Goal: Task Accomplishment & Management: Use online tool/utility

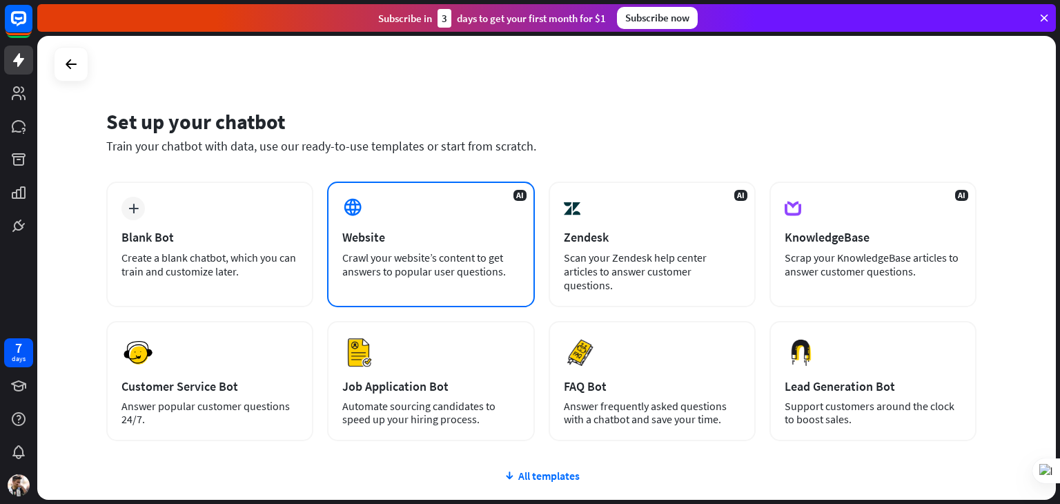
scroll to position [92, 0]
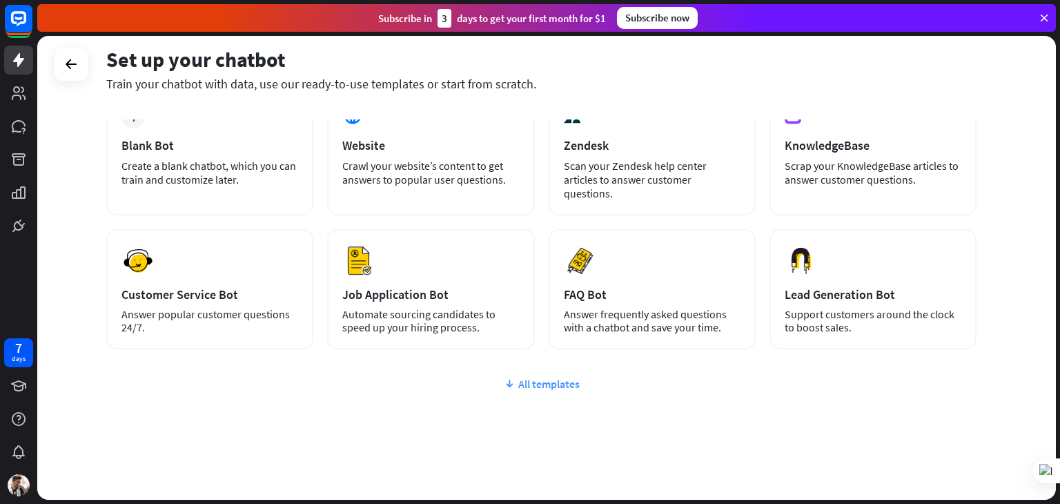
click at [536, 377] on div "All templates" at bounding box center [541, 384] width 870 height 14
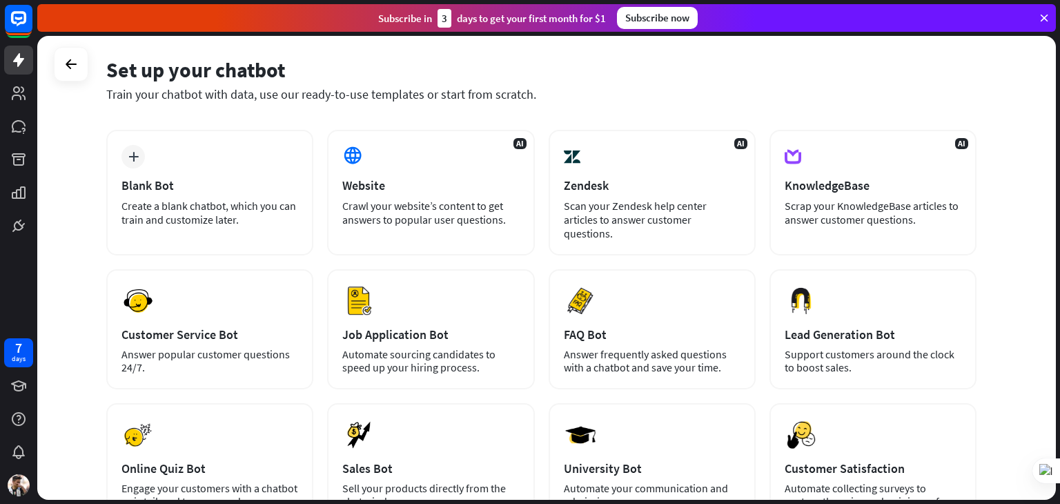
scroll to position [52, 0]
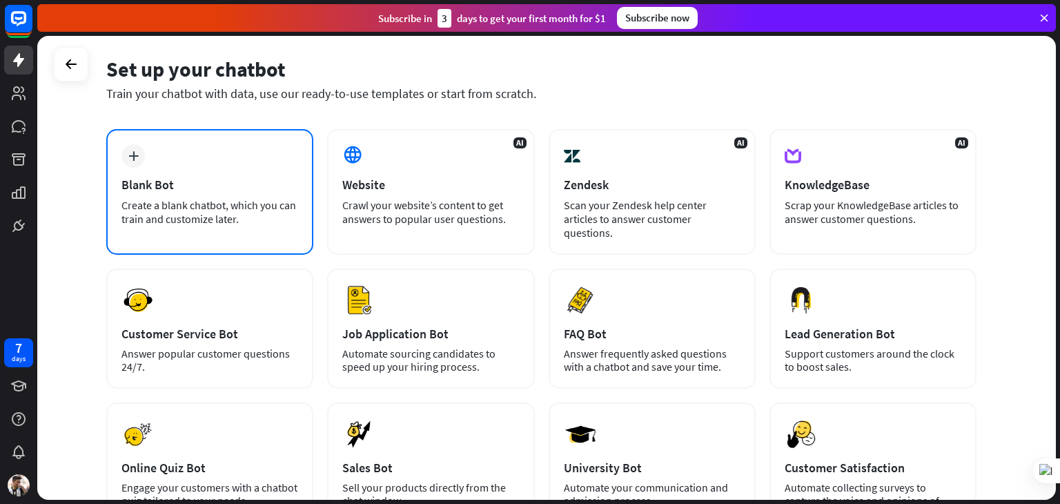
click at [199, 172] on div "plus Blank Bot Create a blank chatbot, which you can train and customize later." at bounding box center [209, 192] width 207 height 126
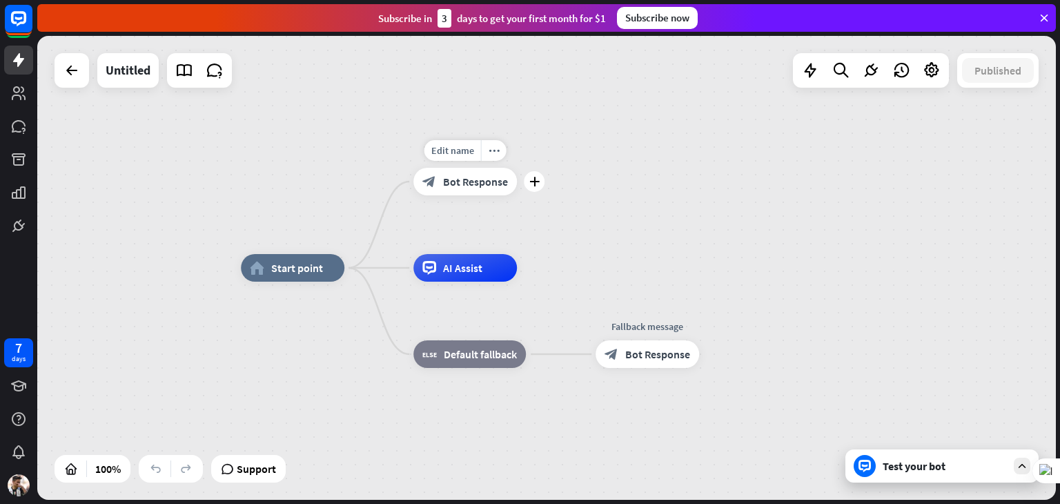
click at [436, 180] on icon "block_bot_response" at bounding box center [429, 182] width 14 height 14
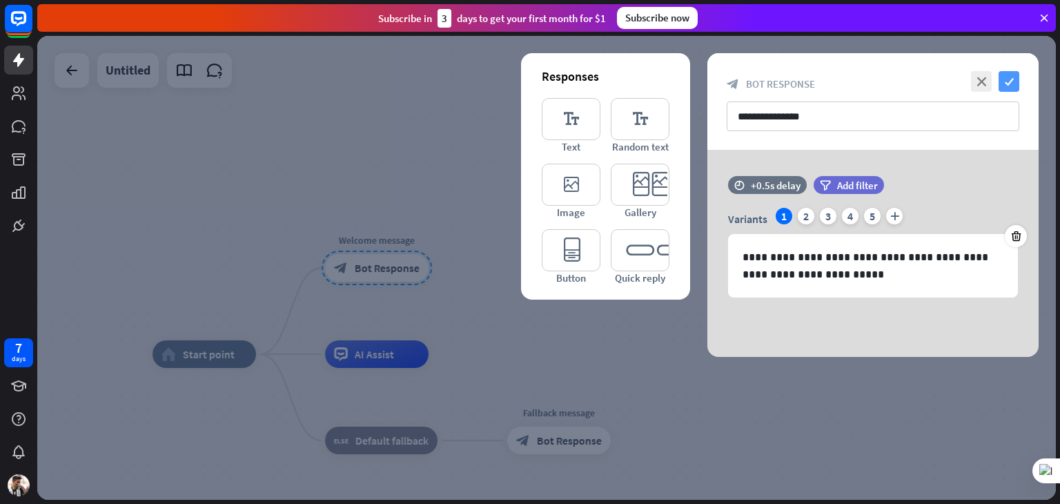
click at [1008, 82] on icon "check" at bounding box center [1009, 81] width 21 height 21
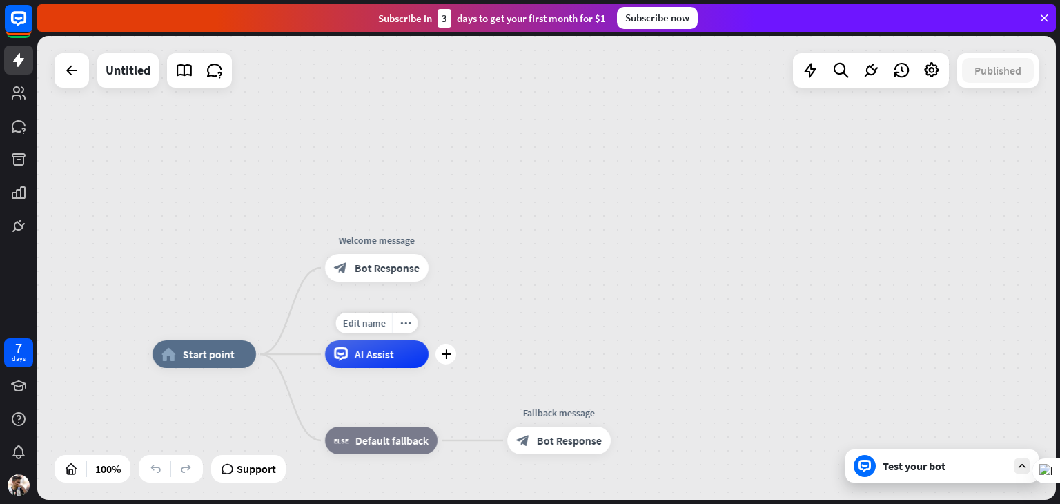
click at [408, 355] on div "AI Assist" at bounding box center [377, 354] width 104 height 28
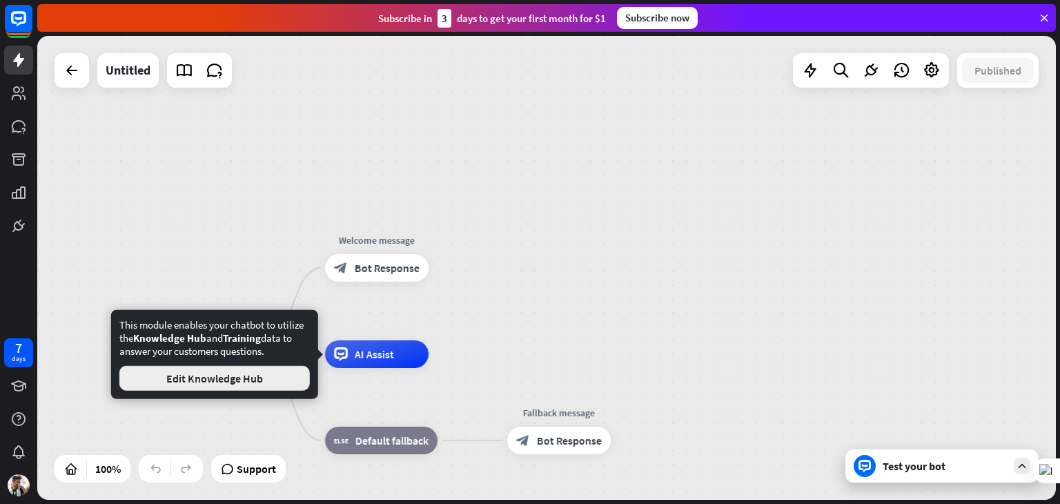
click at [267, 379] on button "Edit Knowledge Hub" at bounding box center [214, 378] width 191 height 25
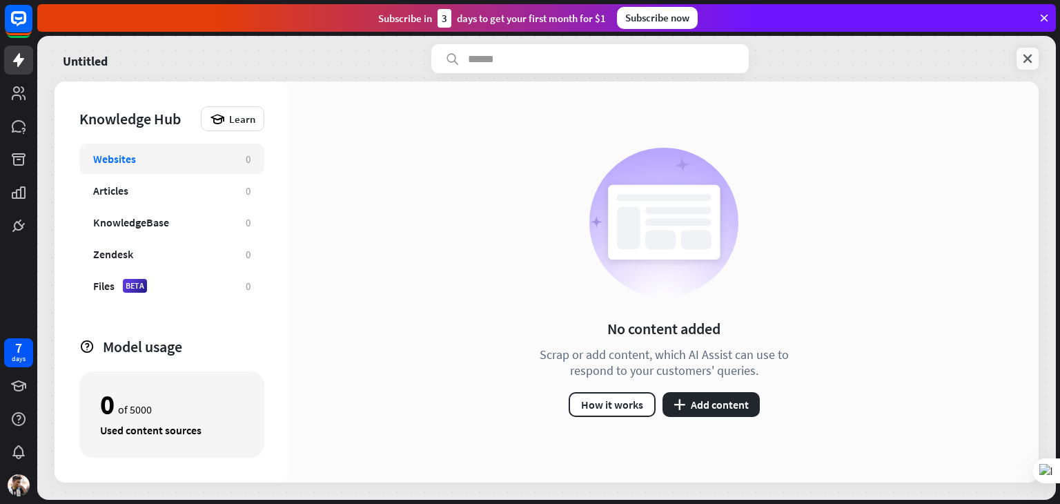
click at [1023, 64] on icon at bounding box center [1028, 59] width 14 height 14
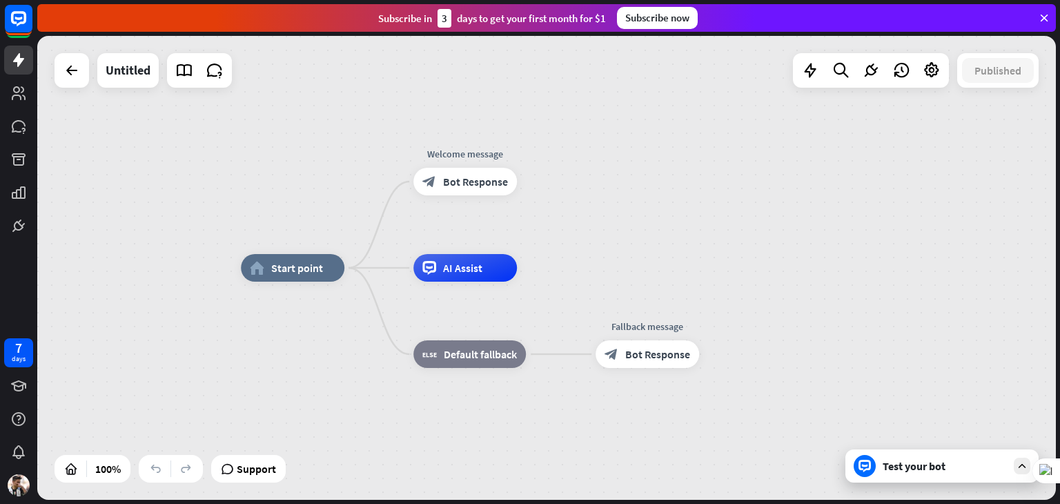
click at [1026, 462] on icon at bounding box center [1022, 466] width 12 height 12
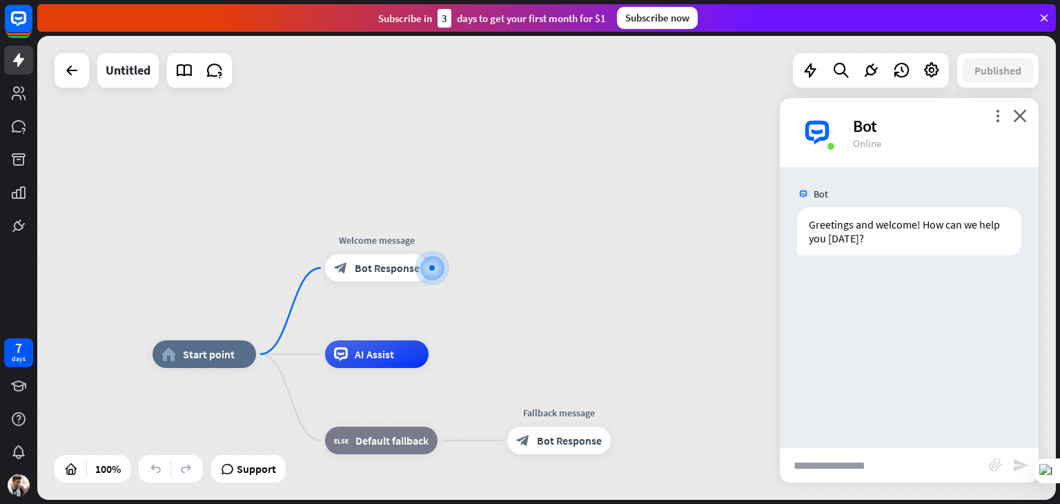
click at [915, 462] on input "text" at bounding box center [884, 465] width 209 height 35
type input "**********"
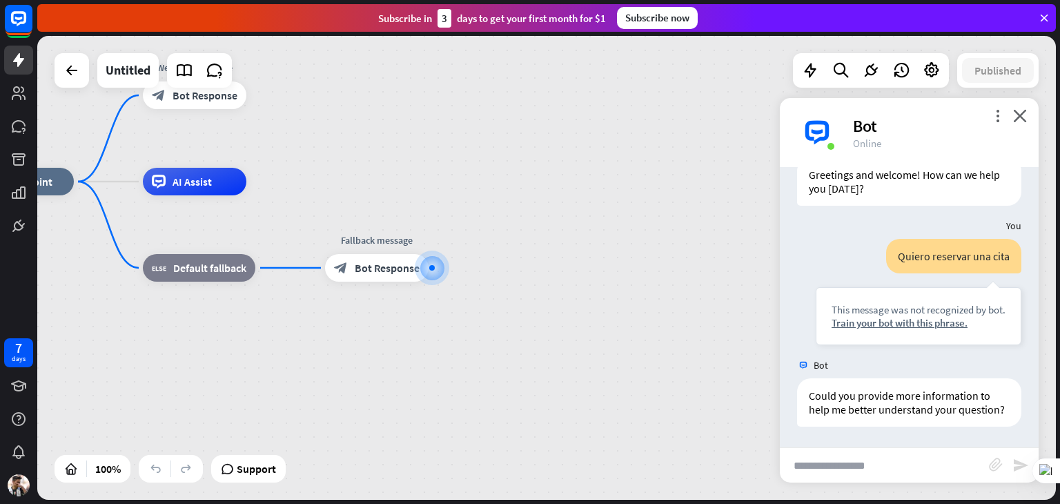
scroll to position [64, 0]
click at [1026, 115] on icon "close" at bounding box center [1020, 115] width 14 height 13
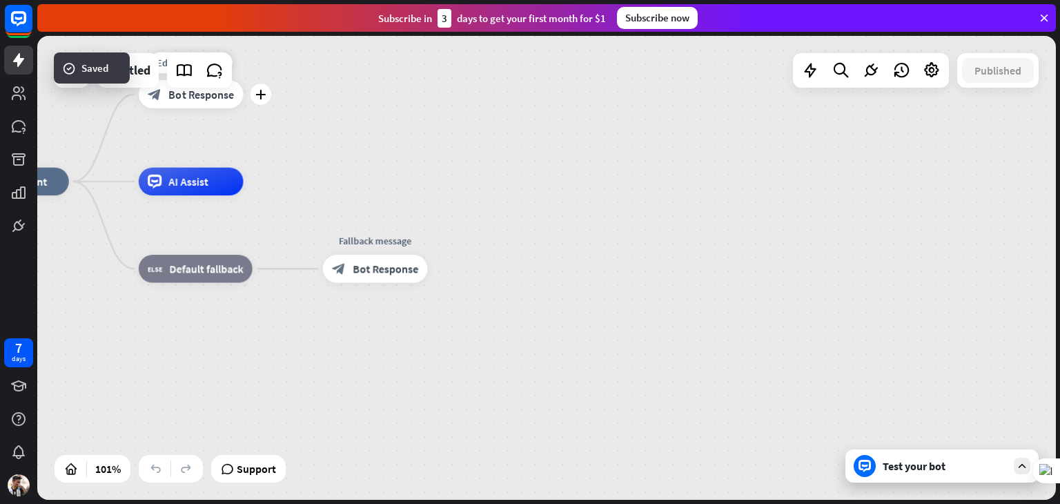
click at [222, 99] on span "Bot Response" at bounding box center [201, 94] width 66 height 14
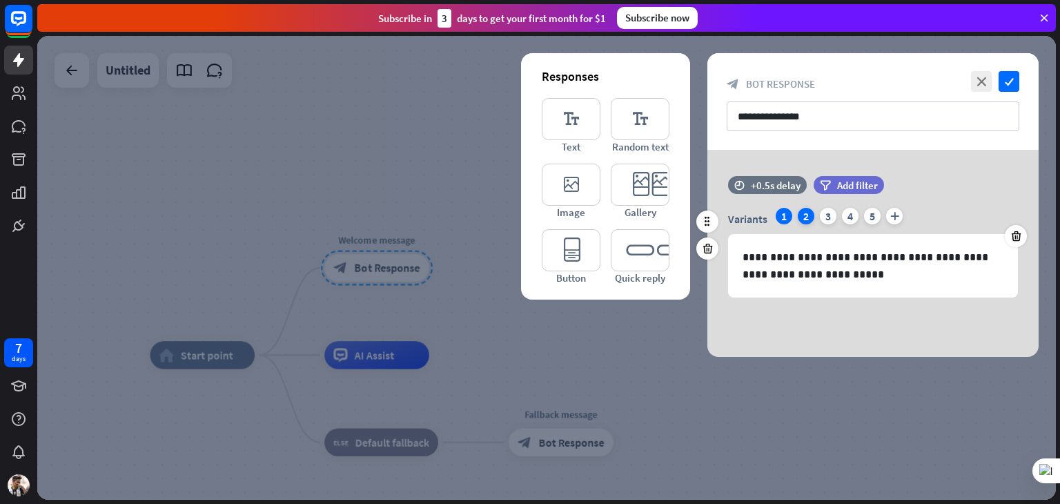
click at [802, 215] on div "2" at bounding box center [806, 216] width 17 height 17
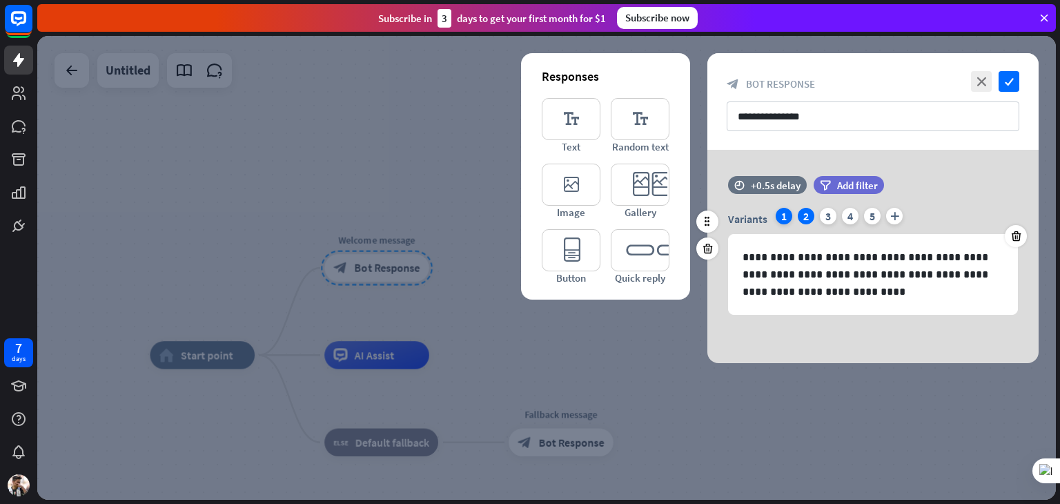
click at [780, 215] on div "1" at bounding box center [784, 216] width 17 height 17
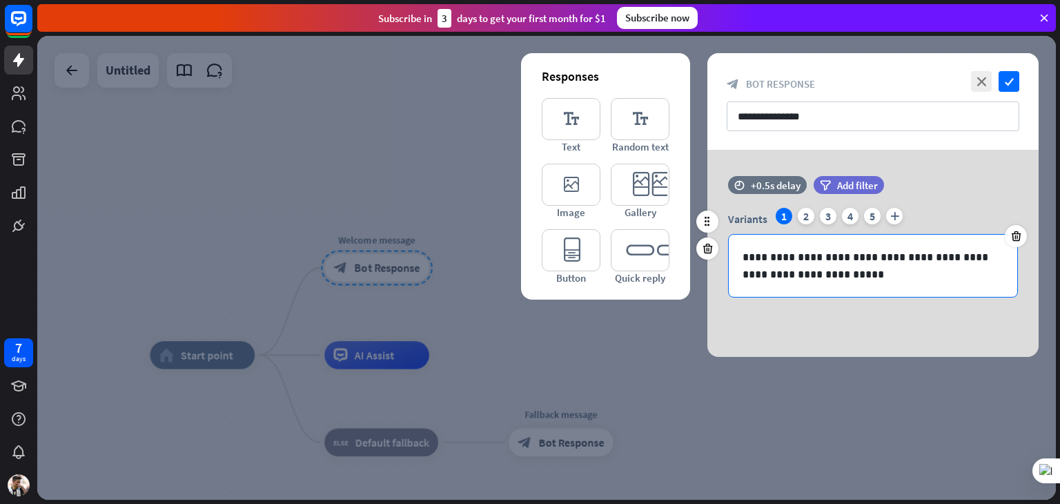
click at [817, 269] on p "**********" at bounding box center [873, 266] width 261 height 35
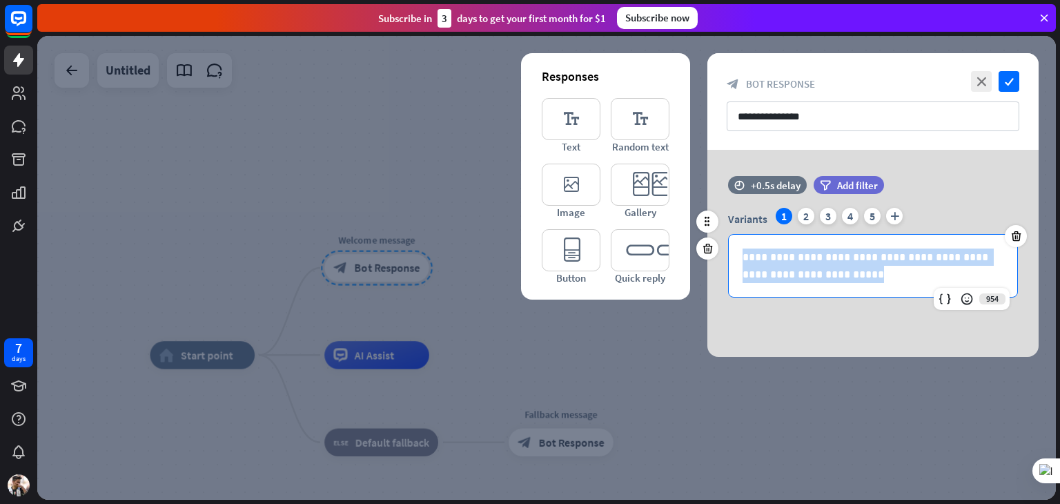
drag, startPoint x: 826, startPoint y: 277, endPoint x: 718, endPoint y: 247, distance: 111.7
click at [718, 247] on div "**********" at bounding box center [873, 243] width 331 height 135
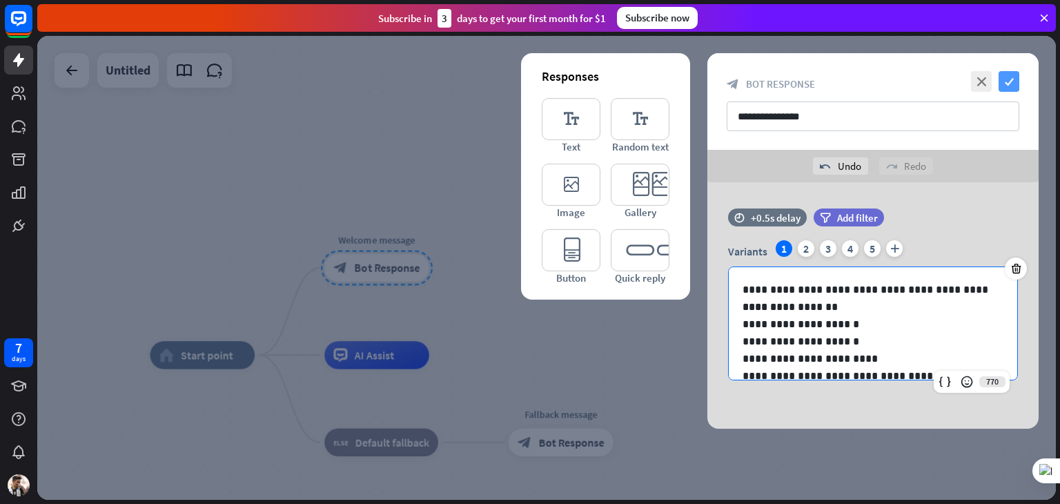
click at [1013, 72] on icon "check" at bounding box center [1009, 81] width 21 height 21
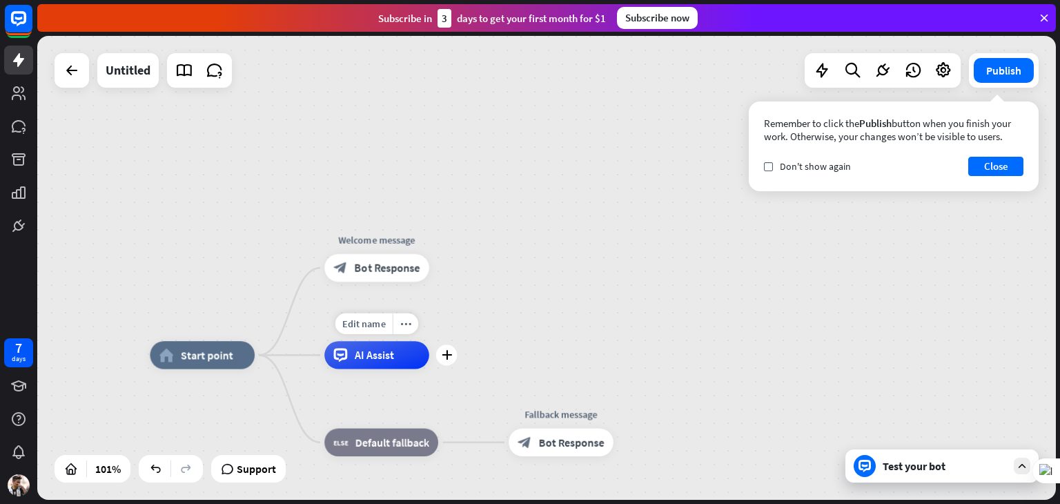
click at [374, 365] on div "AI Assist" at bounding box center [376, 355] width 105 height 28
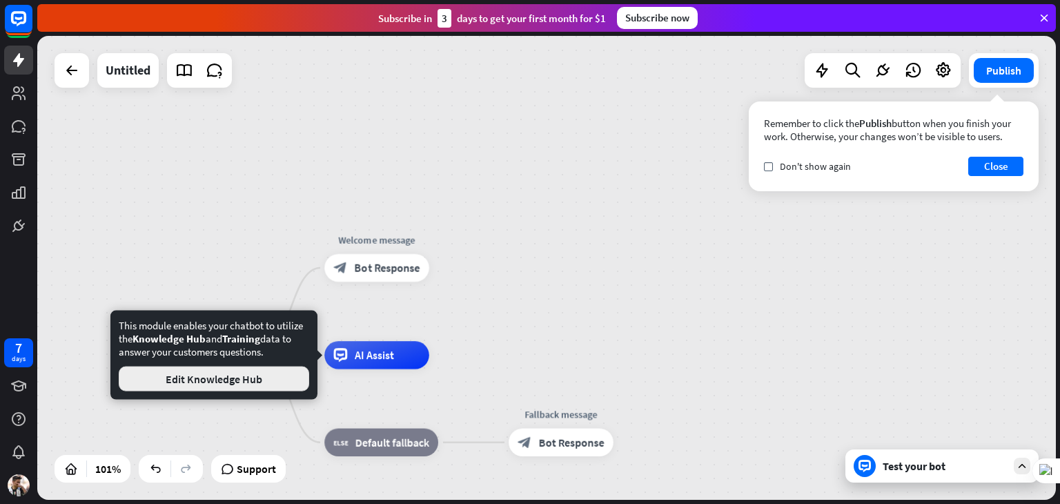
click at [269, 373] on button "Edit Knowledge Hub" at bounding box center [214, 379] width 191 height 25
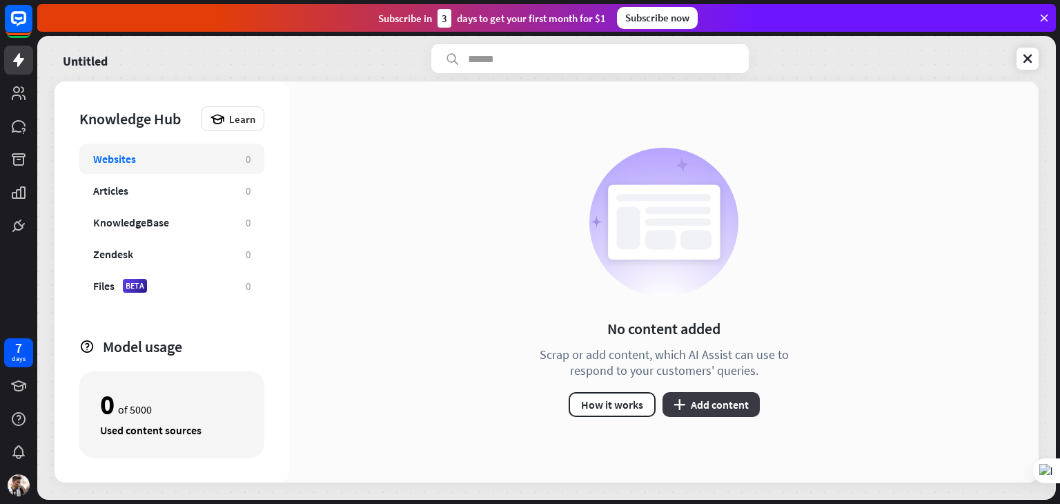
click at [672, 405] on button "plus Add content" at bounding box center [711, 404] width 97 height 25
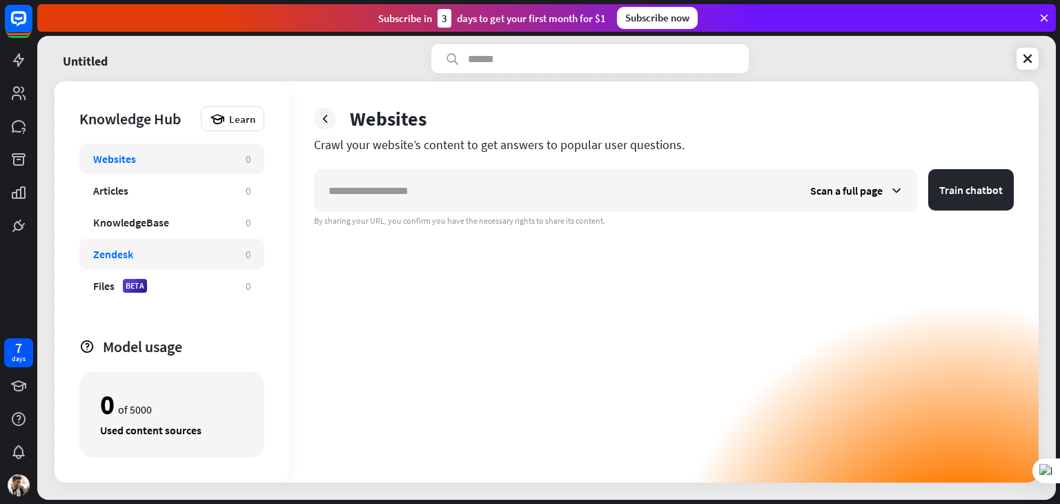
click at [157, 252] on div "Zendesk" at bounding box center [162, 254] width 139 height 14
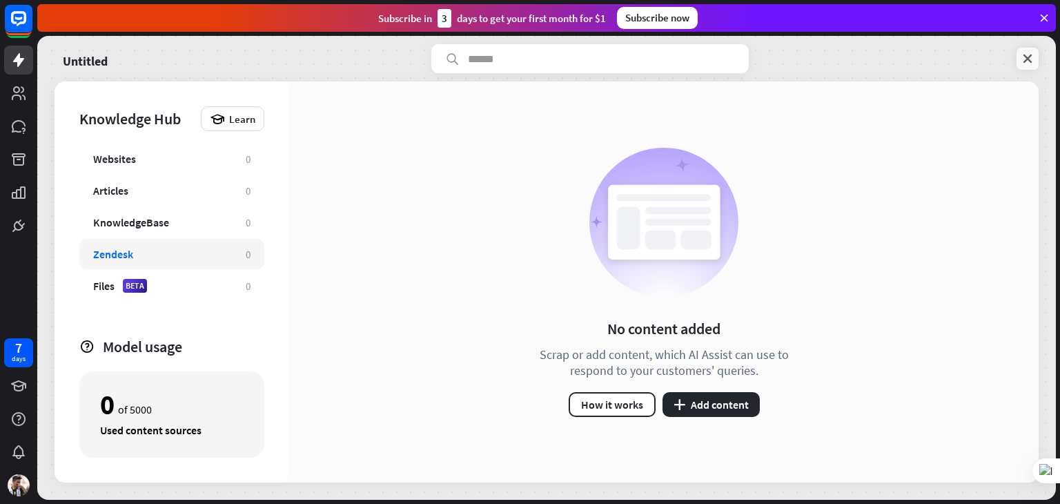
click at [1028, 53] on icon at bounding box center [1028, 59] width 14 height 14
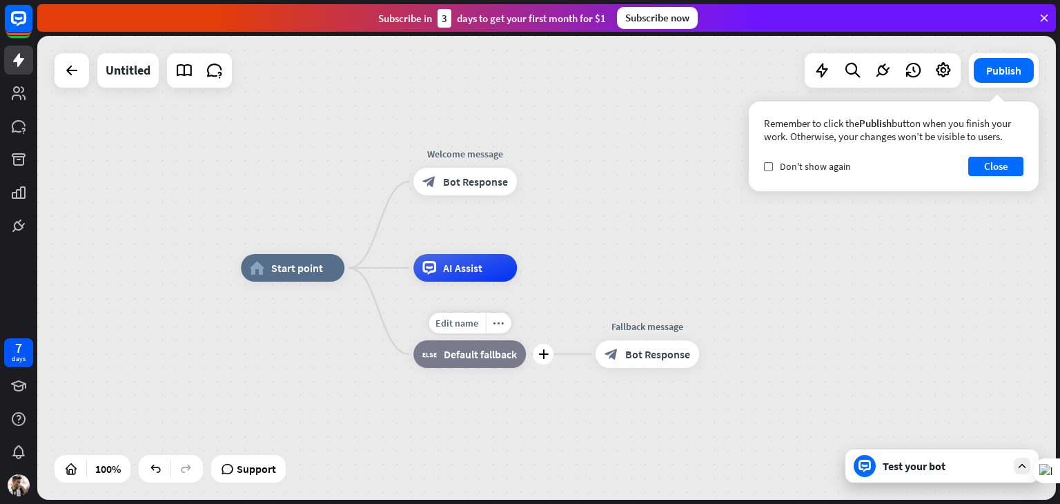
click at [472, 362] on div "block_fallback Default fallback" at bounding box center [469, 354] width 113 height 28
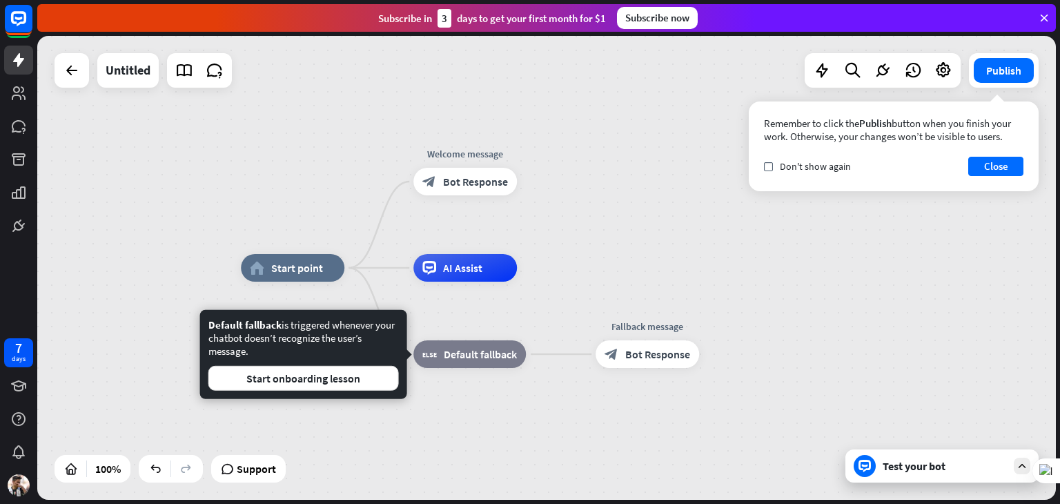
click at [876, 226] on div "home_2 Start point Welcome message block_bot_response Bot Response AI Assist bl…" at bounding box center [546, 268] width 1019 height 464
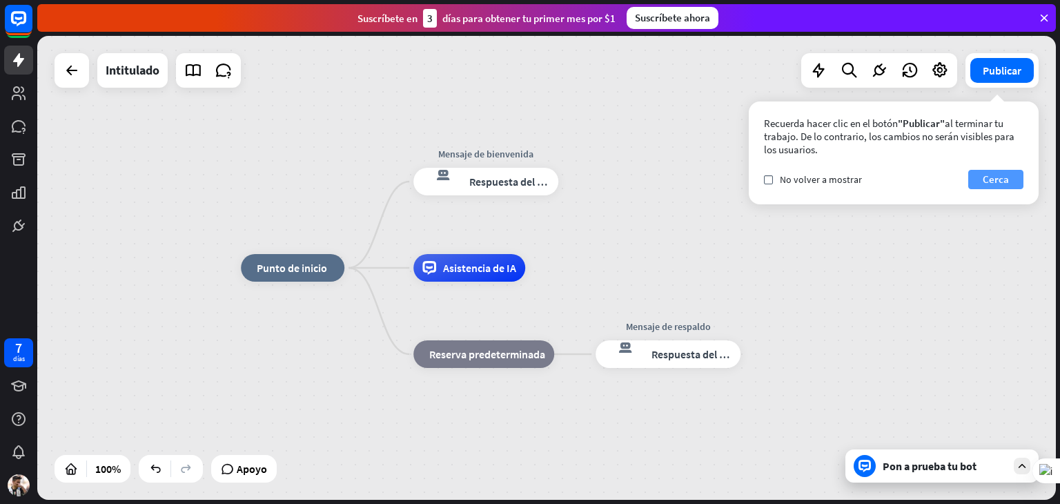
click at [1005, 175] on font "Cerca" at bounding box center [996, 179] width 26 height 13
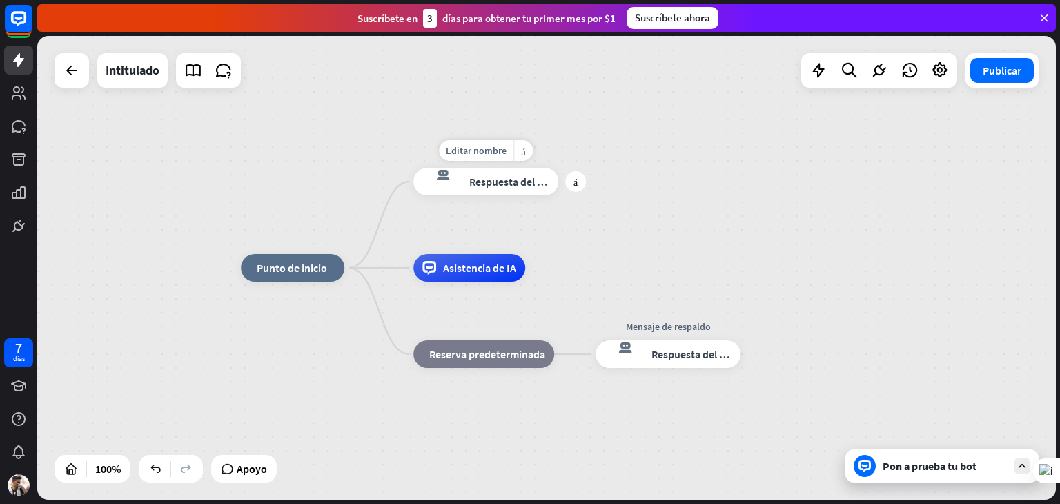
click at [484, 168] on div "Editar nombre más_horiz más respuesta del bot de bloqueo Respuesta del bot" at bounding box center [485, 182] width 145 height 28
click at [487, 185] on font "Respuesta del bot" at bounding box center [511, 182] width 84 height 14
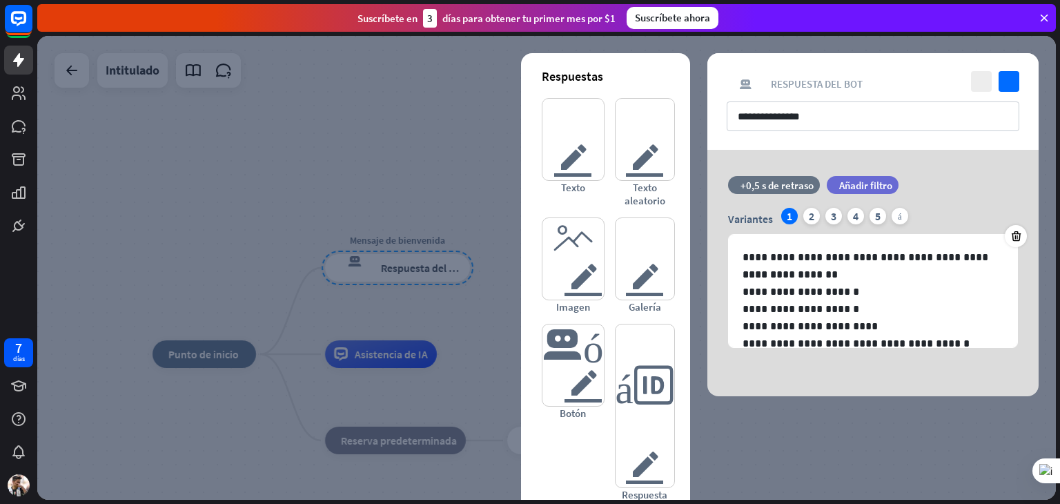
click at [387, 142] on div at bounding box center [546, 268] width 1019 height 464
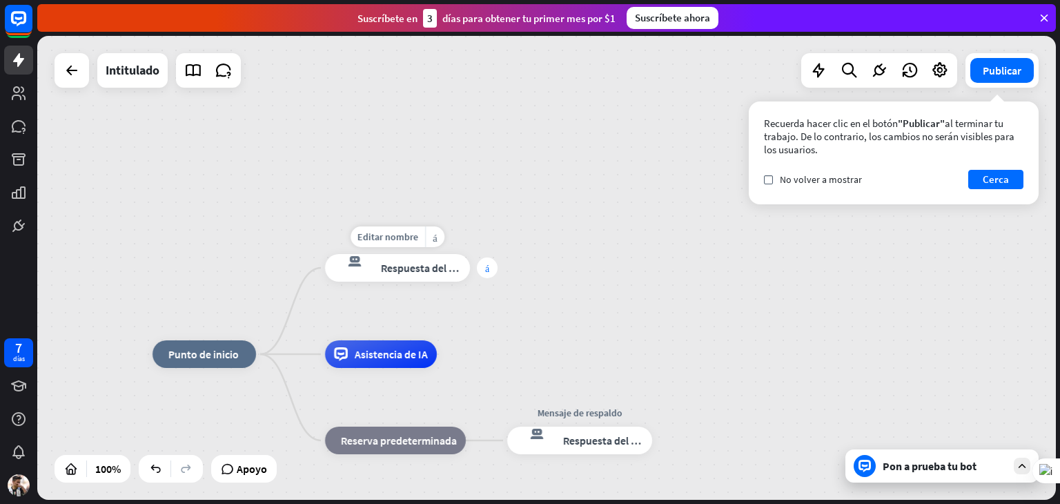
click at [483, 271] on div "más" at bounding box center [487, 267] width 21 height 21
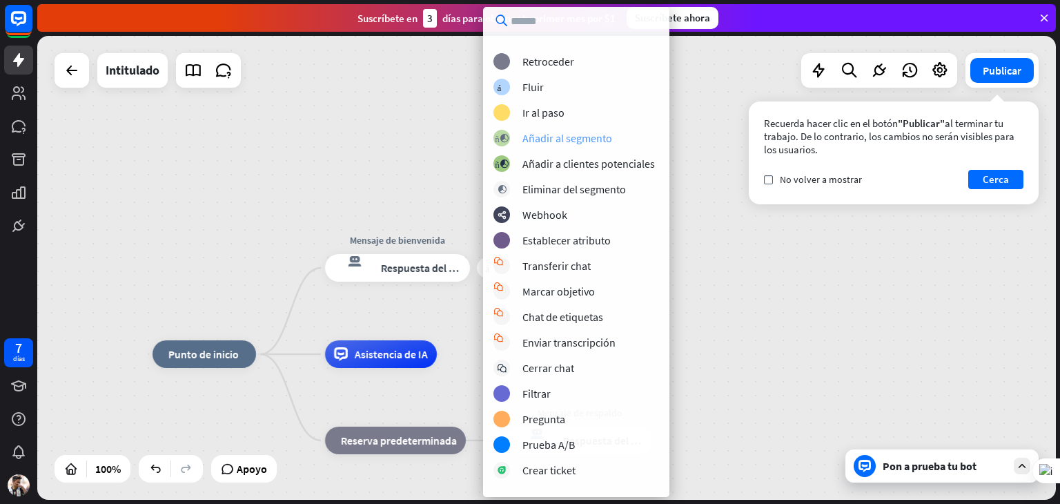
scroll to position [119, 0]
click at [206, 139] on div "inicio_2 Punto de inicio más Mensaje de bienvenida respuesta del bot de bloqueo…" at bounding box center [546, 268] width 1019 height 464
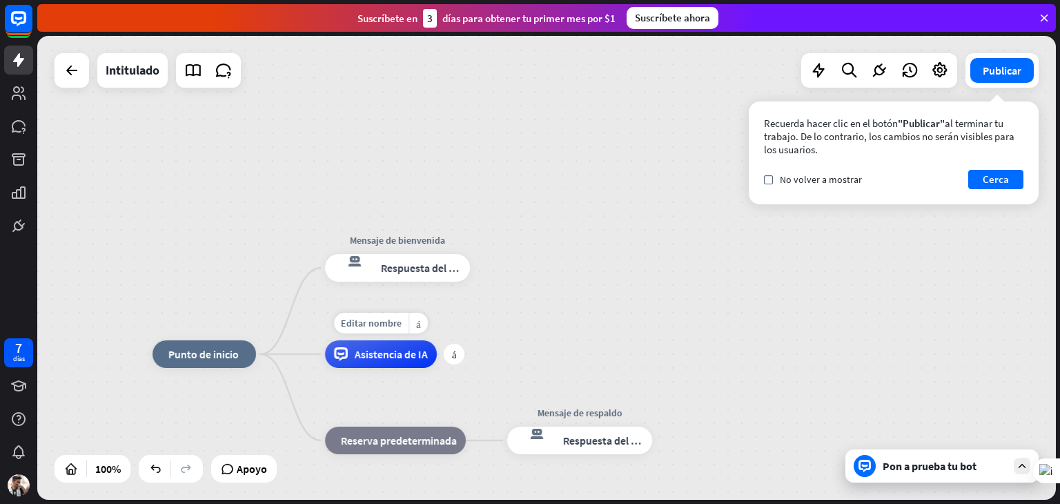
click at [370, 358] on font "Asistencia de IA" at bounding box center [391, 354] width 73 height 14
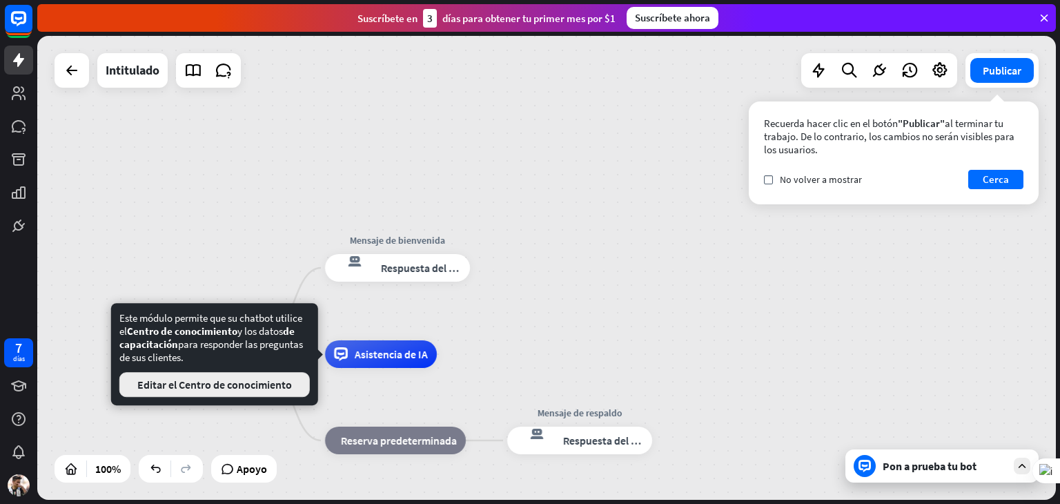
click at [218, 396] on button "Editar el Centro de conocimiento" at bounding box center [214, 384] width 191 height 25
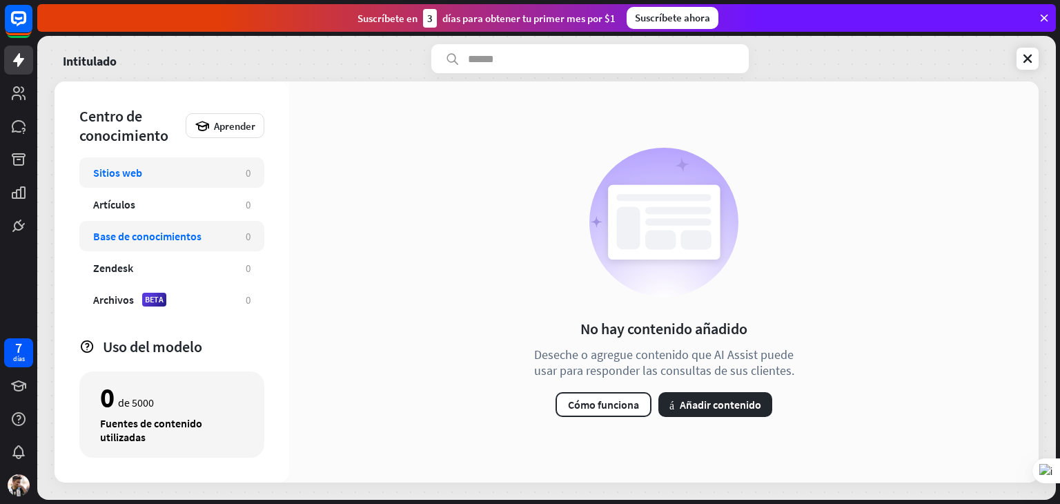
click at [215, 240] on div "Base de conocimientos" at bounding box center [162, 236] width 139 height 14
click at [635, 405] on font "Cómo funciona" at bounding box center [603, 405] width 71 height 14
click at [848, 130] on div "cerca" at bounding box center [530, 252] width 1060 height 504
click at [672, 400] on font "más" at bounding box center [672, 404] width 5 height 11
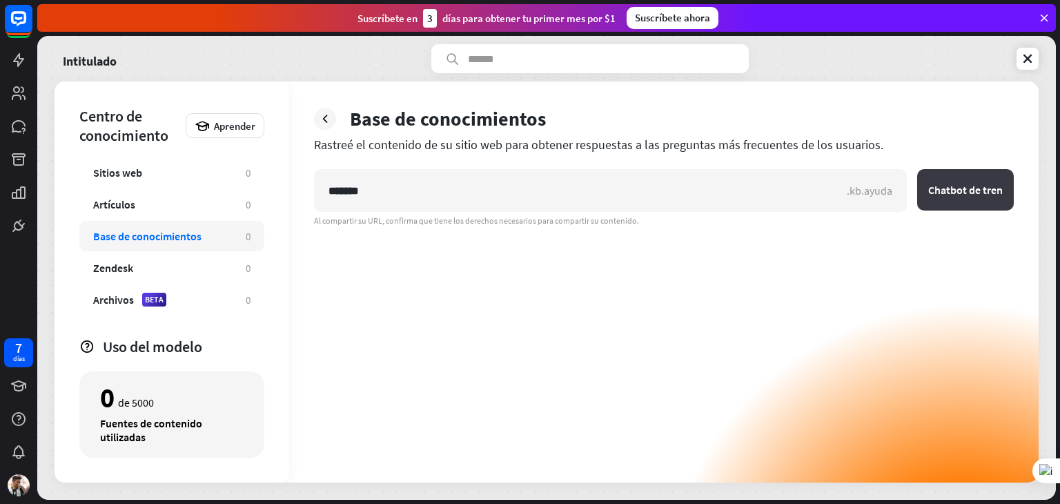
type input "*******"
click at [963, 194] on font "Chatbot de tren" at bounding box center [965, 190] width 75 height 14
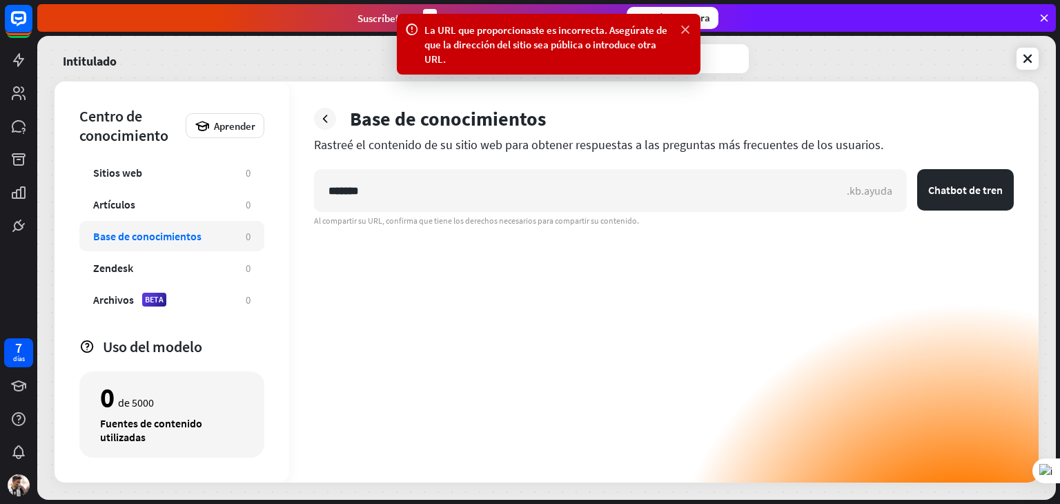
click at [686, 31] on icon at bounding box center [686, 30] width 14 height 14
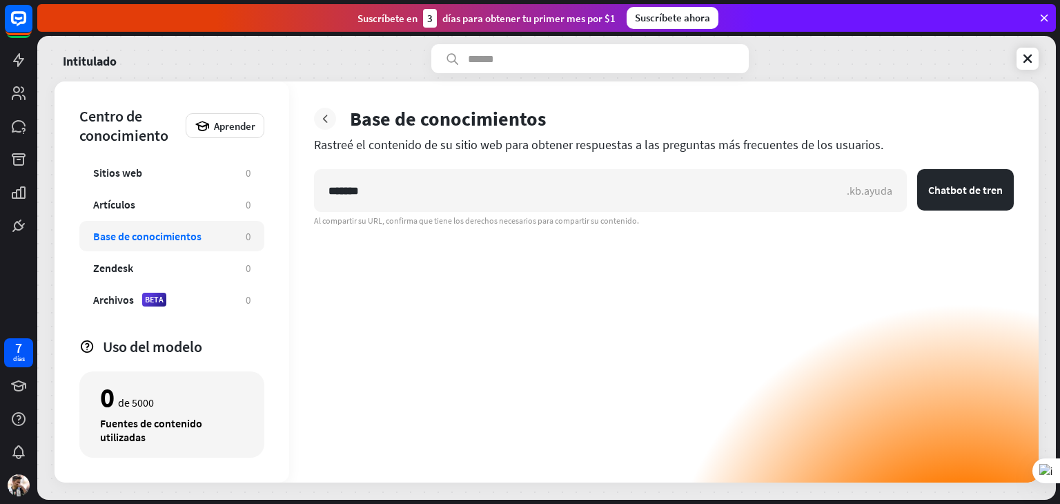
click at [324, 116] on icon at bounding box center [325, 119] width 14 height 14
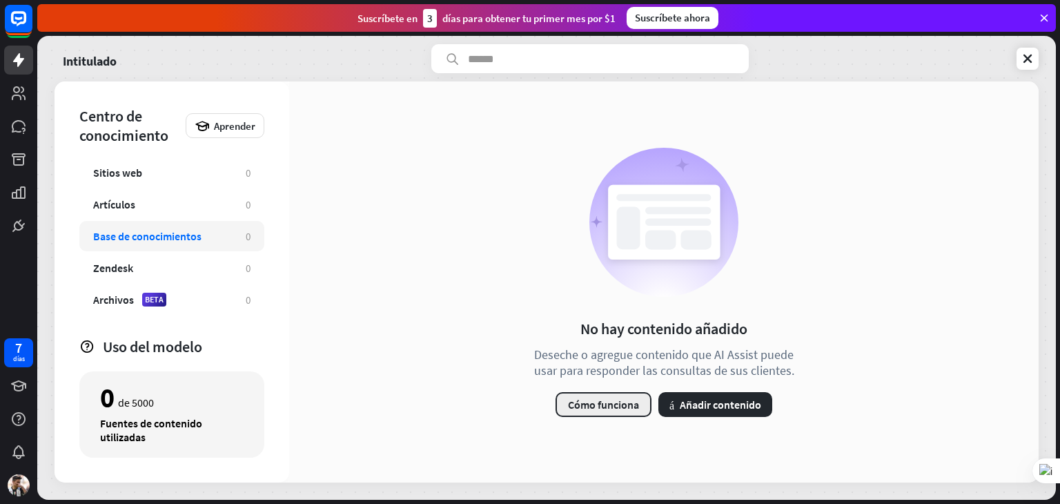
click at [602, 402] on font "Cómo funciona" at bounding box center [603, 405] width 71 height 14
click at [926, 265] on div "cerca" at bounding box center [530, 252] width 1060 height 504
click at [674, 398] on button "más Añadir contenido" at bounding box center [716, 404] width 114 height 25
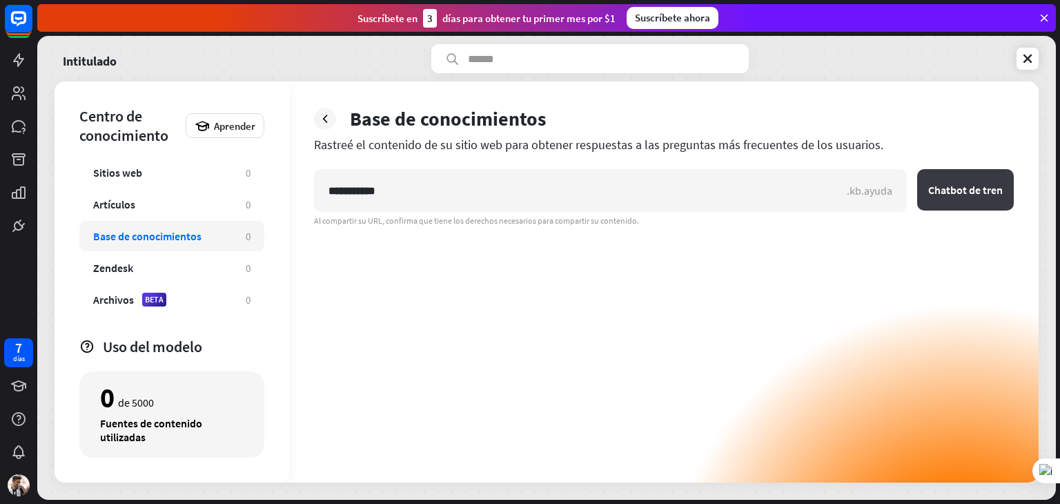
type input "**********"
click at [956, 198] on button "Chatbot de tren" at bounding box center [965, 189] width 97 height 41
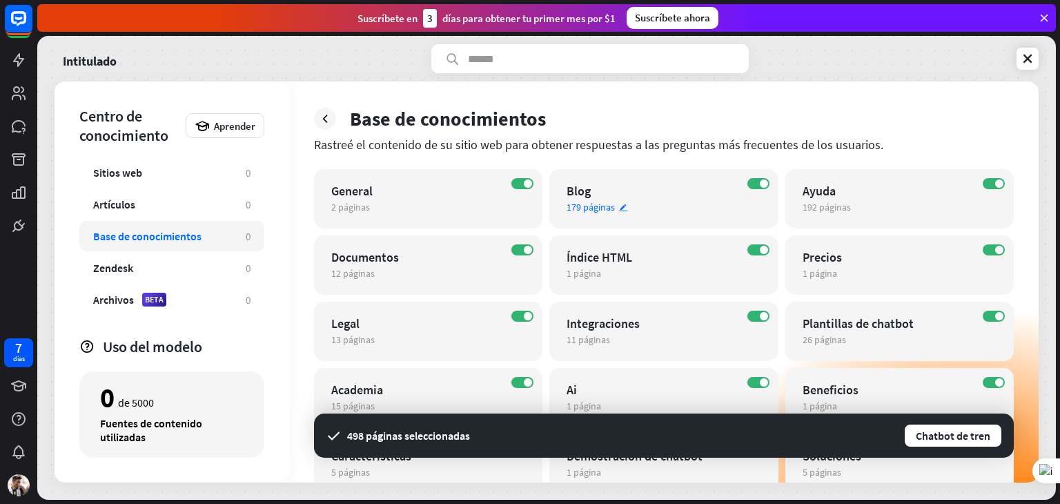
click at [676, 175] on div "EN Blog 179 páginas editar" at bounding box center [663, 198] width 228 height 59
click at [848, 55] on div "cerca Entrena al bot con páginas de la categoría “Blog” Hay 179 páginas en la c…" at bounding box center [530, 252] width 1060 height 504
click at [483, 202] on div "2 páginas editar" at bounding box center [416, 207] width 170 height 12
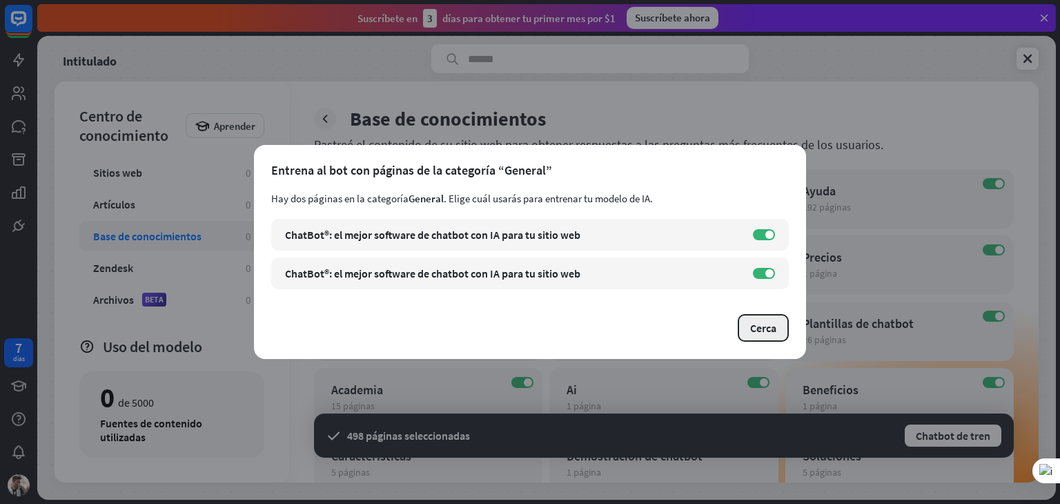
click at [772, 333] on font "Cerca" at bounding box center [763, 328] width 26 height 14
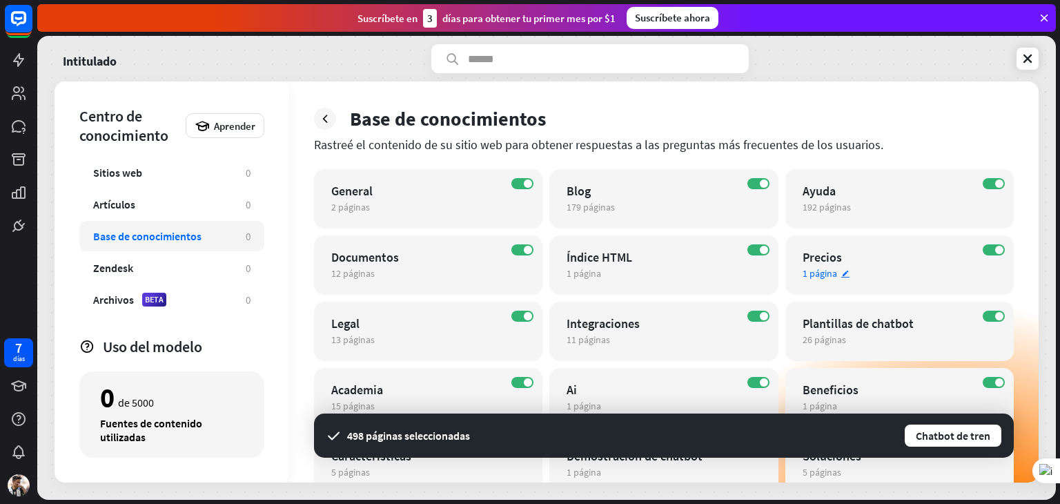
click at [847, 275] on font "editar" at bounding box center [846, 273] width 10 height 9
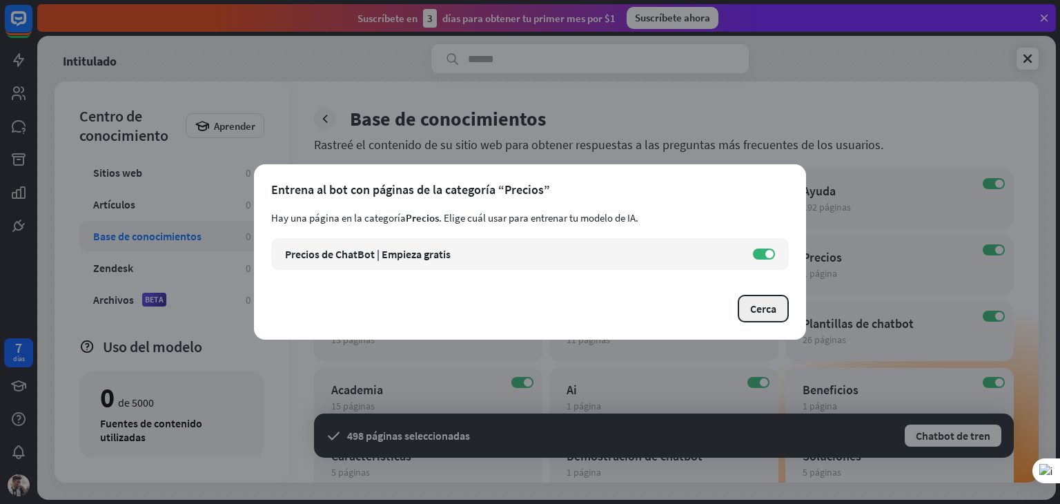
click at [772, 304] on font "Cerca" at bounding box center [763, 309] width 26 height 14
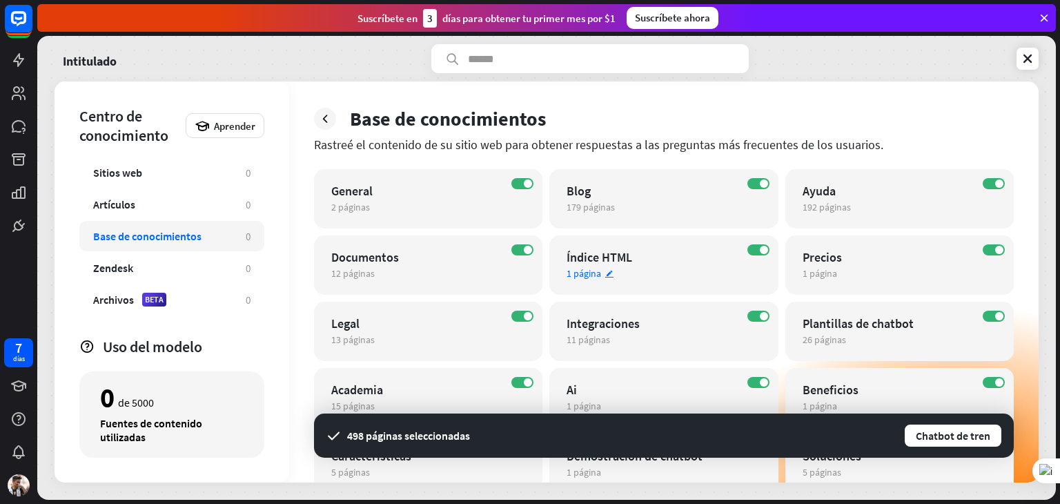
click at [715, 257] on div "Índice HTML" at bounding box center [652, 257] width 170 height 16
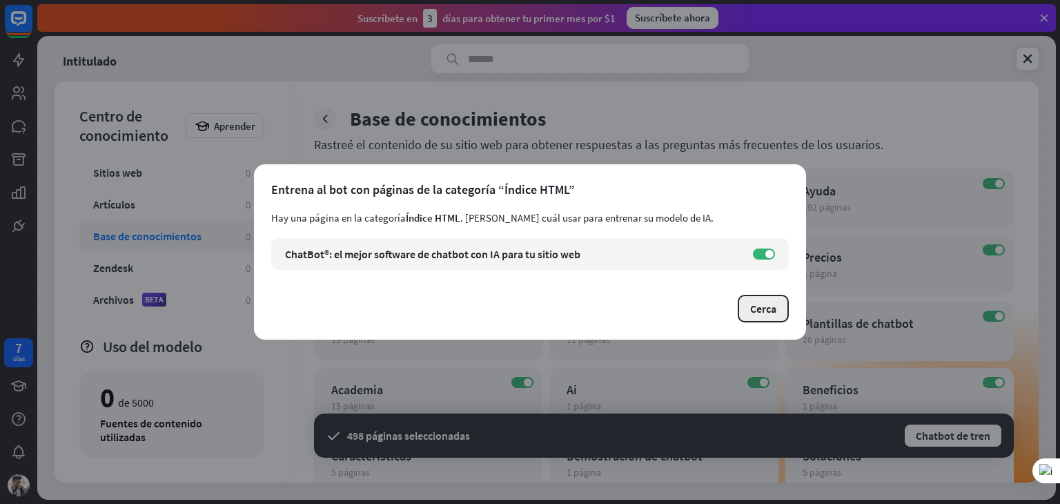
click at [748, 313] on button "Cerca" at bounding box center [763, 309] width 51 height 28
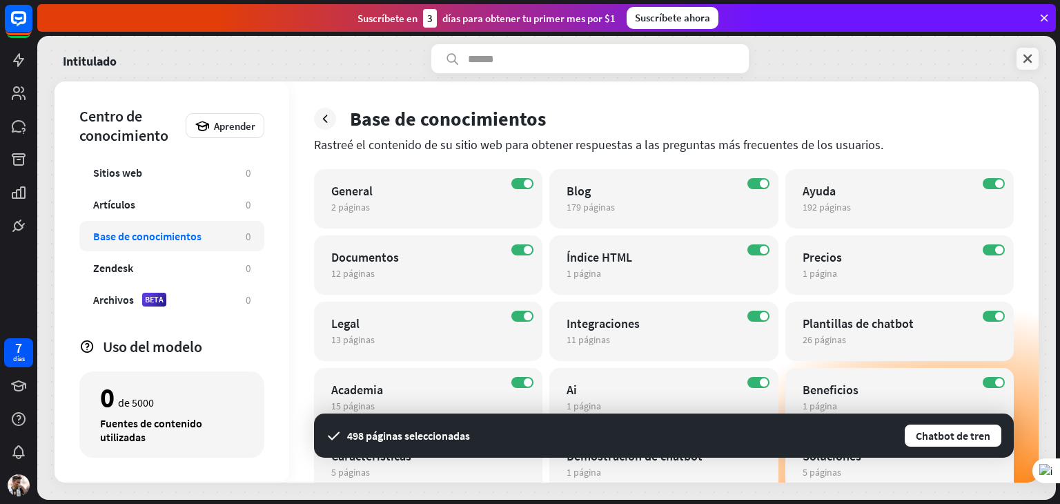
click at [1017, 56] on link at bounding box center [1028, 59] width 22 height 22
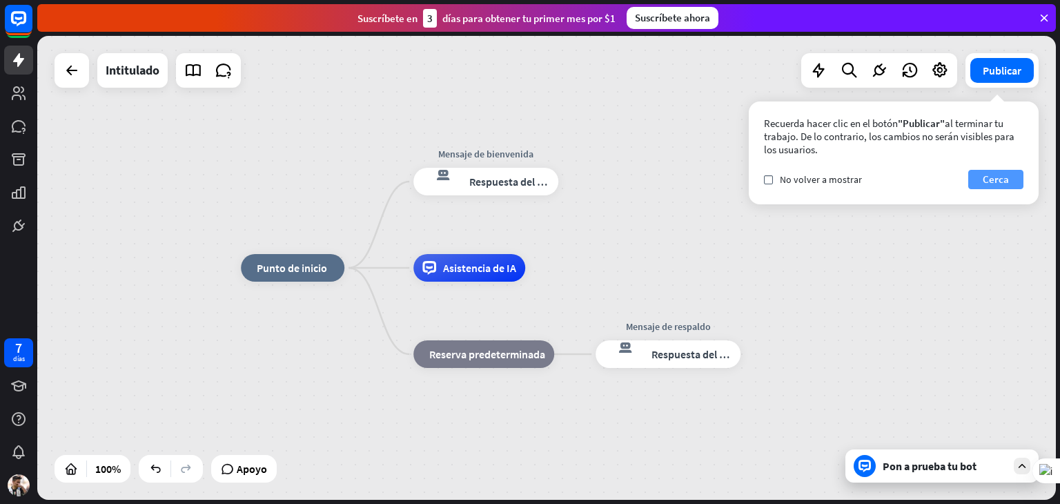
click at [984, 170] on font "Cerca" at bounding box center [996, 179] width 26 height 19
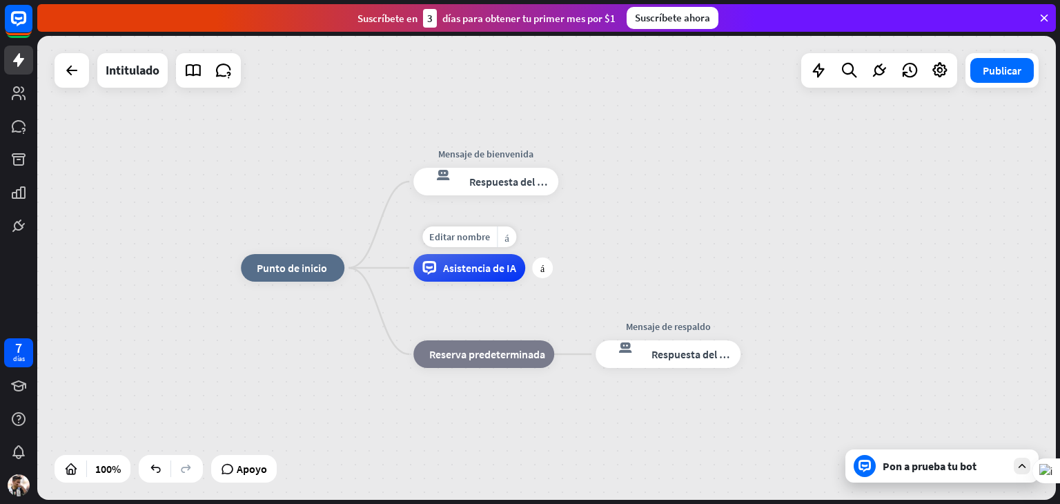
click at [470, 282] on div "Editar nombre más_horiz más Asistencia de IA" at bounding box center [469, 268] width 112 height 28
click at [464, 273] on font "Asistencia de IA" at bounding box center [479, 268] width 73 height 14
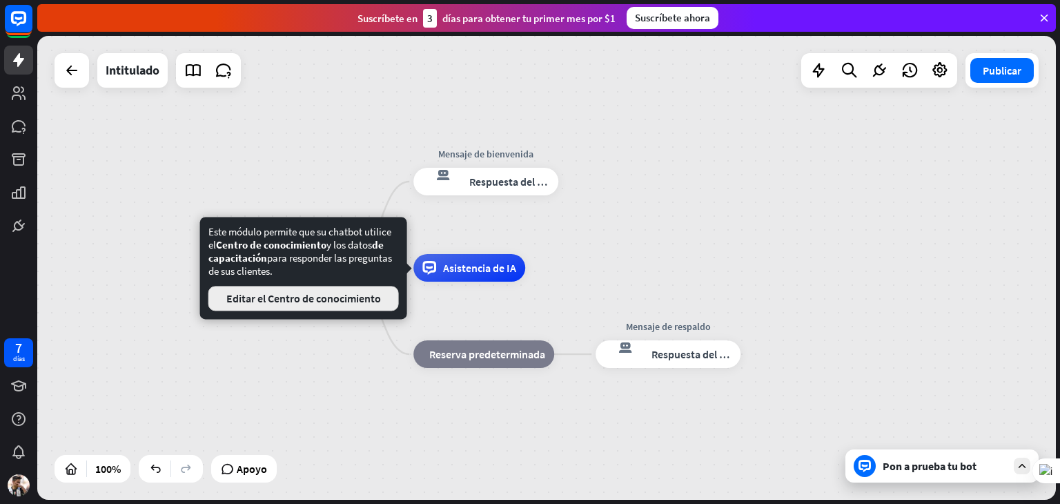
click at [376, 291] on font "Editar el Centro de conocimiento" at bounding box center [303, 298] width 155 height 14
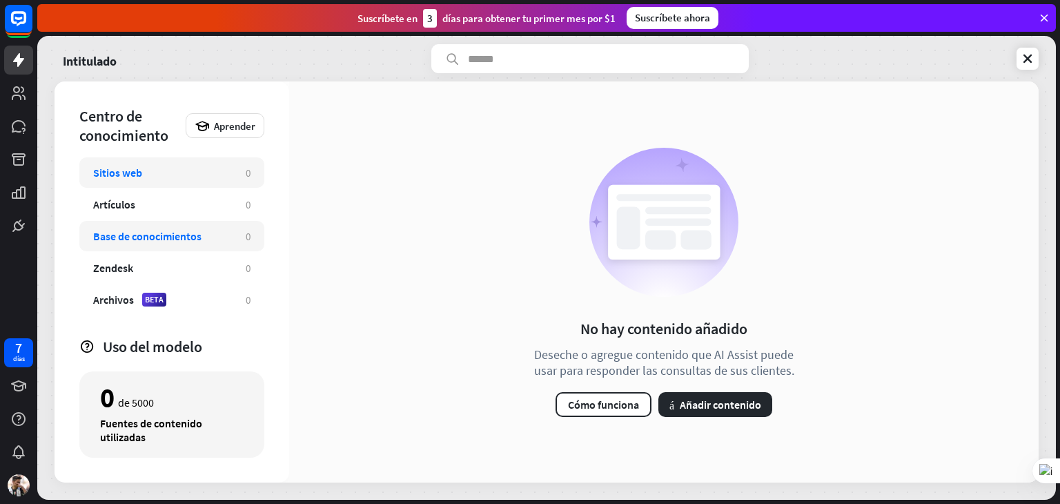
click at [235, 241] on div "Base de conocimientos 0" at bounding box center [171, 236] width 185 height 30
click at [192, 304] on div "Archivos BETA" at bounding box center [162, 300] width 139 height 14
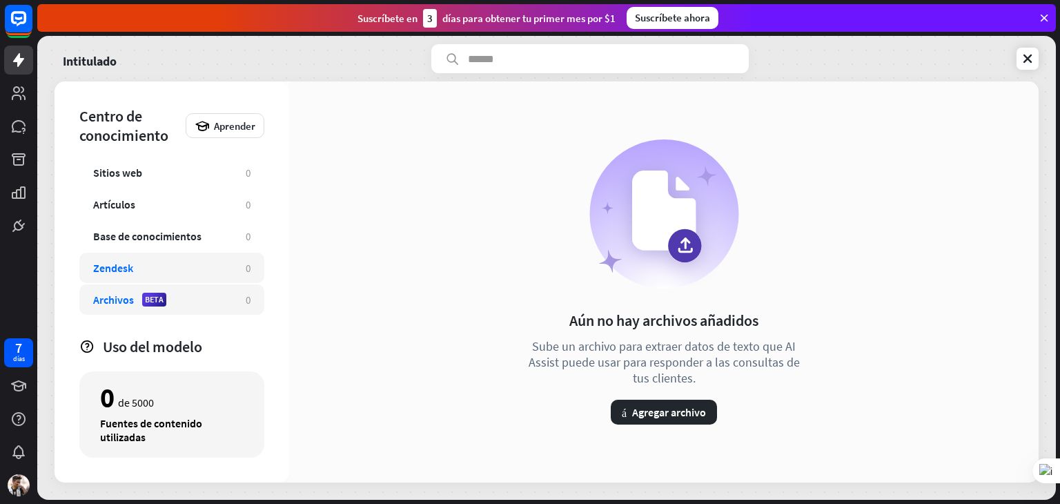
click at [160, 269] on div "Zendesk" at bounding box center [162, 268] width 139 height 14
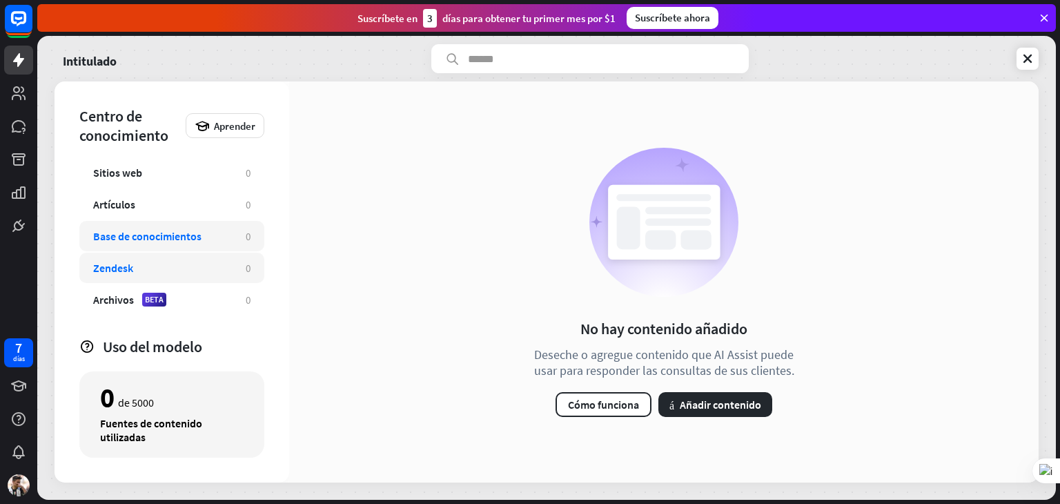
click at [145, 233] on font "Base de conocimientos" at bounding box center [147, 236] width 108 height 14
click at [157, 206] on div "Artículos" at bounding box center [162, 204] width 139 height 14
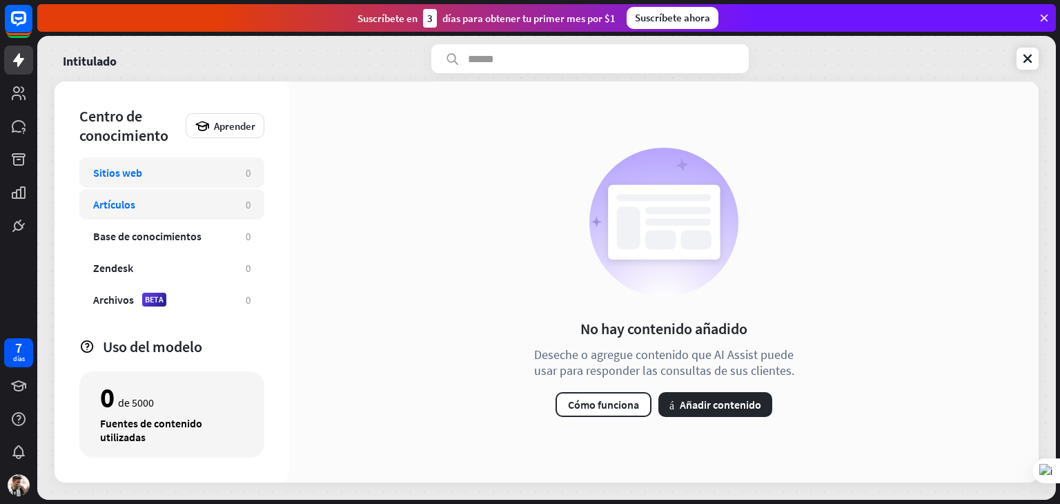
click at [162, 183] on div "Sitios web 0" at bounding box center [171, 172] width 185 height 30
click at [164, 227] on div "Base de conocimientos 0" at bounding box center [171, 236] width 185 height 30
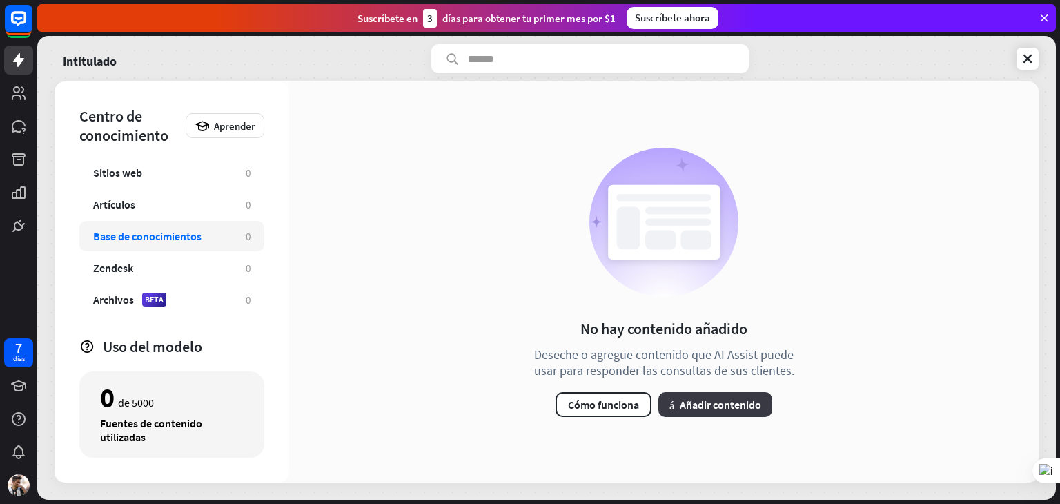
click at [678, 401] on button "más Añadir contenido" at bounding box center [716, 404] width 114 height 25
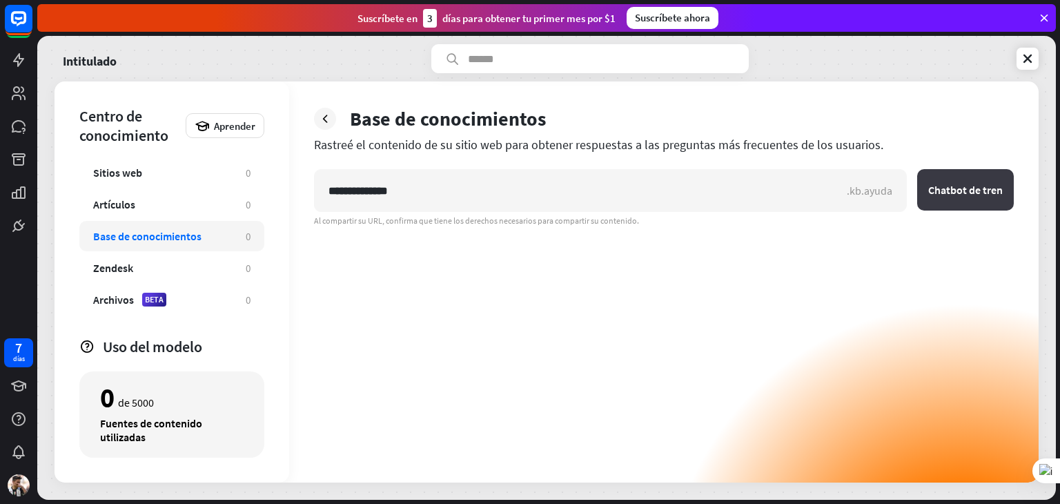
type input "**********"
click at [942, 182] on button "Chatbot de tren" at bounding box center [965, 189] width 97 height 41
type input "*"
type input "**********"
click at [917, 169] on button "Chatbot de tren" at bounding box center [965, 189] width 97 height 41
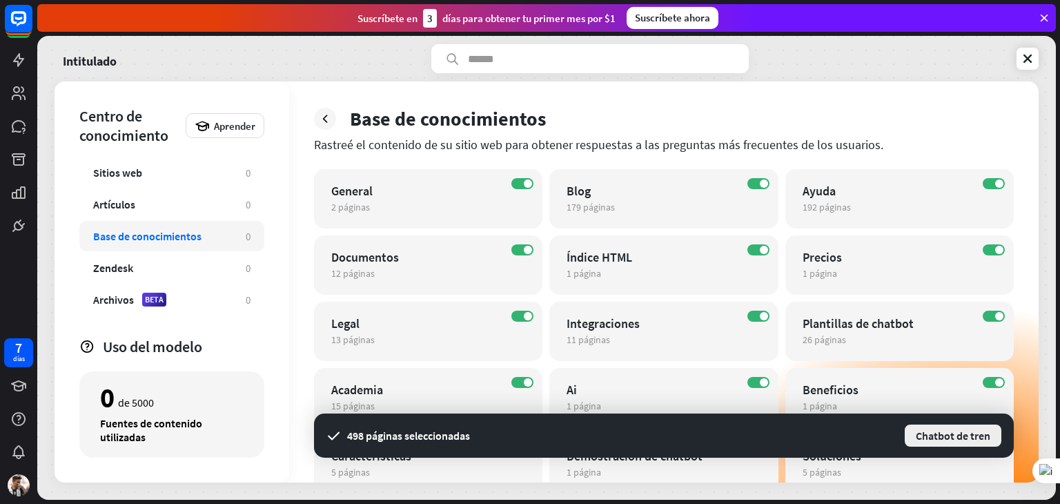
click at [917, 431] on font "Chatbot de tren" at bounding box center [953, 436] width 75 height 14
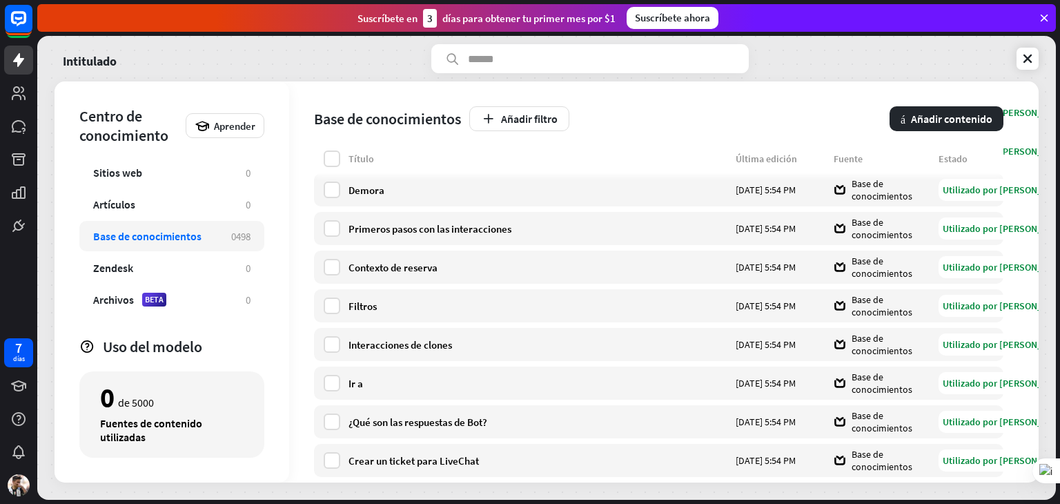
scroll to position [6563, 0]
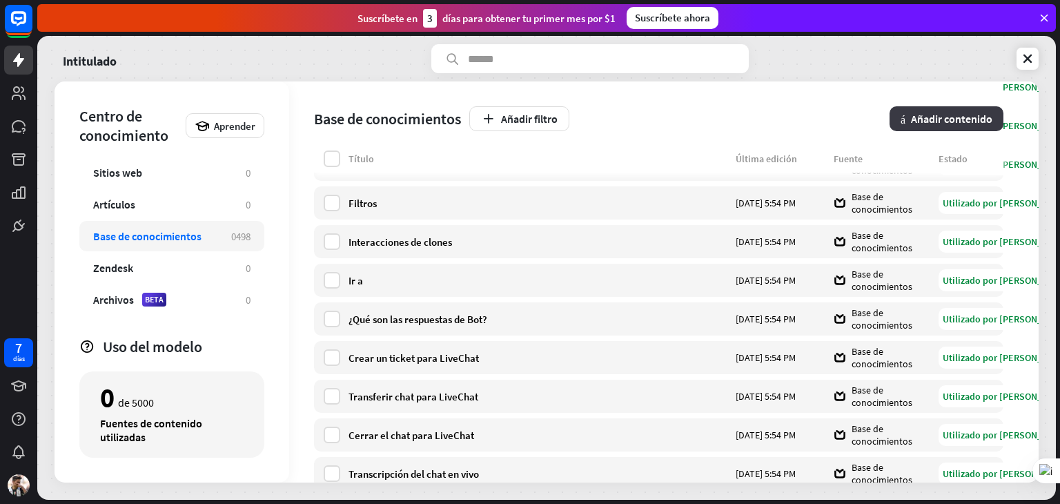
click at [962, 127] on button "más Añadir contenido" at bounding box center [947, 118] width 114 height 25
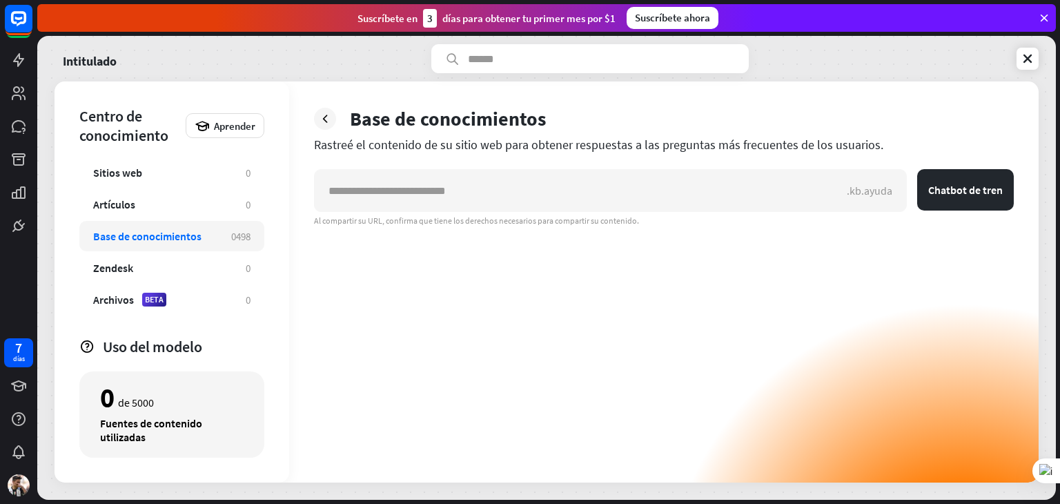
click at [1028, 70] on div "Intitulado" at bounding box center [547, 58] width 984 height 29
click at [1028, 64] on icon at bounding box center [1028, 59] width 14 height 14
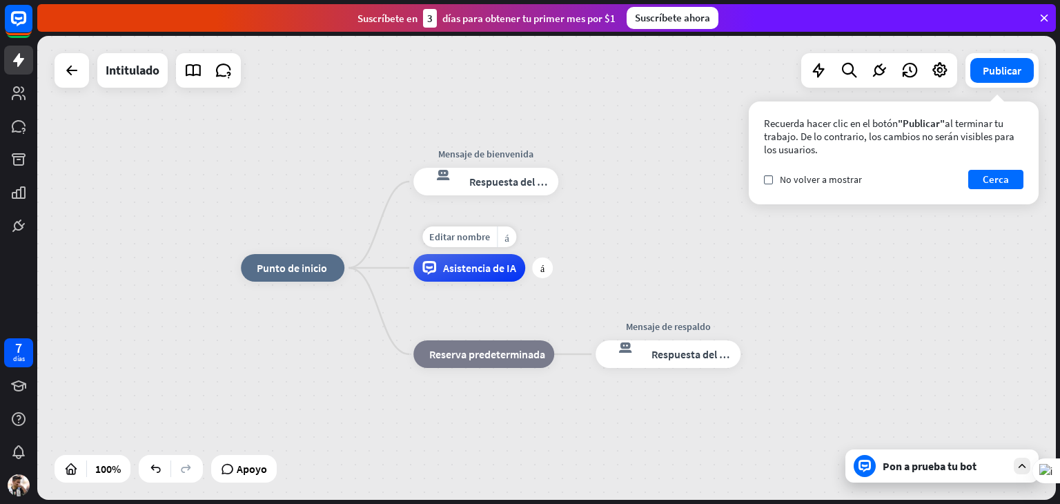
click at [514, 271] on font "Asistencia de IA" at bounding box center [479, 268] width 73 height 14
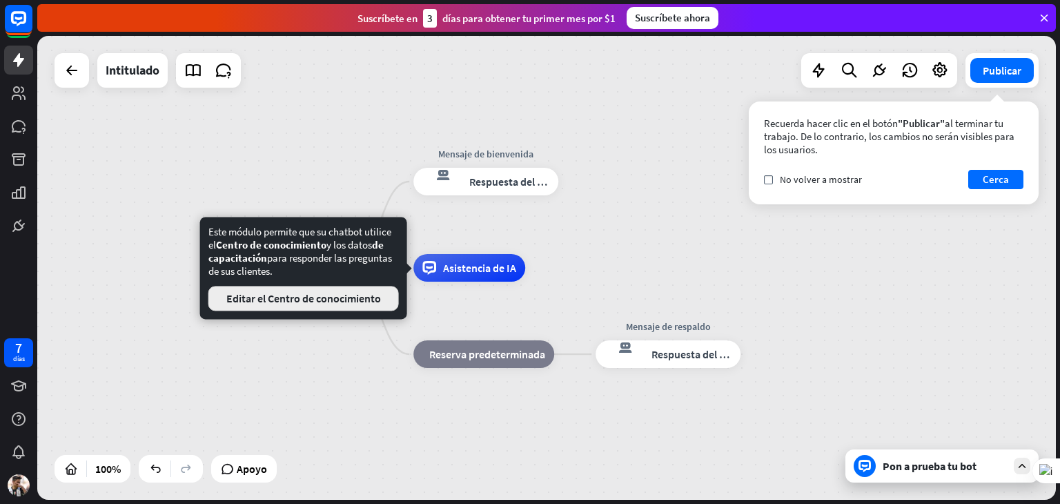
click at [332, 293] on font "Editar el Centro de conocimiento" at bounding box center [303, 298] width 155 height 14
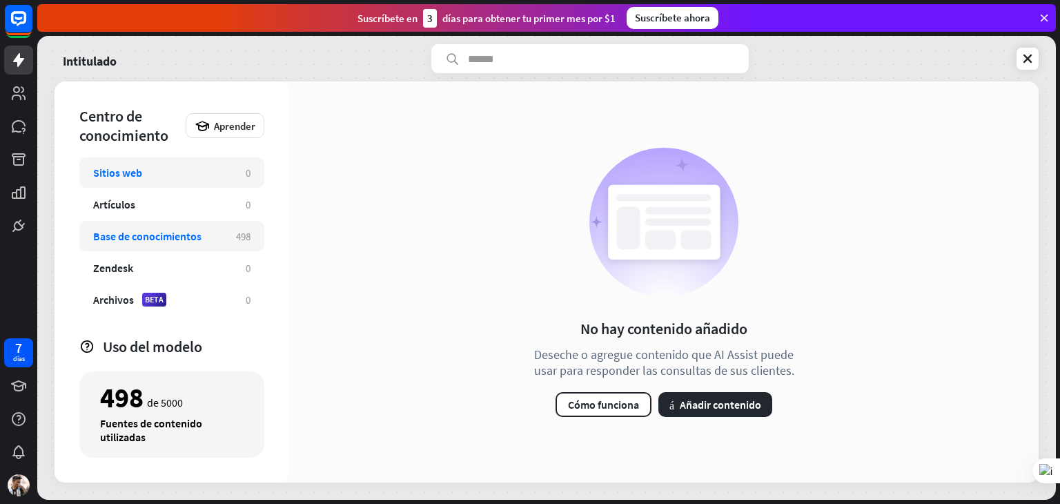
click at [239, 233] on font "498" at bounding box center [243, 236] width 14 height 13
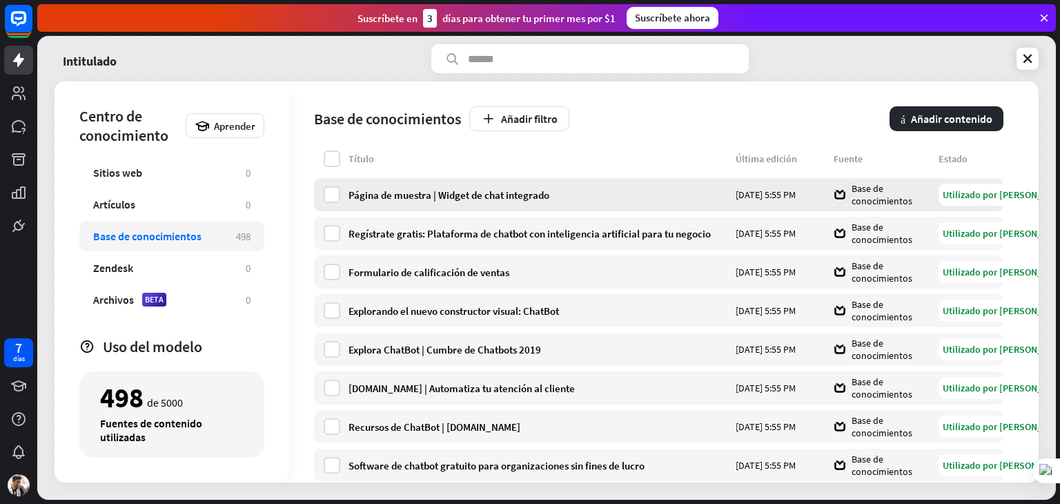
click at [478, 204] on div "Página de muestra | Widget de chat integrado [DATE] 5:55 PM Base de conocimient…" at bounding box center [659, 194] width 690 height 33
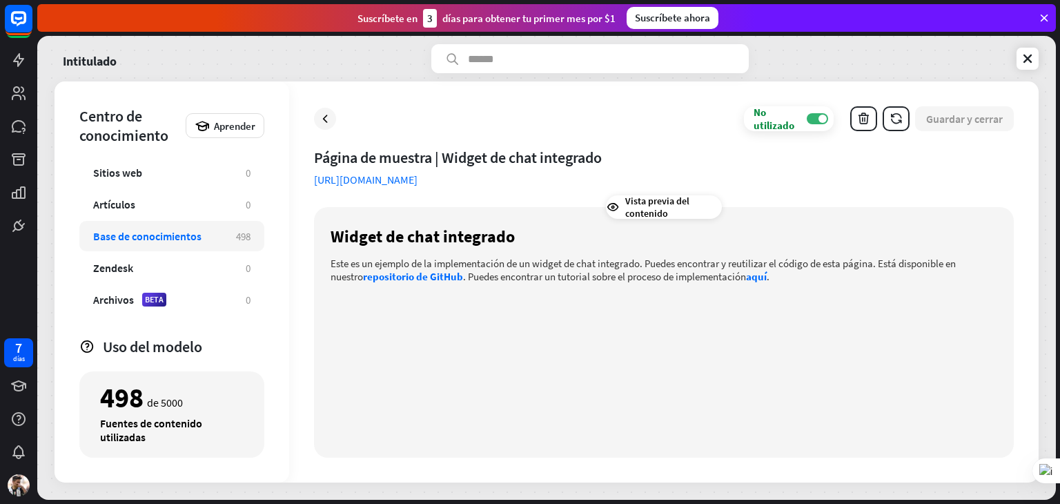
click at [641, 216] on font "Vista previa del contenido" at bounding box center [657, 207] width 64 height 25
click at [616, 211] on icon at bounding box center [613, 207] width 14 height 14
click at [612, 206] on icon at bounding box center [613, 207] width 14 height 14
click at [323, 130] on div "No utilizado APAGADO Guardar y cerrar" at bounding box center [664, 118] width 700 height 25
click at [326, 110] on div at bounding box center [325, 119] width 22 height 22
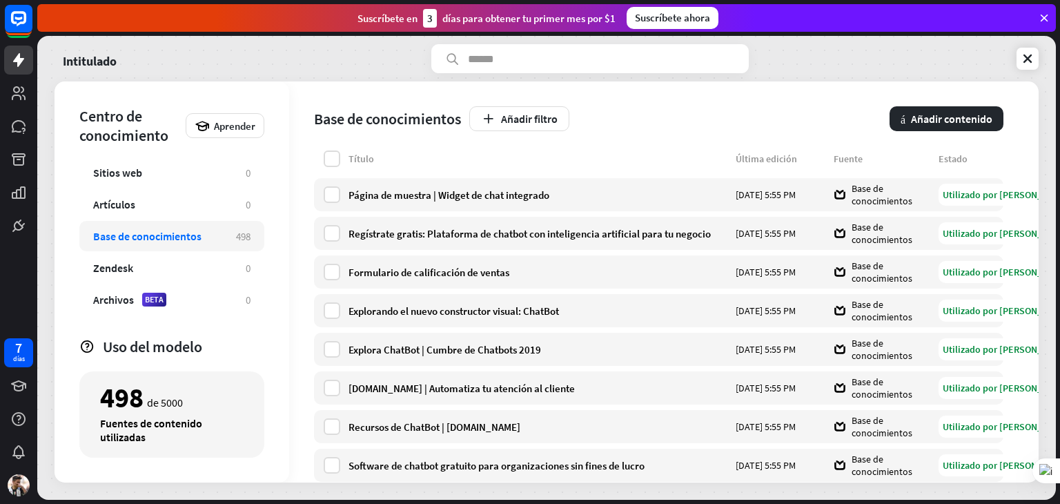
click at [491, 70] on input "text" at bounding box center [590, 58] width 318 height 29
type input "*"
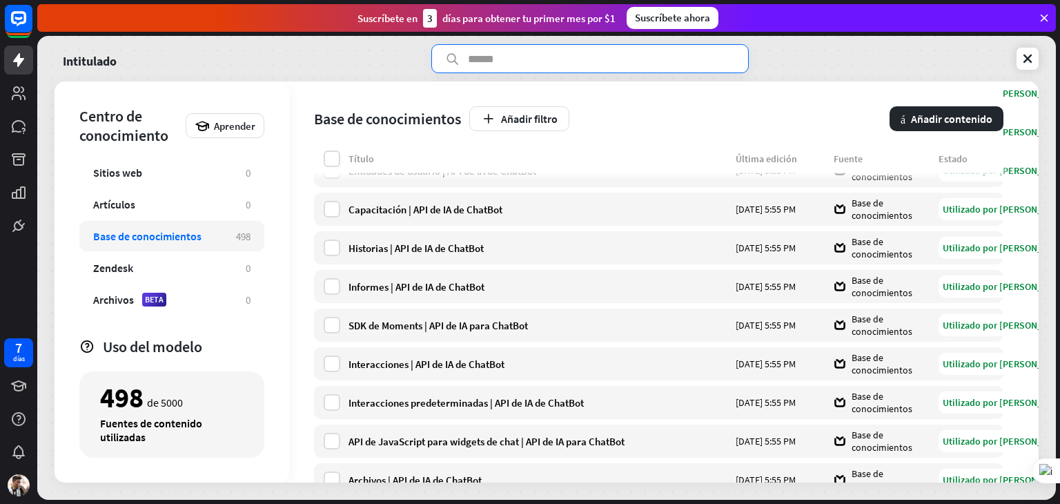
scroll to position [759, 0]
click at [487, 367] on font "Interacciones | API de IA de ChatBot" at bounding box center [427, 363] width 156 height 13
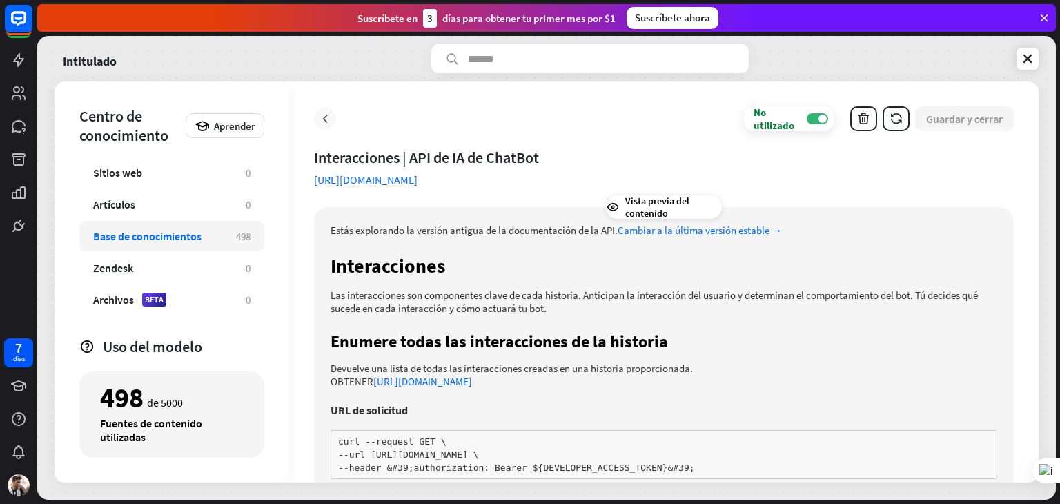
click at [330, 114] on icon at bounding box center [325, 119] width 14 height 14
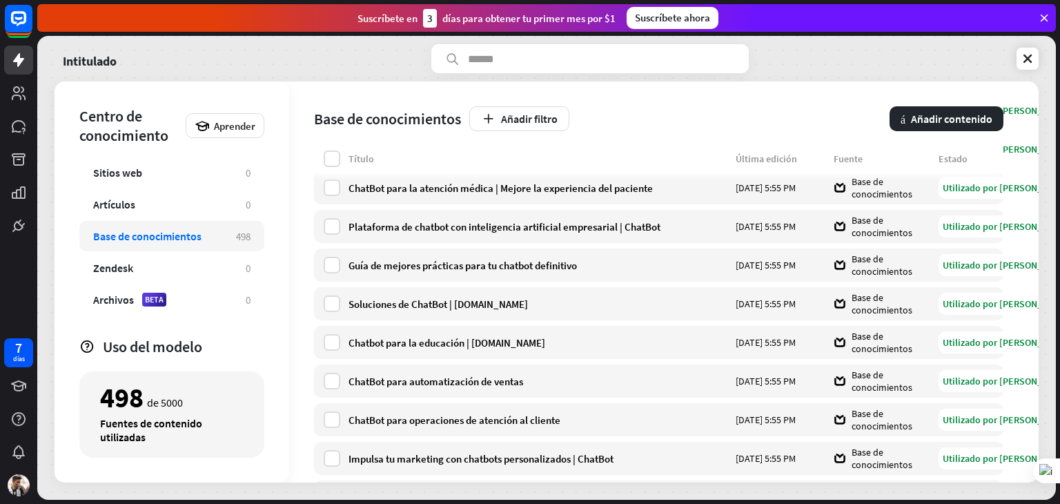
scroll to position [1185, 0]
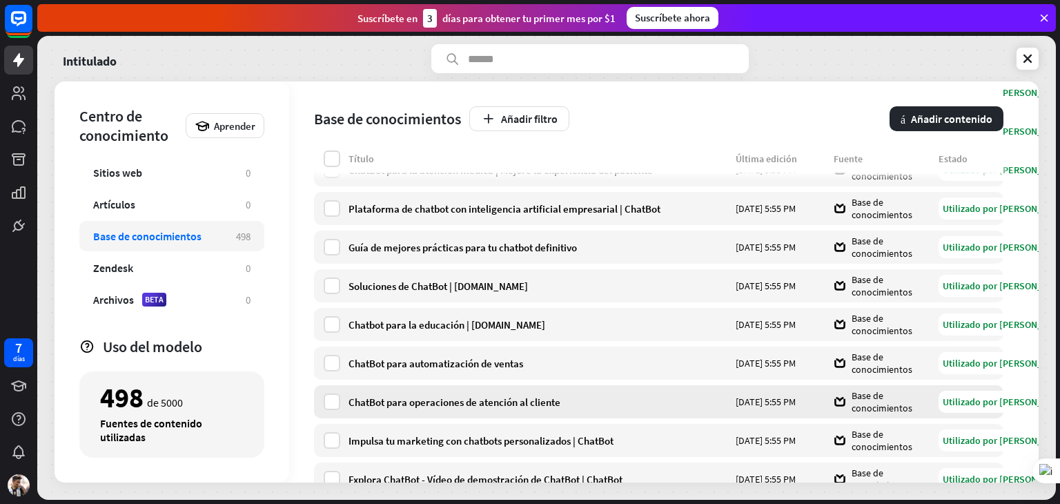
click at [417, 401] on font "ChatBot para operaciones de atención al cliente" at bounding box center [455, 402] width 212 height 13
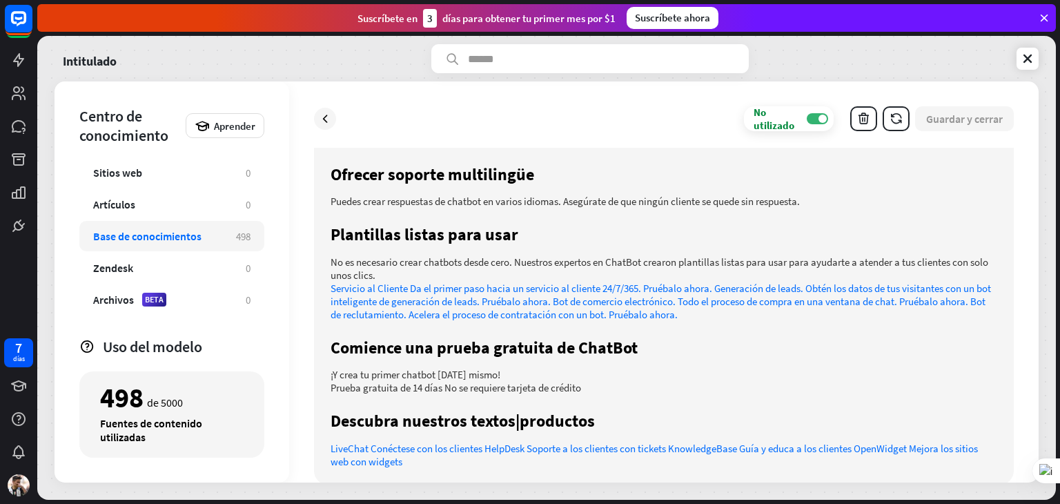
scroll to position [1140, 0]
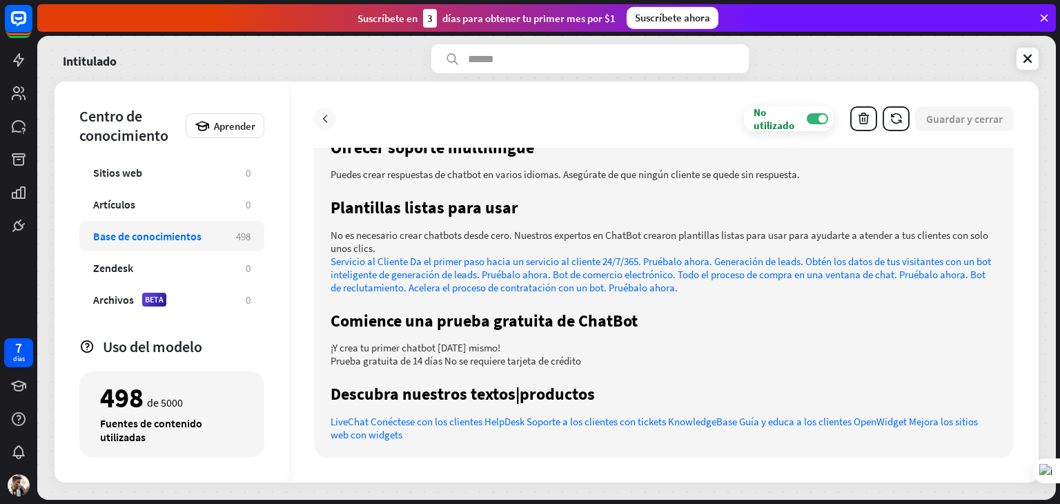
click at [326, 118] on icon at bounding box center [325, 119] width 14 height 14
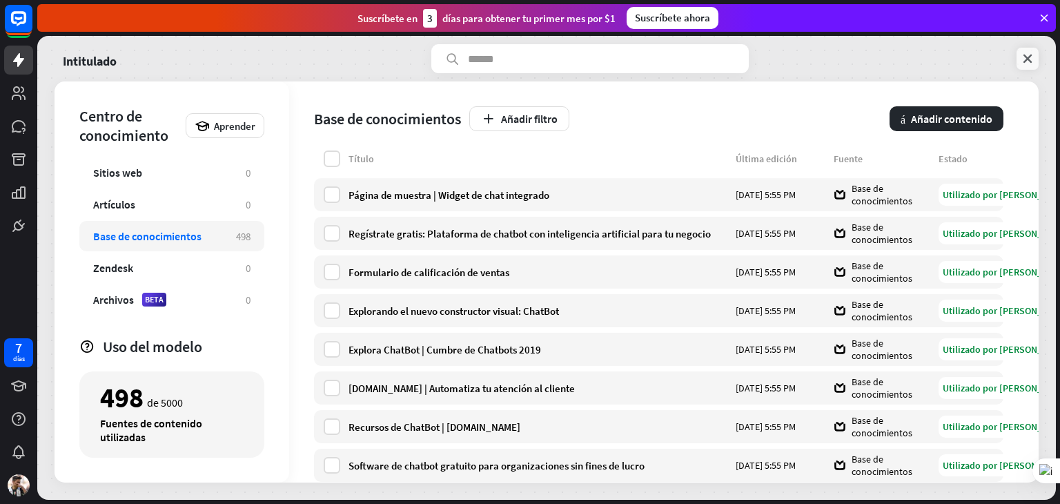
click at [1021, 66] on link at bounding box center [1028, 59] width 22 height 22
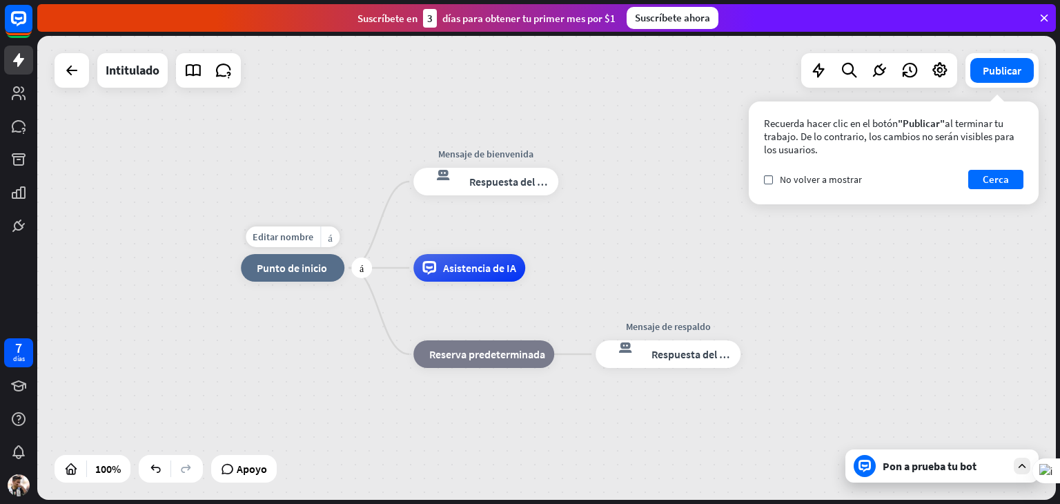
click at [315, 271] on font "Punto de inicio" at bounding box center [292, 268] width 70 height 14
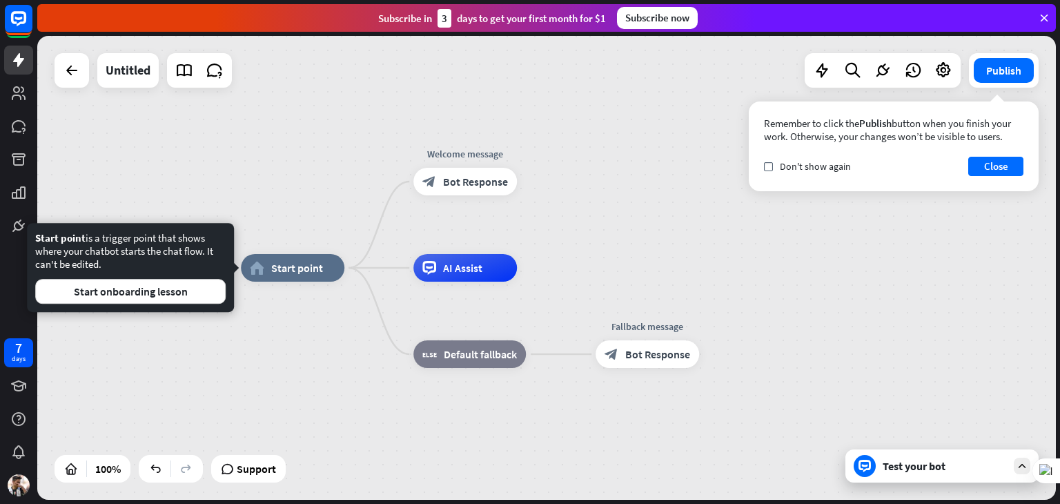
click at [795, 255] on div "home_2 Start point Welcome message block_bot_response Bot Response AI Assist bl…" at bounding box center [546, 268] width 1019 height 464
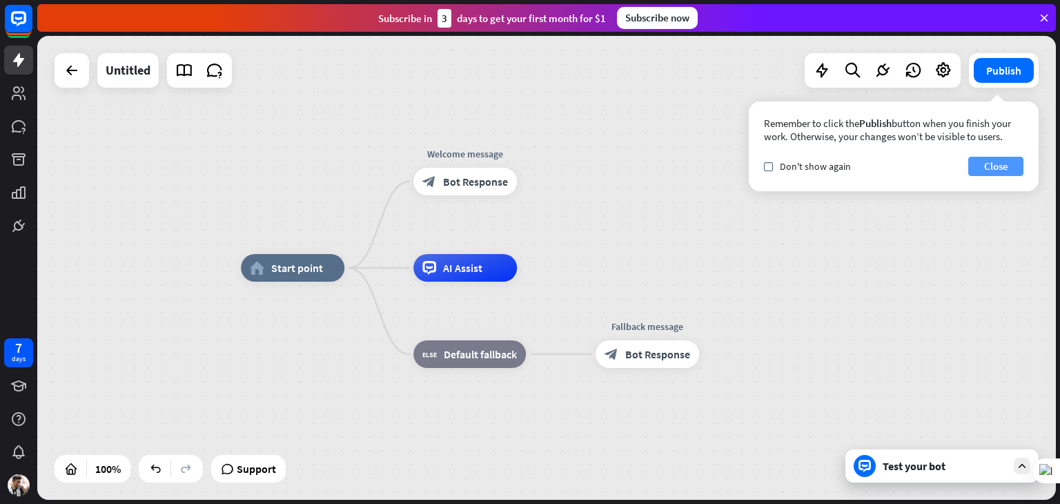
click at [997, 157] on button "Close" at bounding box center [995, 166] width 55 height 19
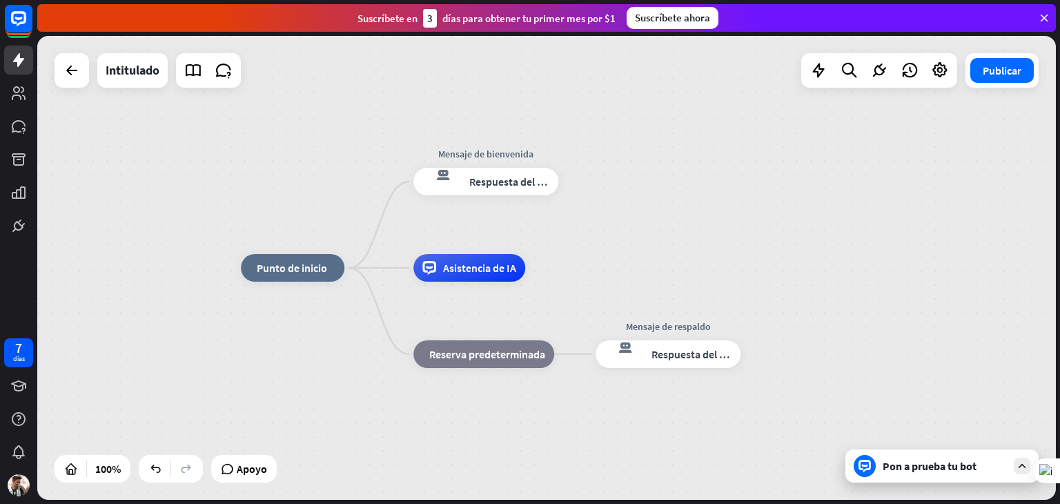
click at [743, 188] on div "inicio_2 Punto de inicio Mensaje de bienvenida respuesta del bot de bloqueo Res…" at bounding box center [546, 268] width 1019 height 464
click at [316, 275] on div "inicio_2 Punto de inicio" at bounding box center [293, 268] width 104 height 28
click at [454, 191] on icon "respuesta del bot de bloqueo" at bounding box center [441, 182] width 39 height 28
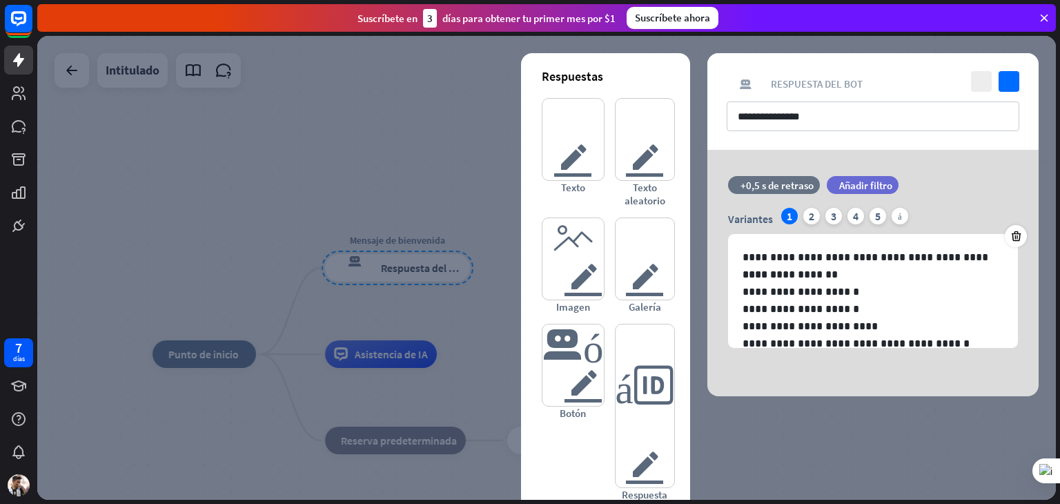
click at [461, 162] on div at bounding box center [546, 268] width 1019 height 464
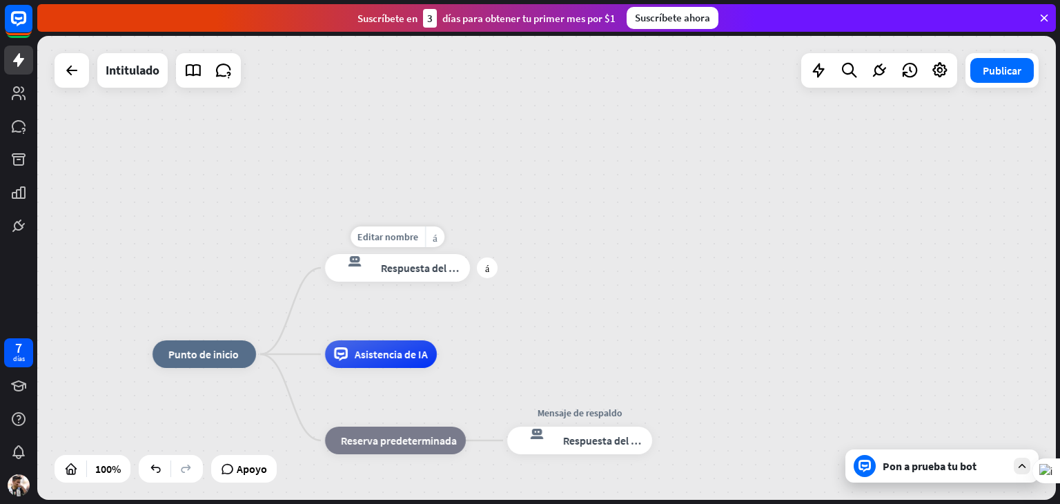
click at [433, 265] on font "Respuesta del bot" at bounding box center [422, 268] width 84 height 14
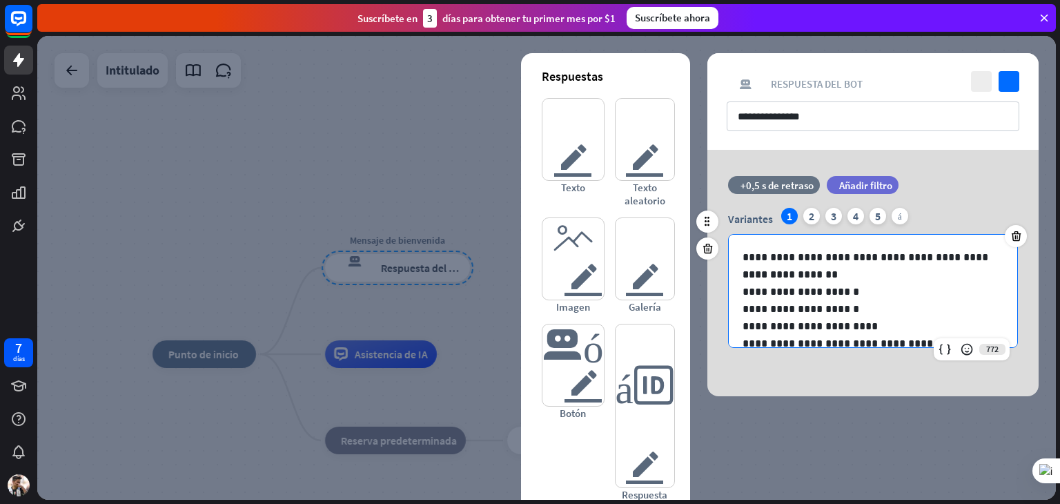
click at [846, 257] on p "**********" at bounding box center [868, 257] width 251 height 17
click at [850, 260] on p "**********" at bounding box center [868, 257] width 251 height 17
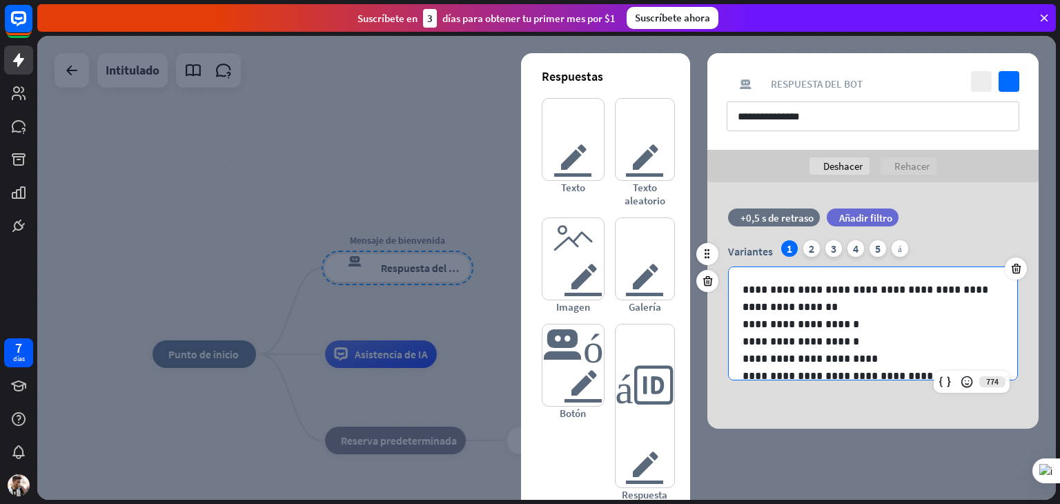
click at [972, 294] on p "**********" at bounding box center [868, 289] width 251 height 17
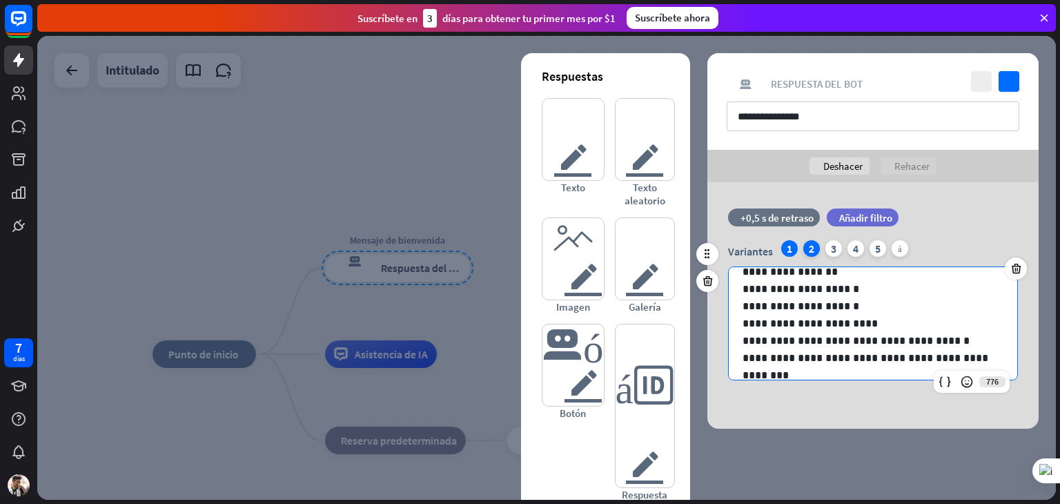
click at [815, 246] on div "2" at bounding box center [811, 248] width 17 height 17
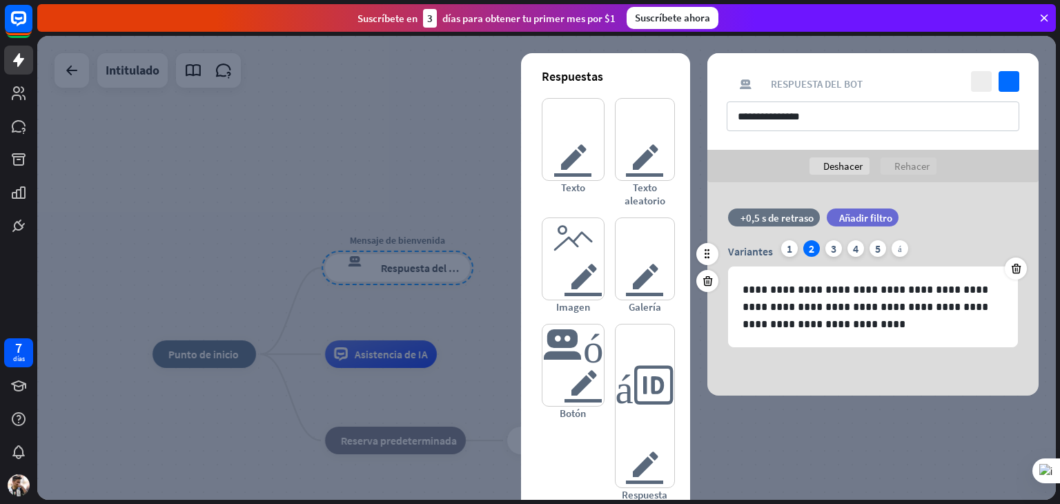
scroll to position [0, 0]
click at [784, 248] on div "1" at bounding box center [789, 248] width 17 height 17
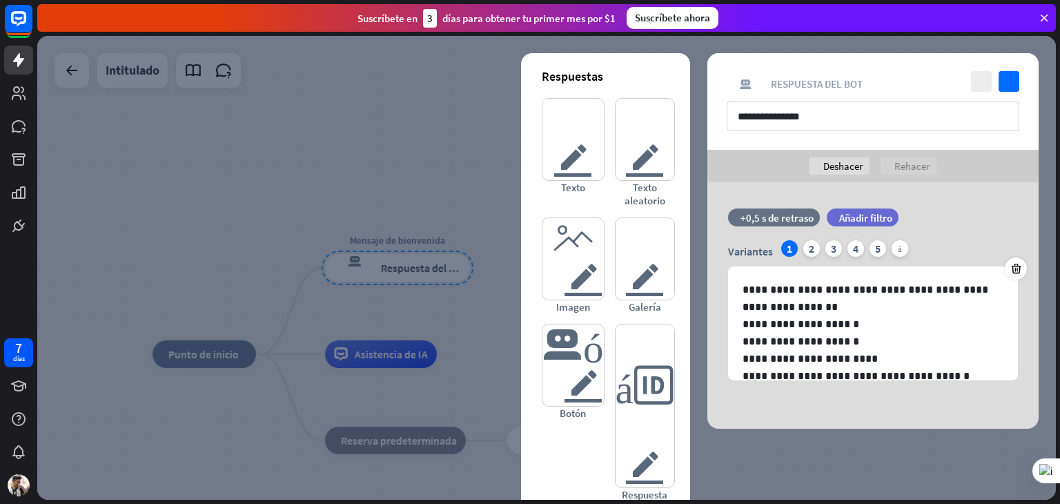
click at [864, 466] on div at bounding box center [546, 268] width 1019 height 464
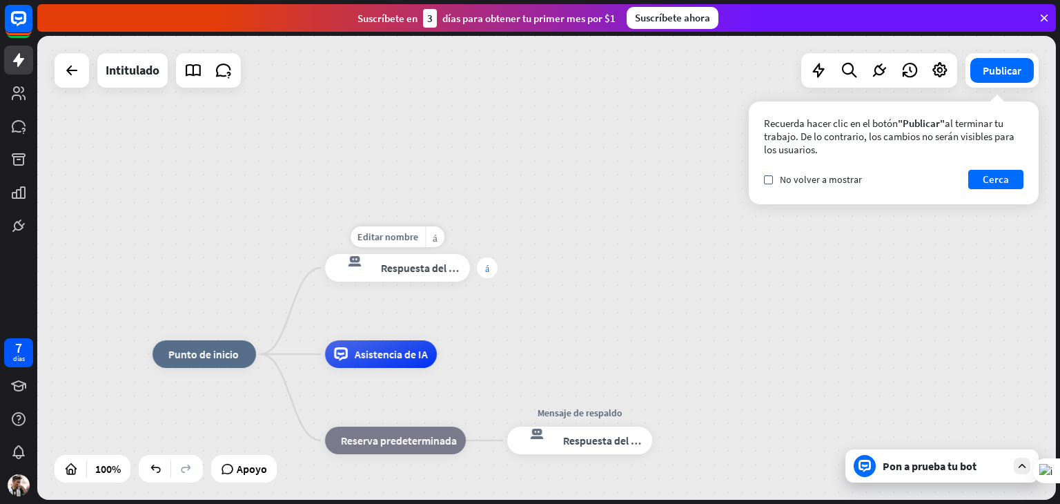
click at [491, 272] on div "más" at bounding box center [487, 267] width 21 height 21
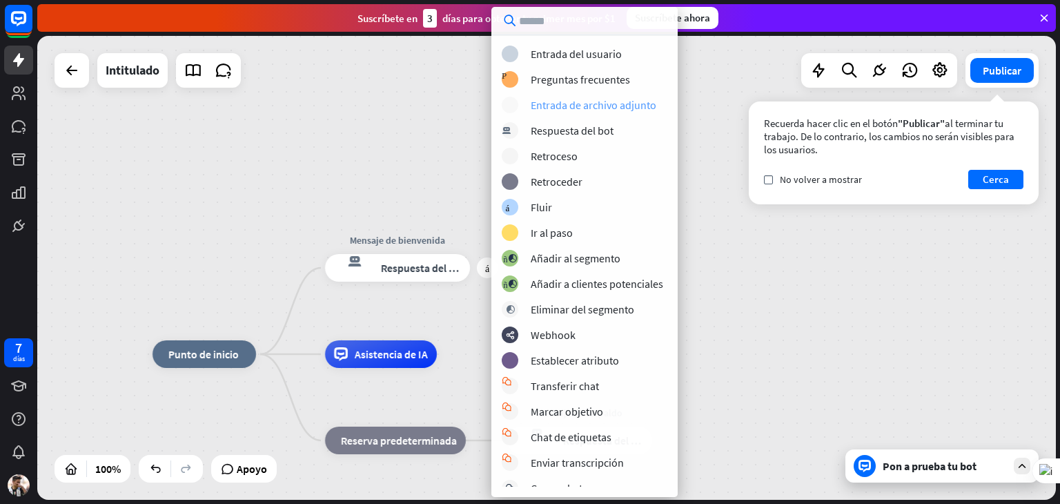
click at [609, 106] on font "Entrada de archivo adjunto" at bounding box center [594, 105] width 126 height 14
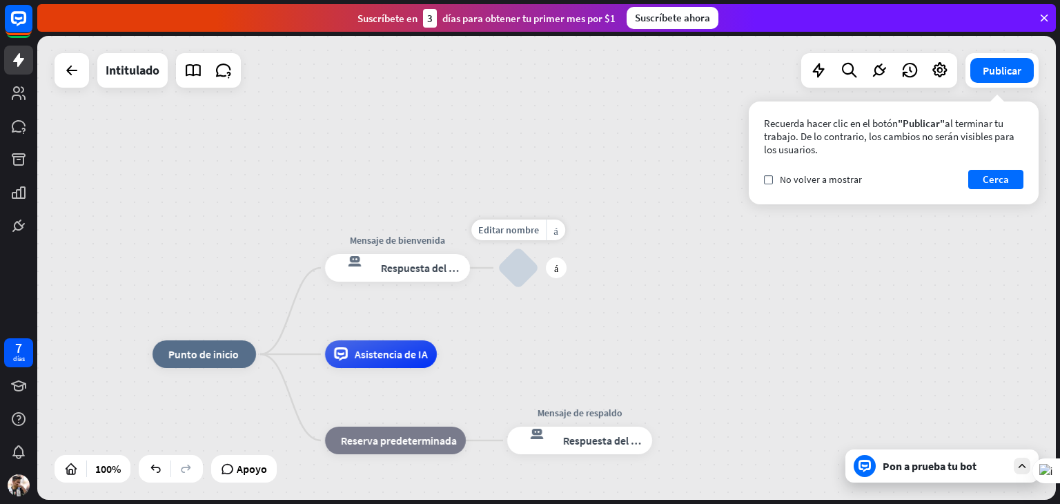
click at [522, 271] on font "archivo adjunto de bloque" at bounding box center [518, 267] width 25 height 17
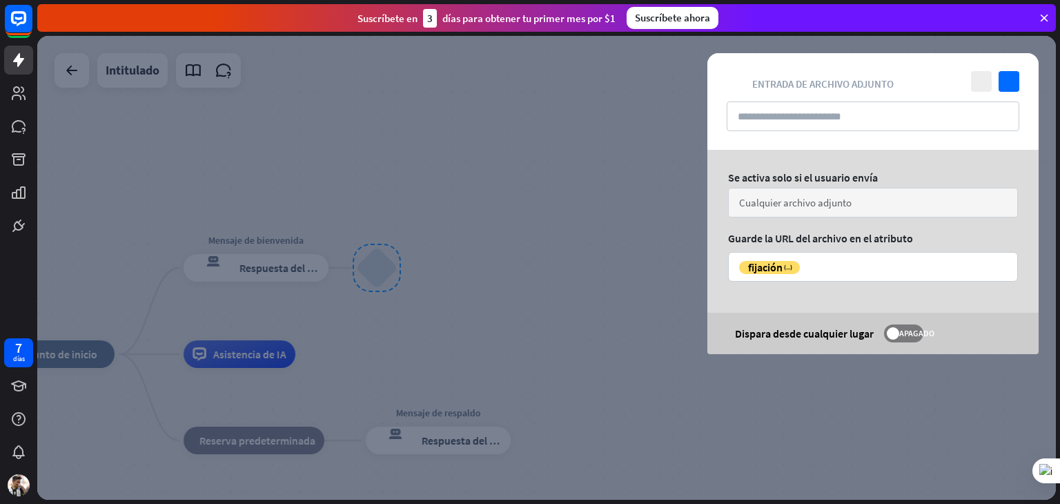
click at [766, 204] on font "Cualquier archivo adjunto" at bounding box center [795, 202] width 113 height 13
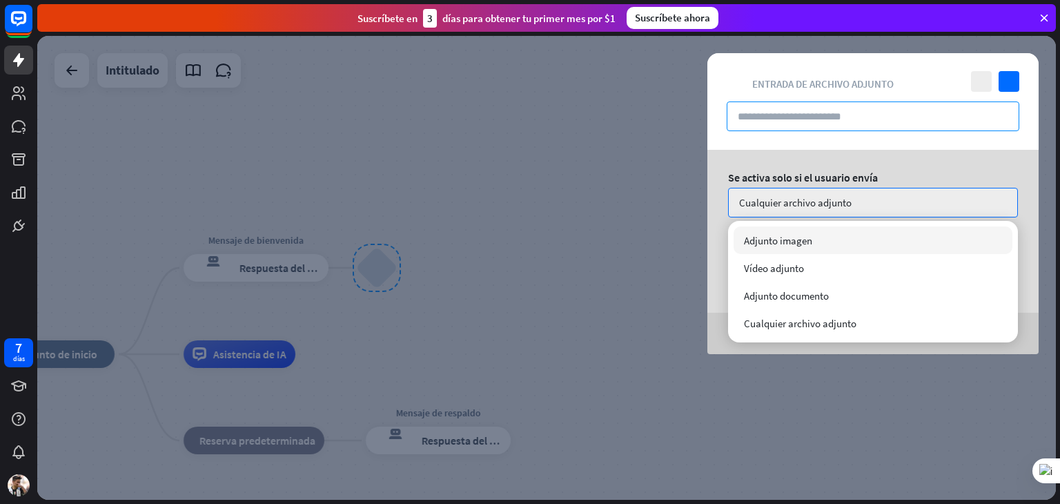
click at [780, 117] on input "text" at bounding box center [873, 116] width 293 height 30
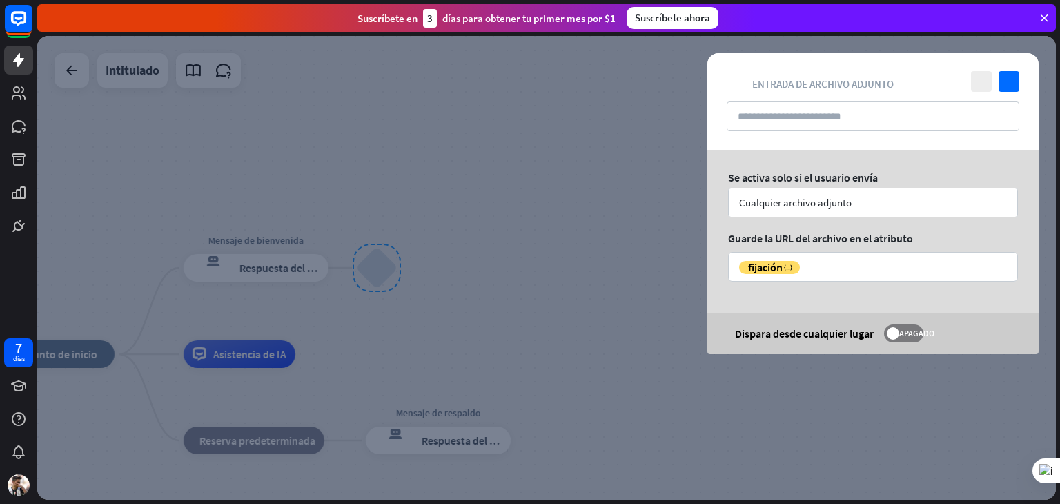
click at [665, 146] on div at bounding box center [546, 268] width 1019 height 464
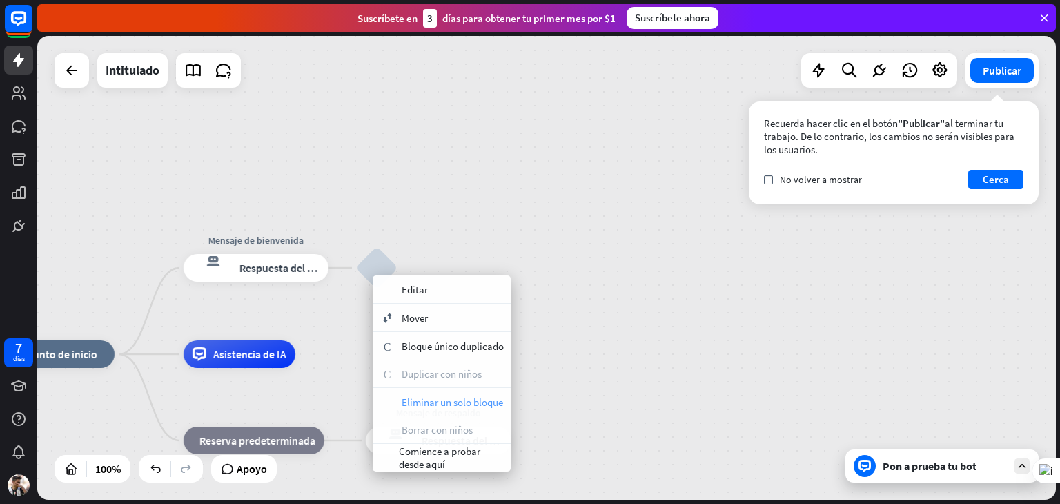
click at [388, 407] on div "basura Eliminar un solo bloque" at bounding box center [442, 402] width 138 height 28
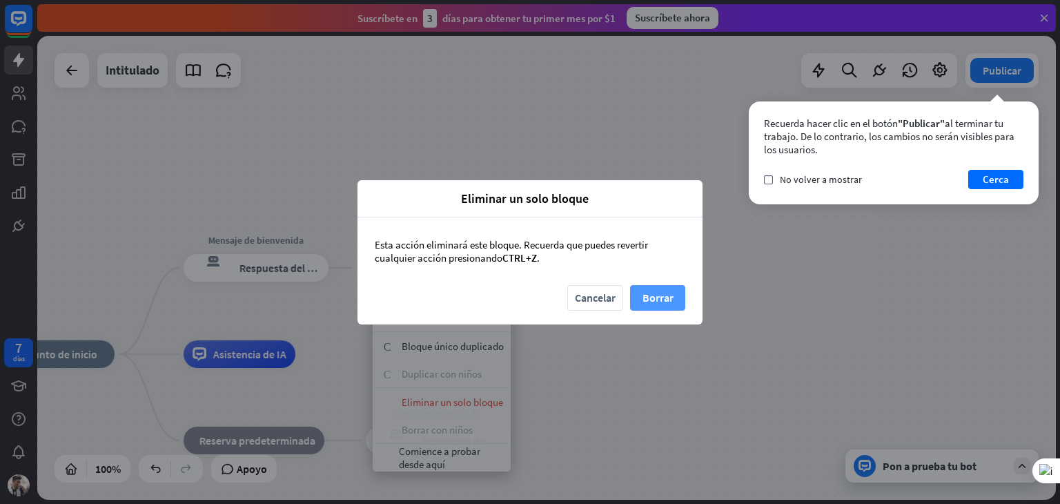
click at [682, 293] on button "Borrar" at bounding box center [657, 298] width 55 height 26
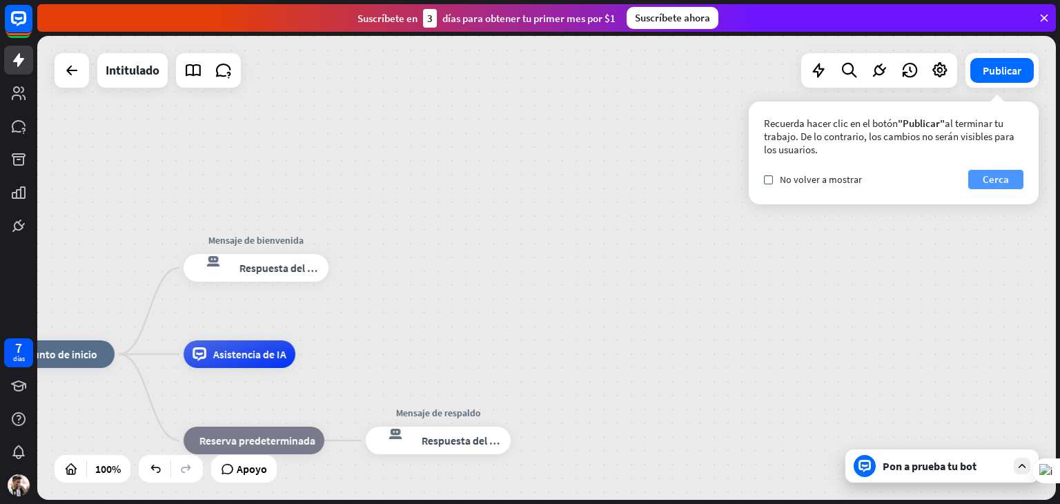
click at [991, 185] on font "Cerca" at bounding box center [996, 179] width 26 height 13
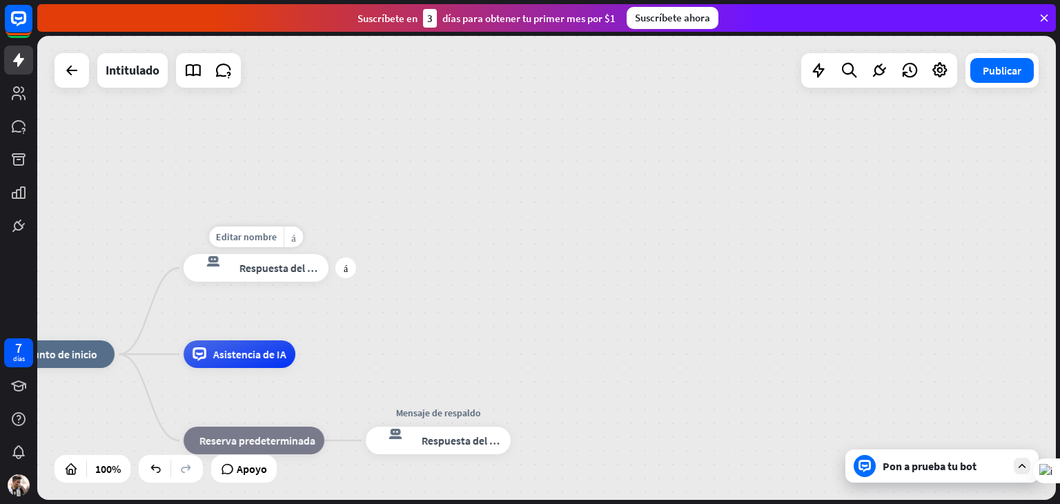
click at [286, 282] on div "Editar nombre más_horiz más respuesta del bot de bloqueo Respuesta del bot" at bounding box center [256, 268] width 145 height 28
click at [298, 266] on font "Respuesta del bot" at bounding box center [281, 268] width 84 height 14
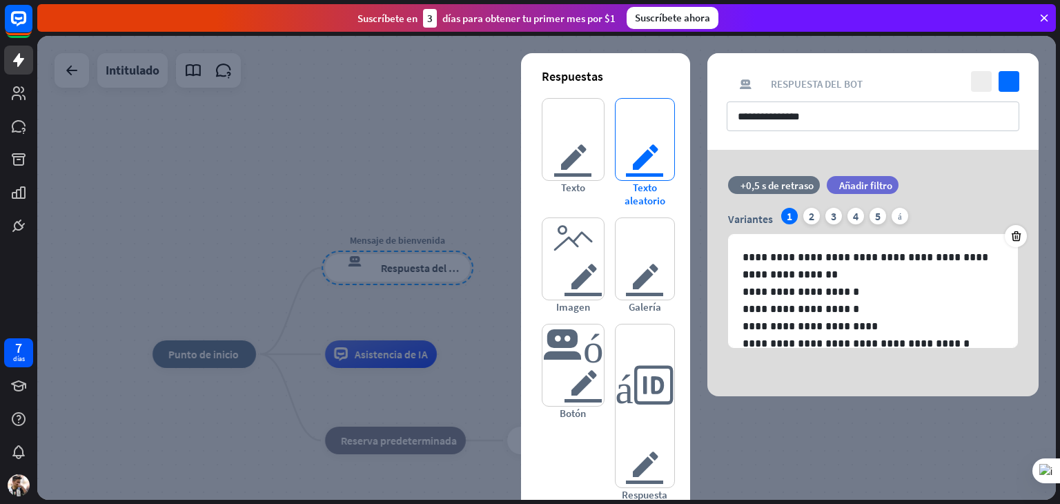
click at [646, 137] on font "texto del editor" at bounding box center [645, 139] width 40 height 81
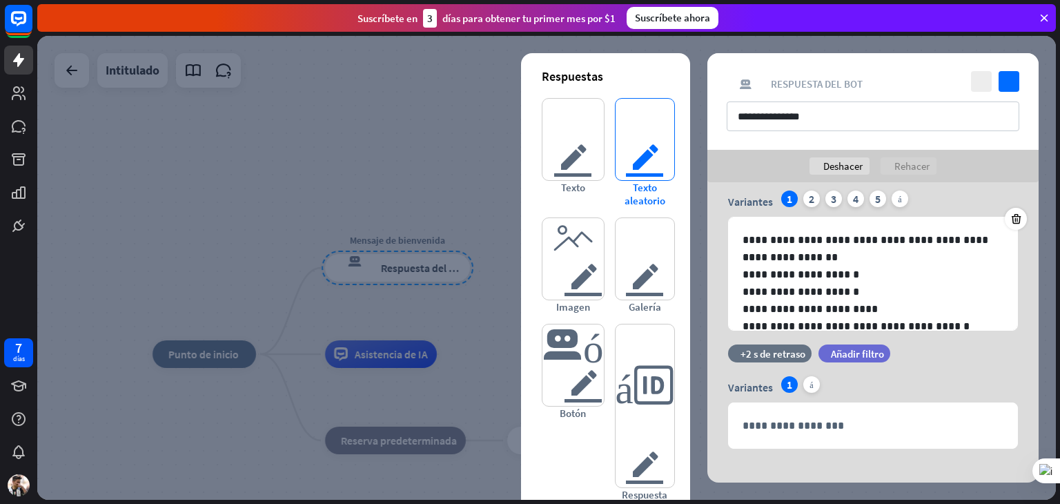
scroll to position [64, 0]
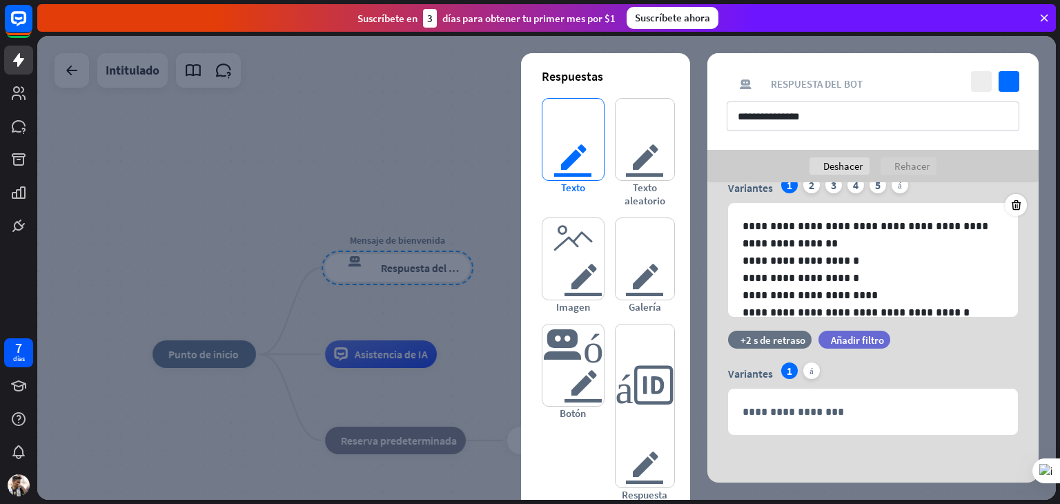
click at [569, 115] on font "texto del editor" at bounding box center [573, 139] width 40 height 81
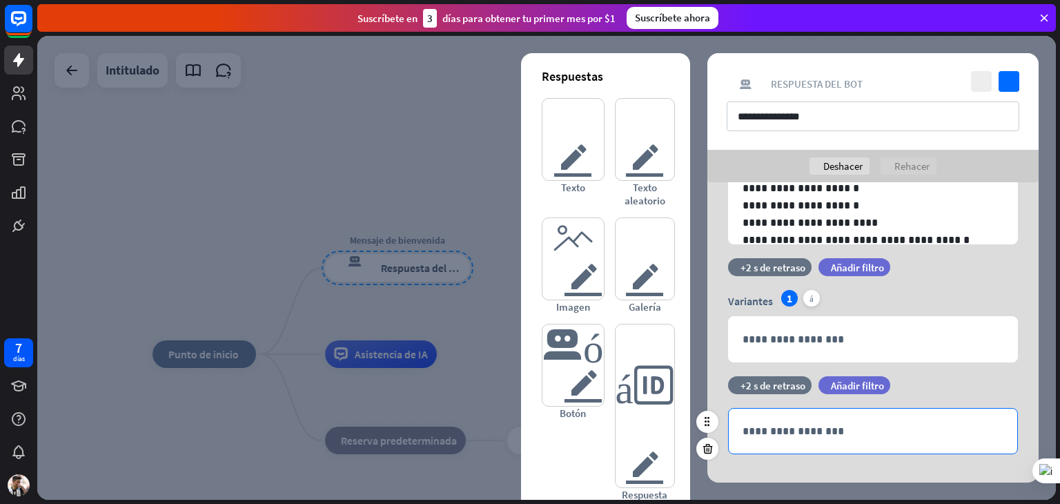
scroll to position [130, 0]
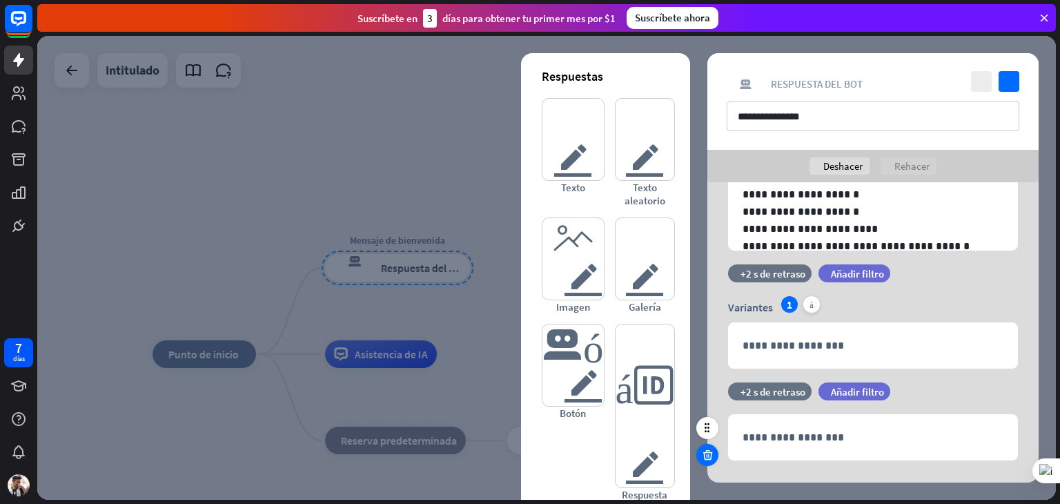
click at [708, 458] on icon at bounding box center [707, 455] width 13 height 12
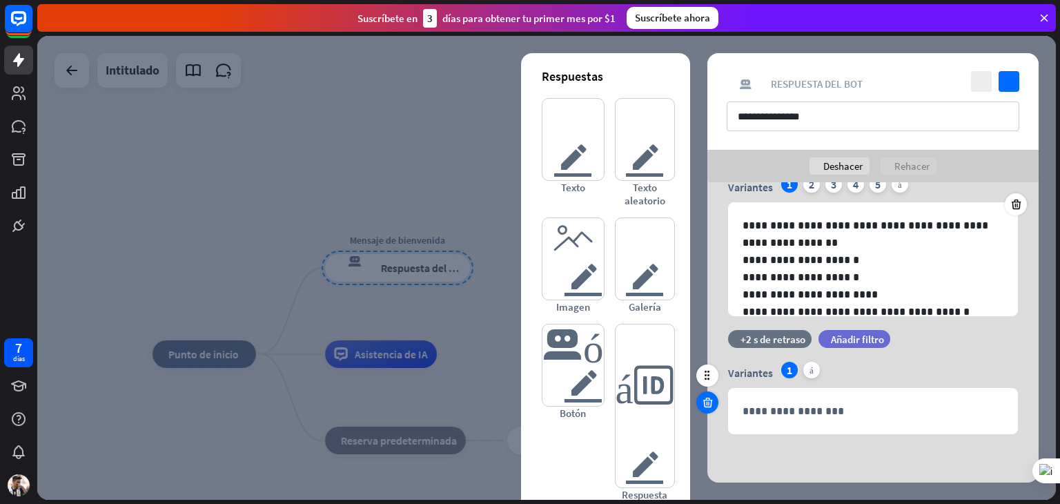
click at [705, 401] on icon at bounding box center [707, 402] width 13 height 12
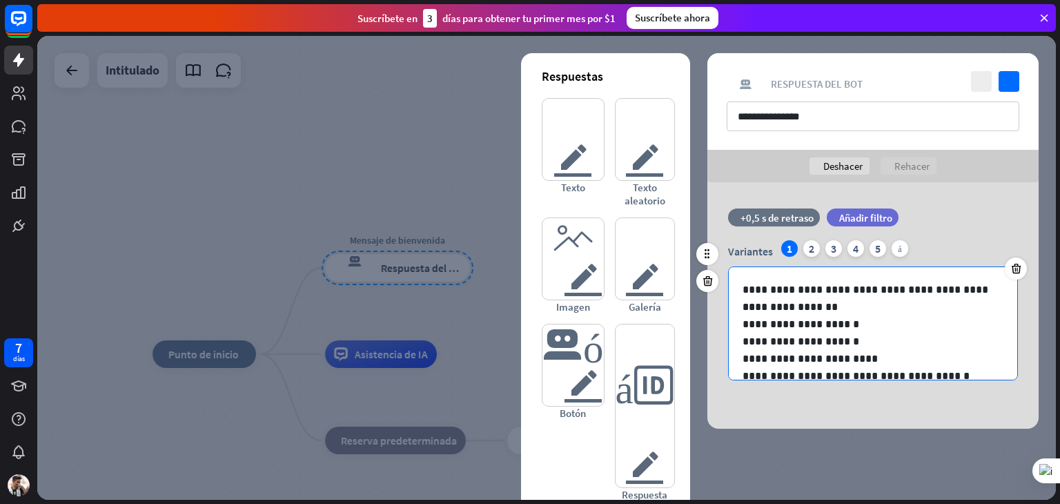
scroll to position [35, 0]
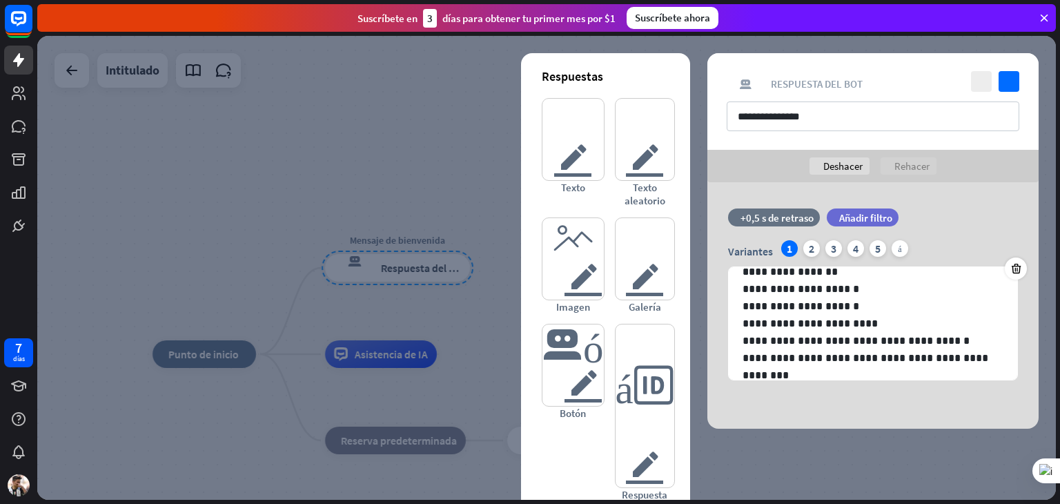
click at [373, 159] on div at bounding box center [546, 268] width 1019 height 464
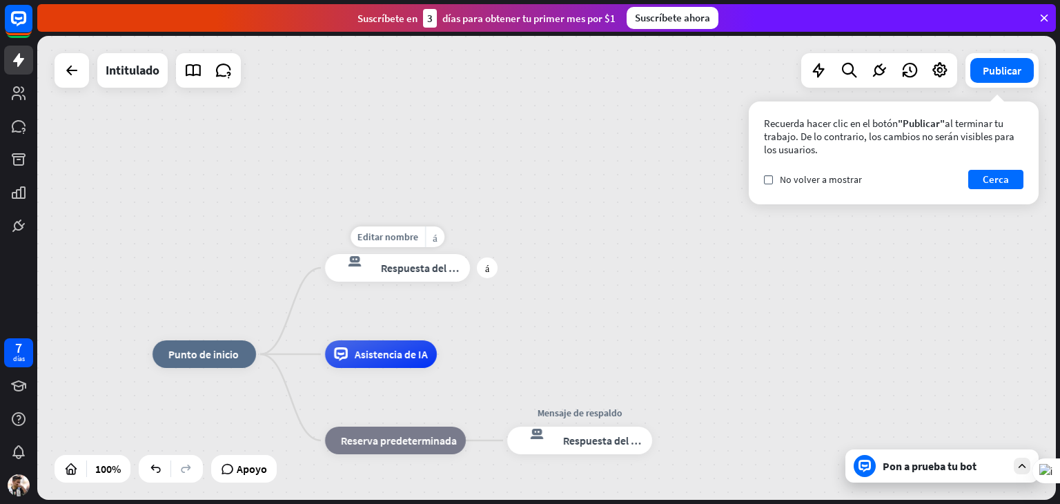
click at [430, 282] on div "Editar nombre más_horiz más respuesta del bot de bloqueo Respuesta del bot" at bounding box center [397, 268] width 145 height 28
click at [486, 275] on div "más" at bounding box center [487, 267] width 21 height 21
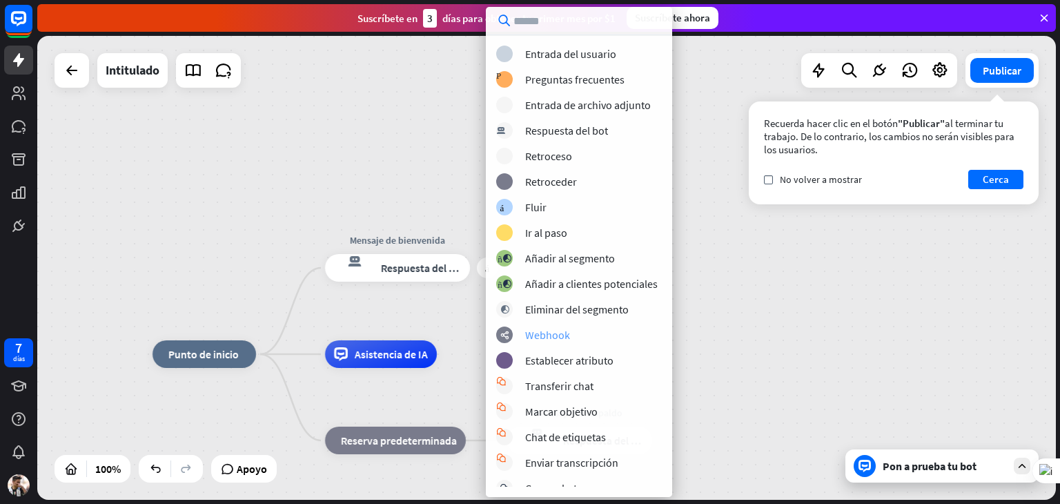
click at [524, 342] on div "webhooks Webhook" at bounding box center [595, 335] width 198 height 17
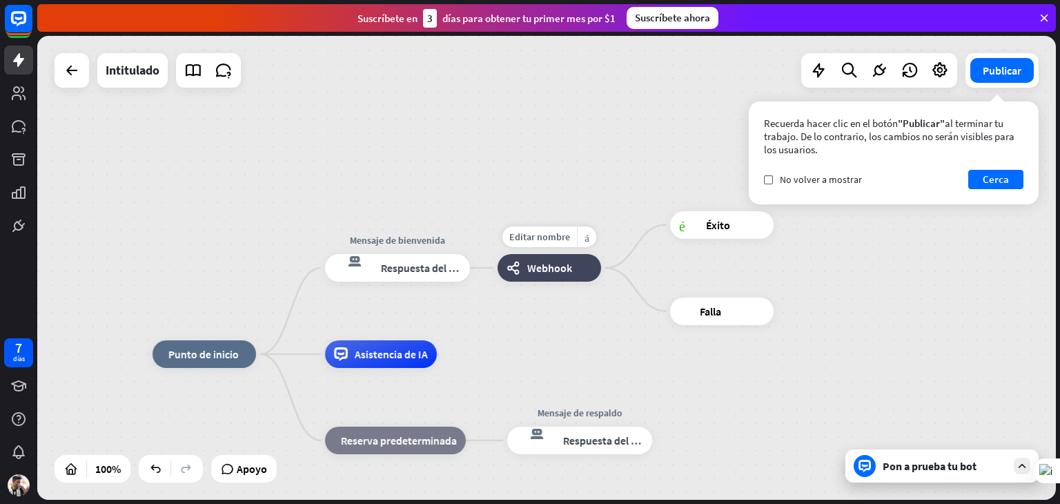
click at [549, 282] on div "Editar nombre más_horiz webhooks Webhook" at bounding box center [550, 268] width 104 height 28
click at [725, 239] on div "Editar nombre más_horiz más éxito del bloque Éxito" at bounding box center [722, 225] width 104 height 28
click at [725, 226] on font "Éxito" at bounding box center [718, 225] width 24 height 14
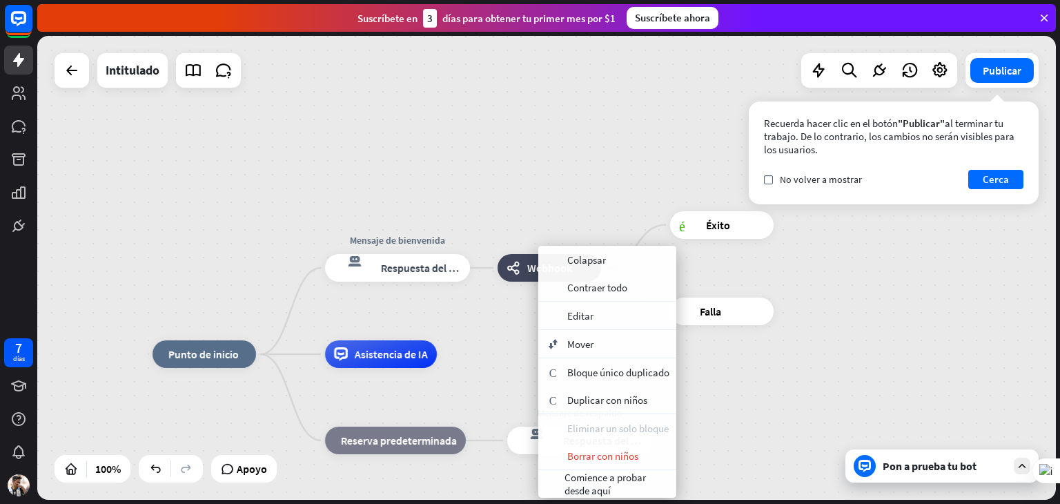
click at [580, 429] on font "Eliminar un solo bloque" at bounding box center [617, 428] width 101 height 13
click at [571, 453] on font "Borrar con niños" at bounding box center [602, 455] width 71 height 13
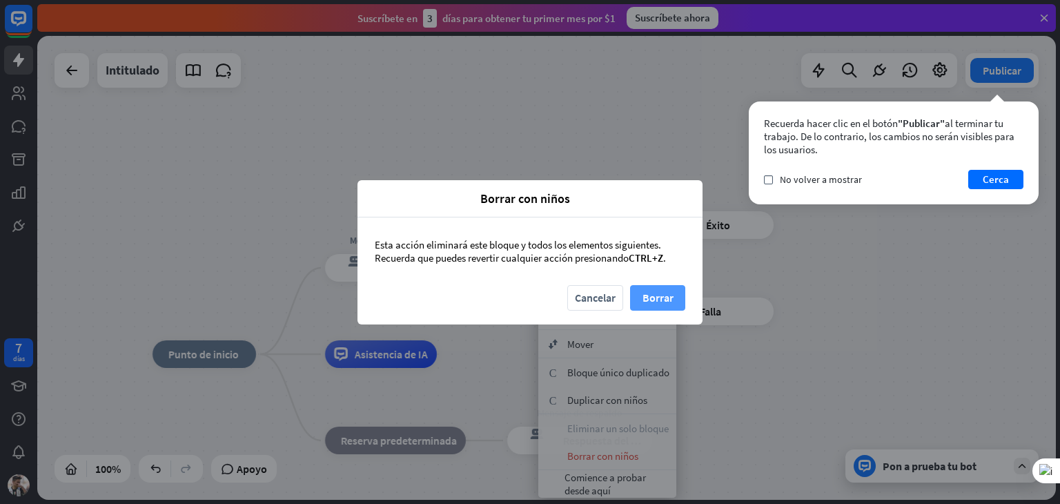
click at [654, 302] on font "Borrar" at bounding box center [658, 298] width 31 height 14
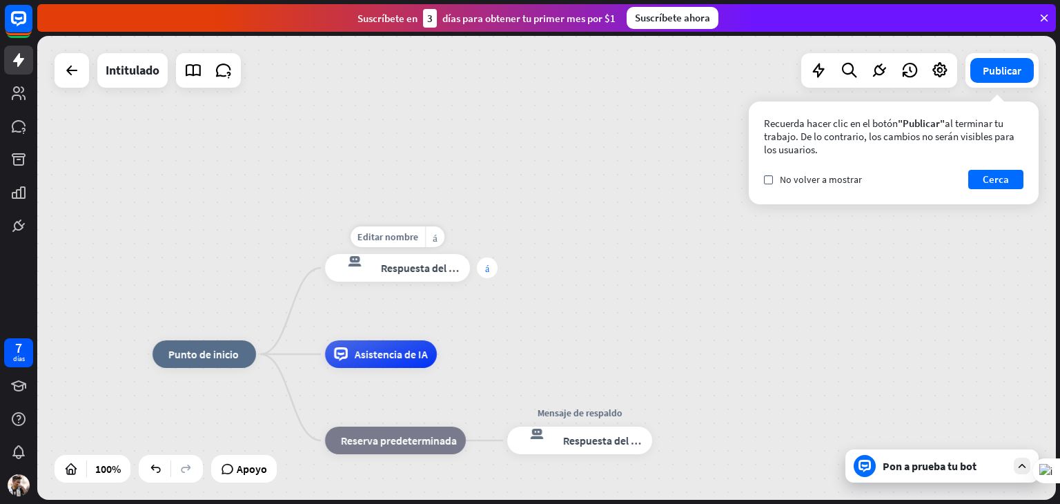
click at [483, 269] on div "más" at bounding box center [487, 267] width 21 height 21
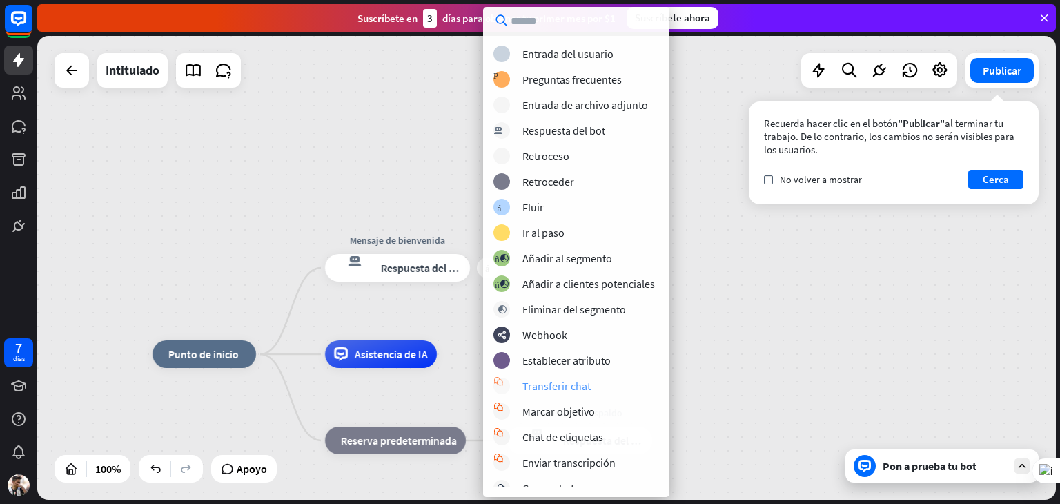
click at [524, 389] on font "Transferir chat" at bounding box center [557, 386] width 68 height 14
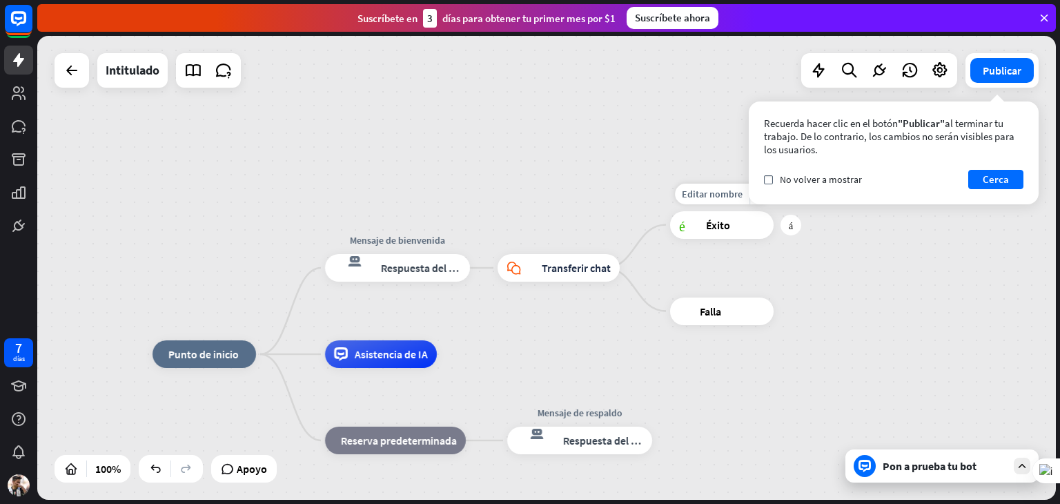
click at [715, 239] on div "Editar nombre más_horiz más éxito del bloque Éxito" at bounding box center [722, 225] width 104 height 28
click at [708, 213] on div "éxito del bloque Éxito" at bounding box center [722, 225] width 104 height 28
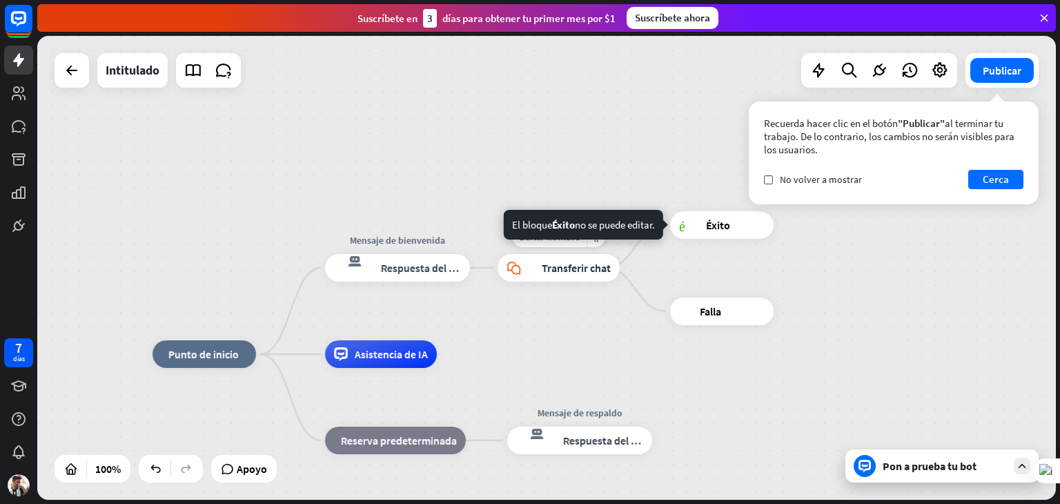
click at [605, 256] on div "bloque_chat en vivo Transferir chat" at bounding box center [559, 268] width 122 height 28
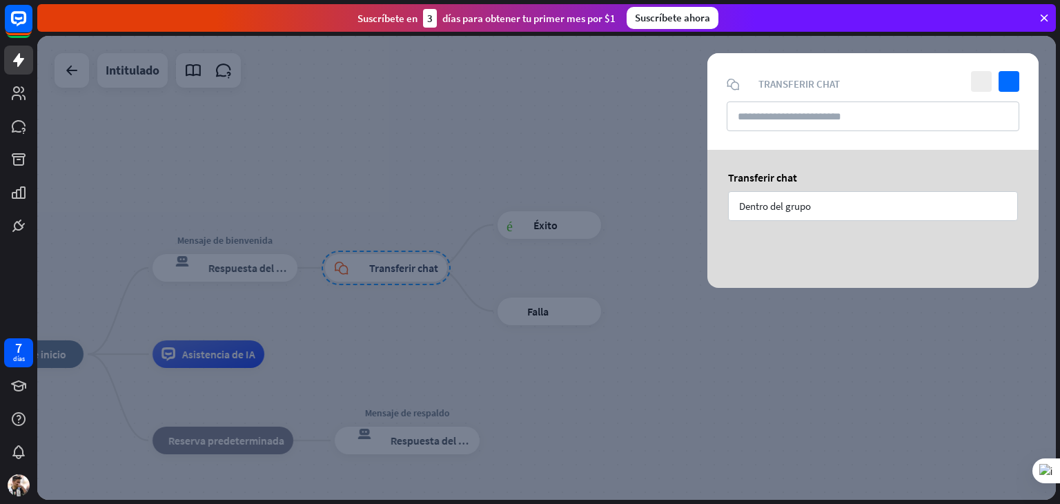
click at [514, 250] on div at bounding box center [546, 268] width 1019 height 464
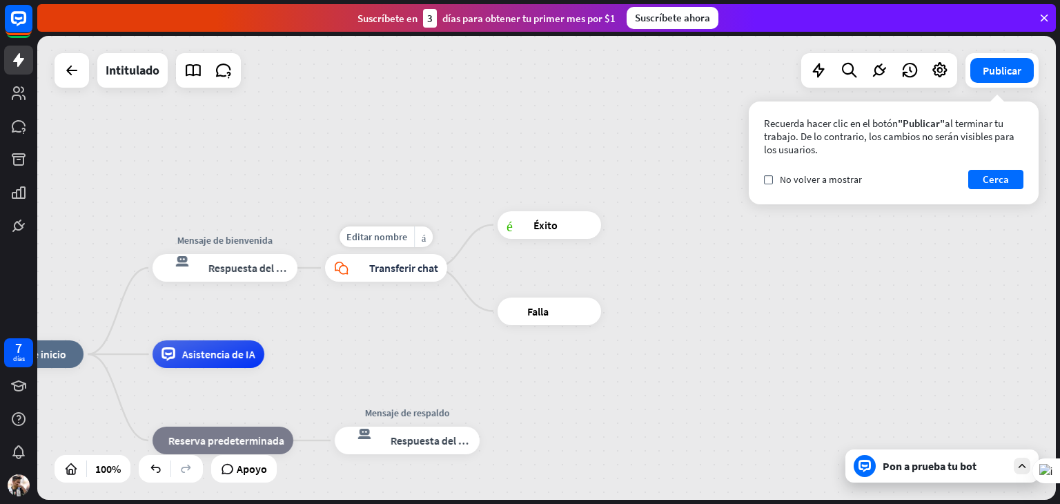
click at [406, 271] on font "Transferir chat" at bounding box center [403, 268] width 69 height 14
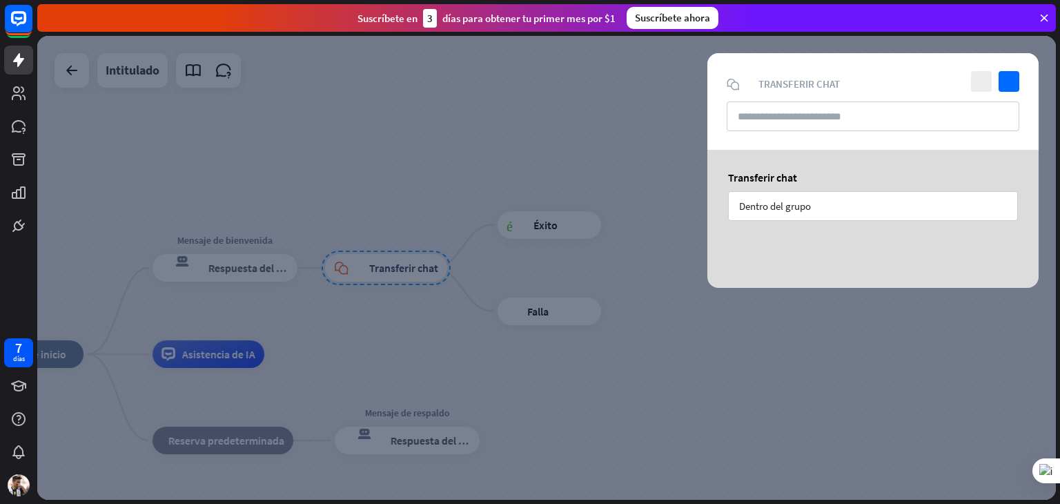
click at [406, 271] on div at bounding box center [546, 268] width 1019 height 464
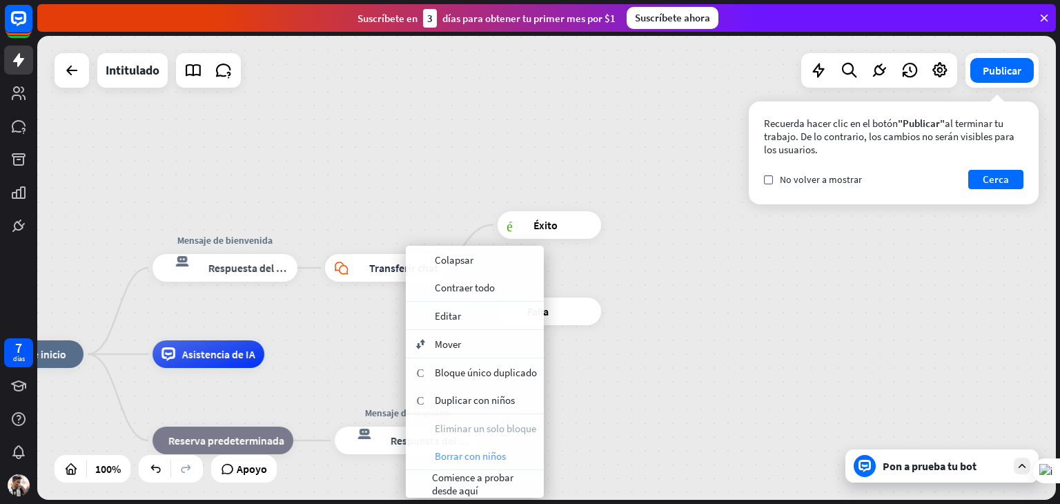
click at [456, 460] on font "Borrar con niños" at bounding box center [470, 455] width 71 height 13
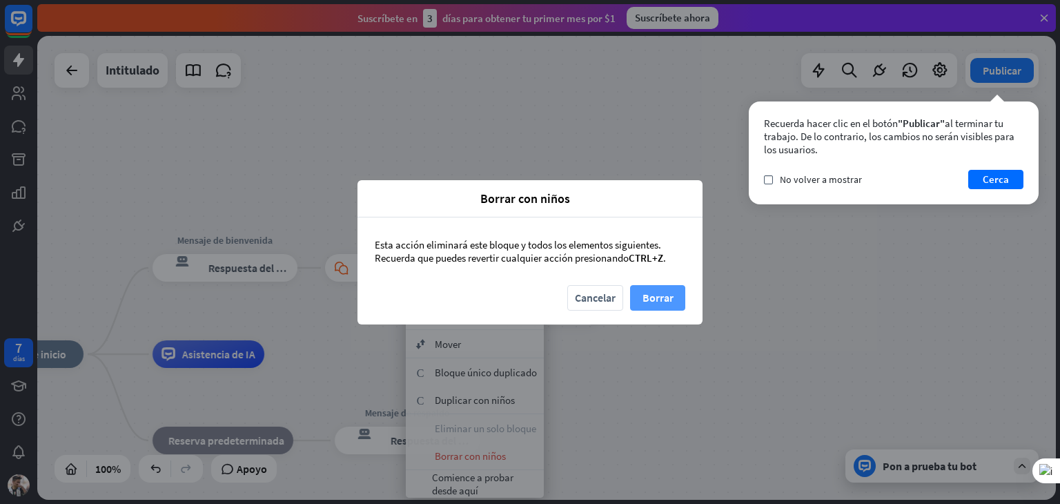
click at [656, 293] on font "Borrar" at bounding box center [658, 298] width 31 height 14
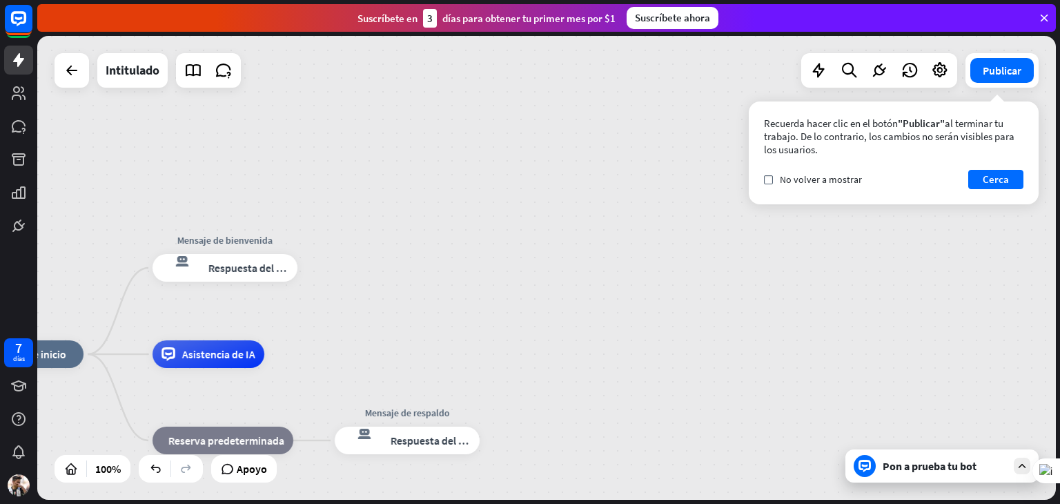
click at [656, 293] on div "inicio_2 Punto de inicio Mensaje de bienvenida respuesta del bot de bloqueo Res…" at bounding box center [546, 268] width 1019 height 464
click at [411, 445] on font "Respuesta del bot" at bounding box center [432, 440] width 84 height 14
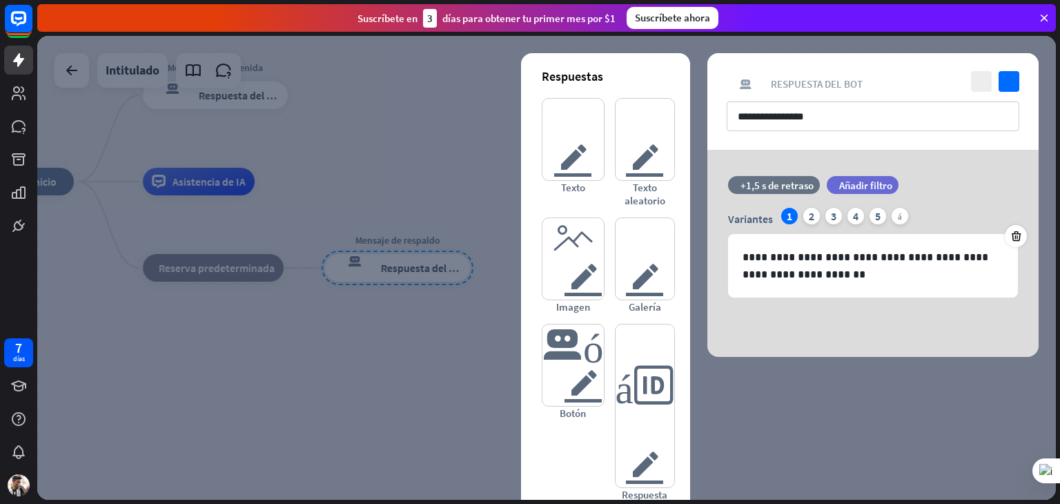
drag, startPoint x: 411, startPoint y: 445, endPoint x: 301, endPoint y: 382, distance: 127.4
click at [301, 382] on div at bounding box center [546, 268] width 1019 height 464
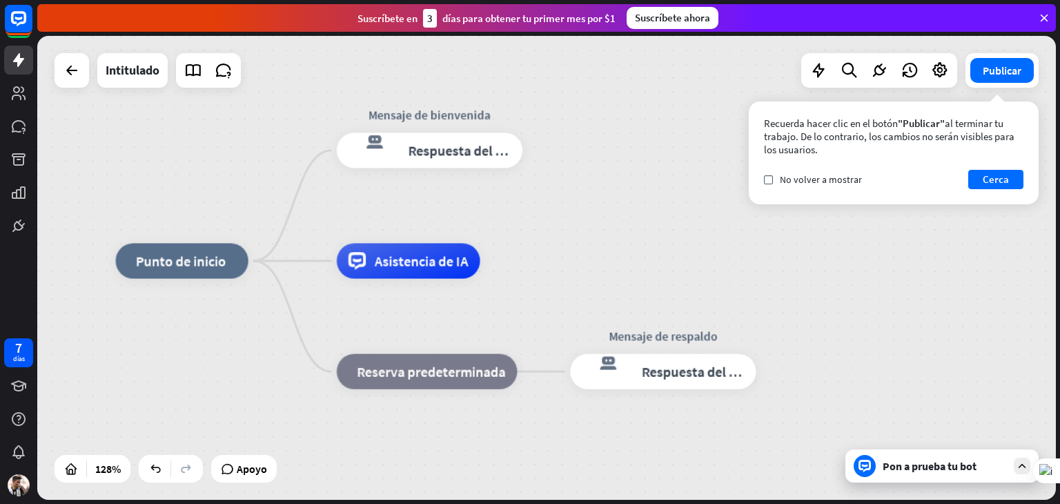
drag, startPoint x: 524, startPoint y: 175, endPoint x: 786, endPoint y: 287, distance: 285.4
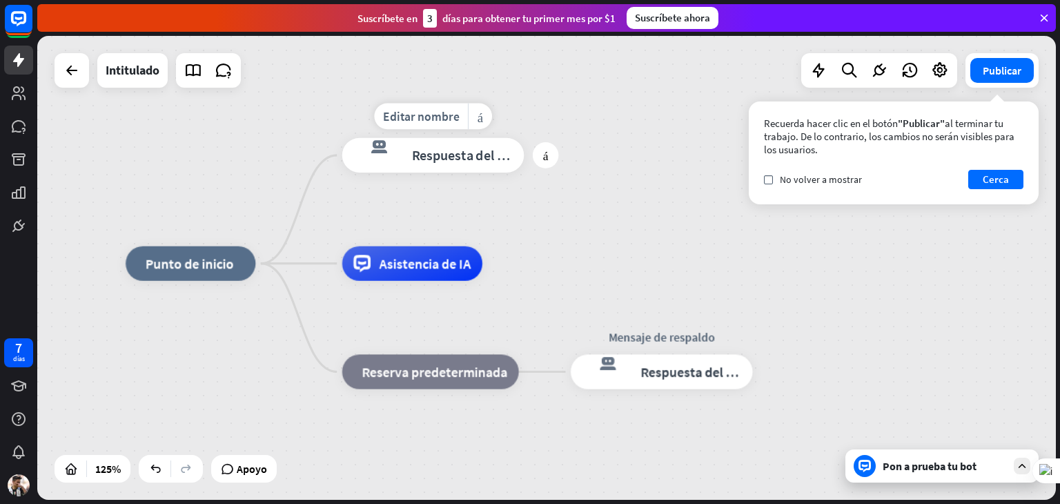
click at [491, 154] on font "Respuesta del bot" at bounding box center [465, 154] width 106 height 17
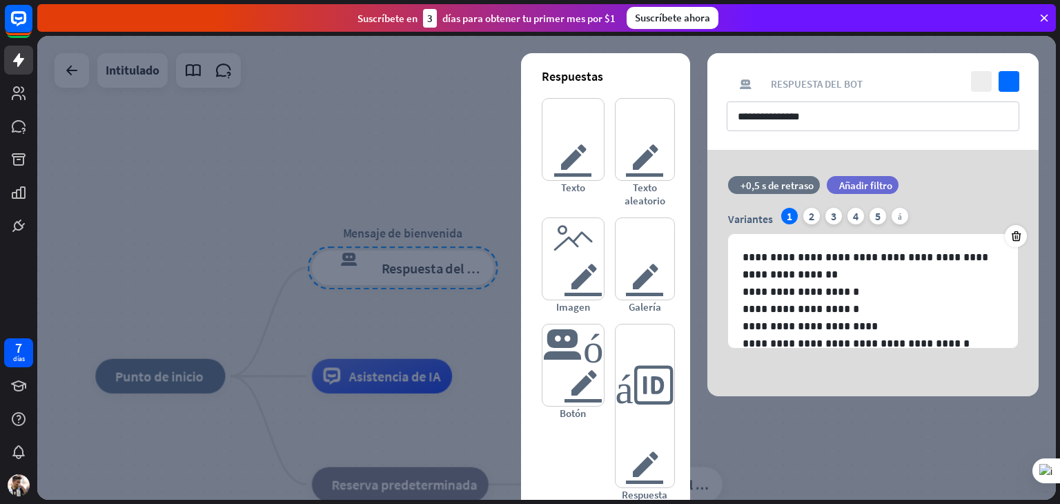
click at [415, 150] on div at bounding box center [546, 268] width 1019 height 464
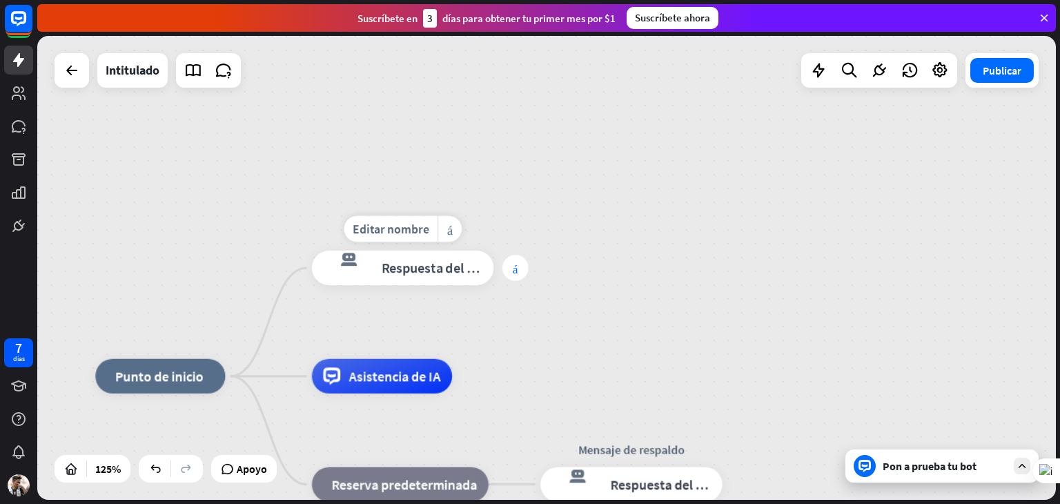
click at [514, 268] on font "más" at bounding box center [516, 268] width 6 height 12
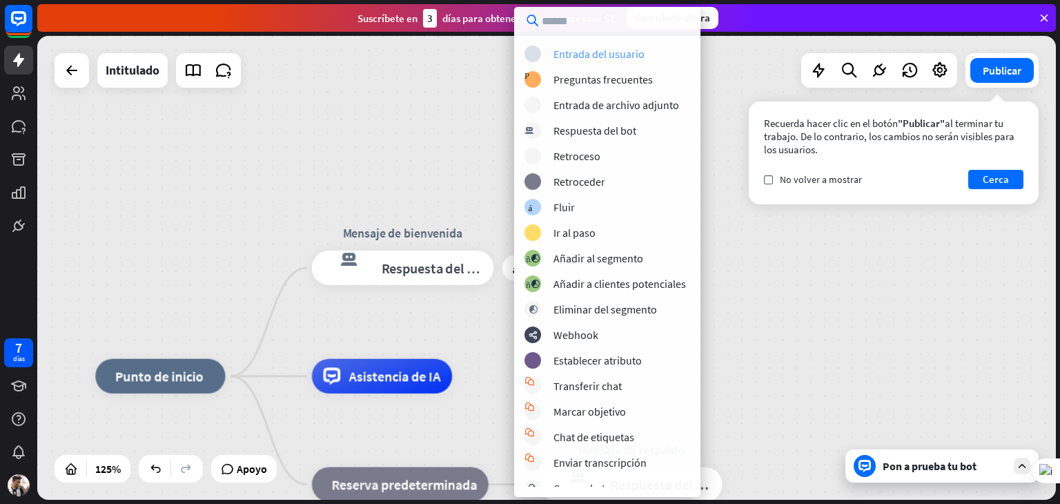
click at [643, 52] on font "Entrada del usuario" at bounding box center [599, 54] width 91 height 14
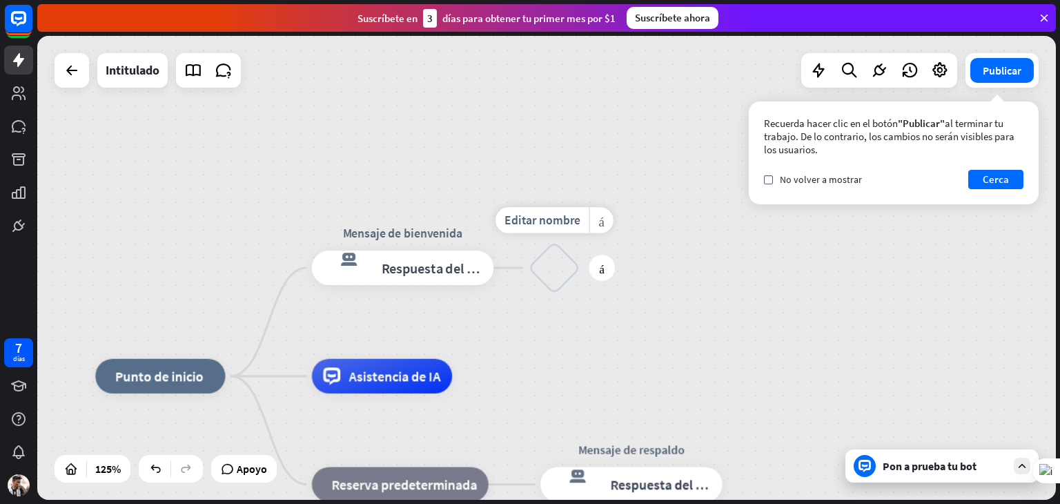
click at [563, 264] on div "bloquear_entrada_de_usuario" at bounding box center [555, 268] width 52 height 52
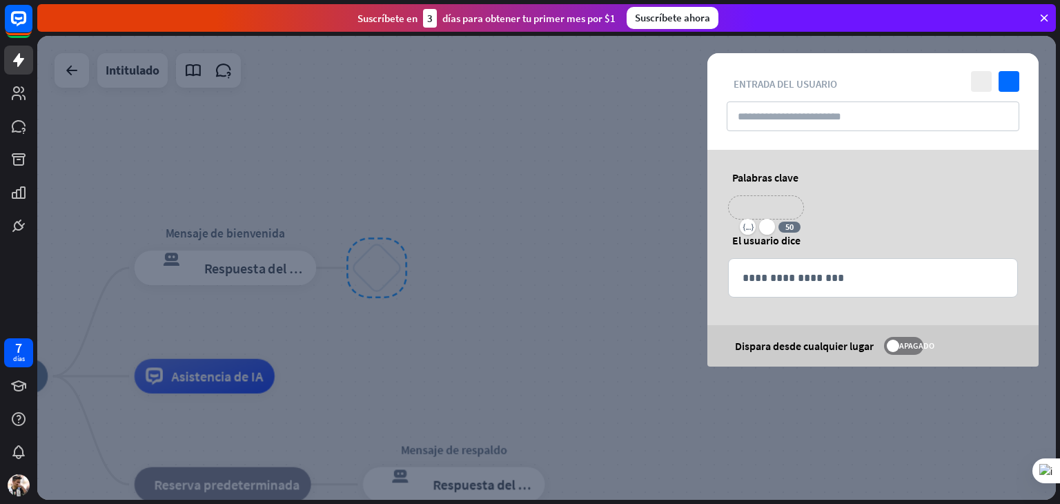
click at [782, 215] on p "**********" at bounding box center [766, 207] width 55 height 17
click at [630, 231] on div at bounding box center [546, 268] width 1019 height 464
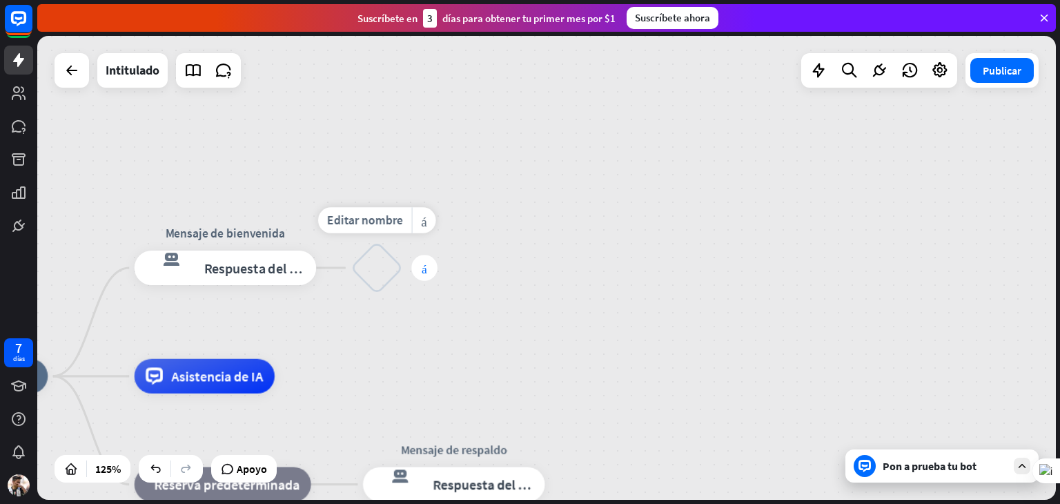
click at [422, 269] on font "más" at bounding box center [425, 268] width 6 height 12
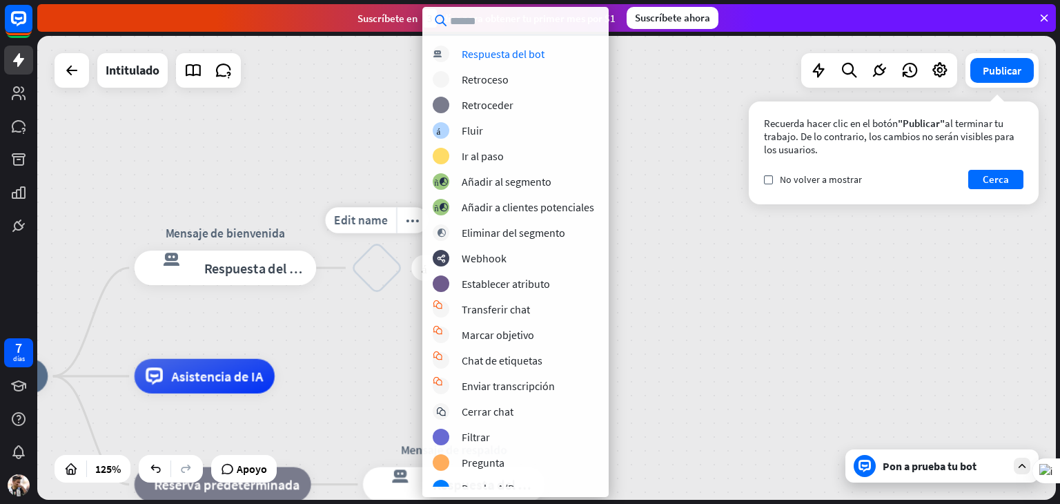
click at [363, 293] on div "Edit name more_horiz más bloquear_entrada_de_usuario" at bounding box center [377, 268] width 52 height 52
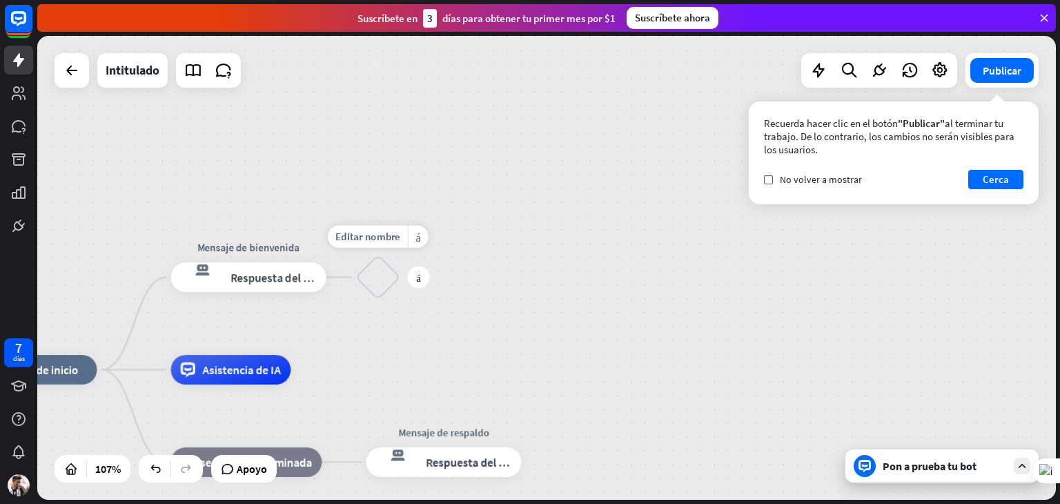
click at [382, 288] on div "bloquear_entrada_de_usuario" at bounding box center [378, 277] width 44 height 44
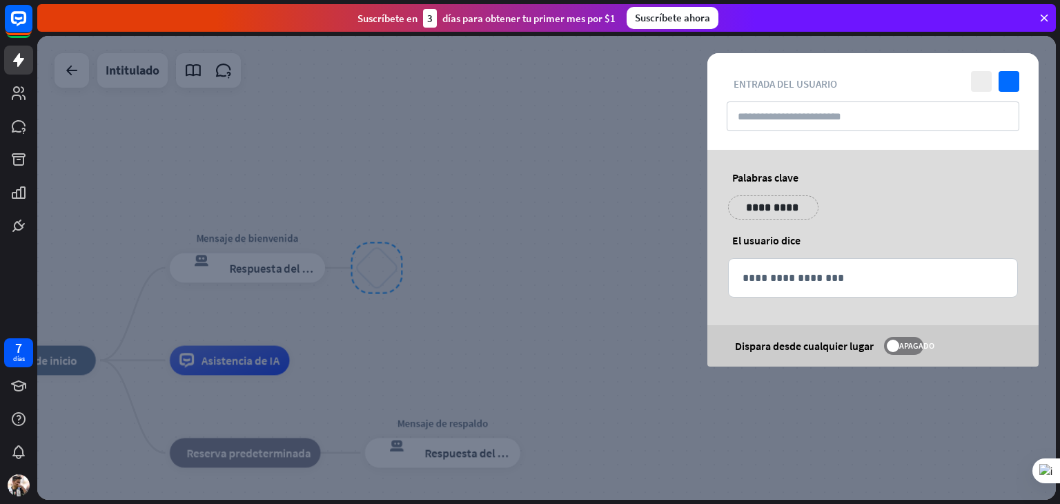
click at [587, 280] on div at bounding box center [546, 268] width 1019 height 464
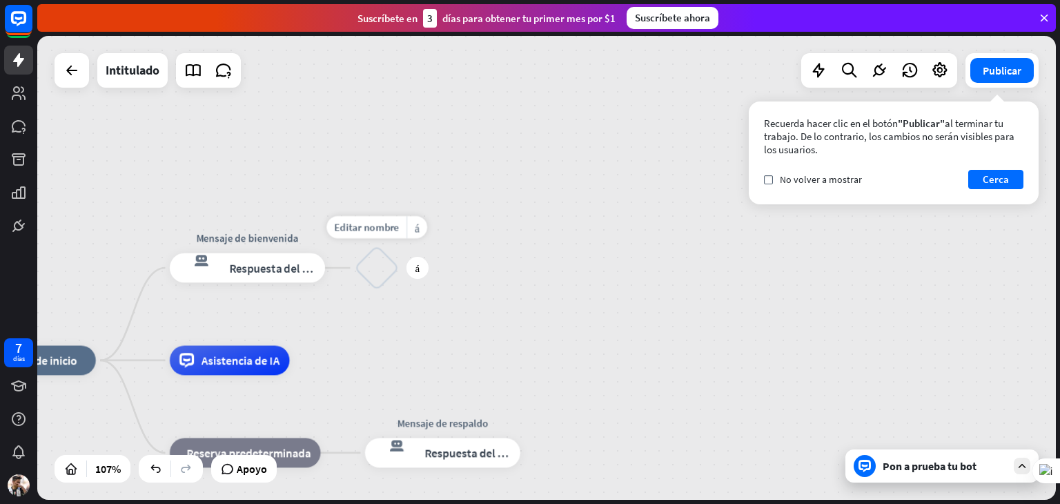
click at [381, 271] on div "bloquear_entrada_de_usuario" at bounding box center [377, 268] width 44 height 44
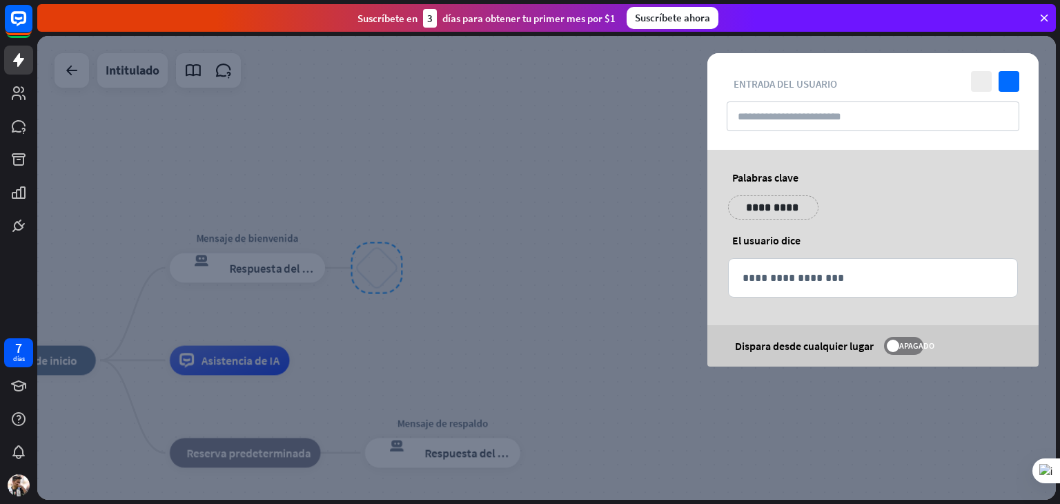
click at [246, 249] on div at bounding box center [546, 268] width 1019 height 464
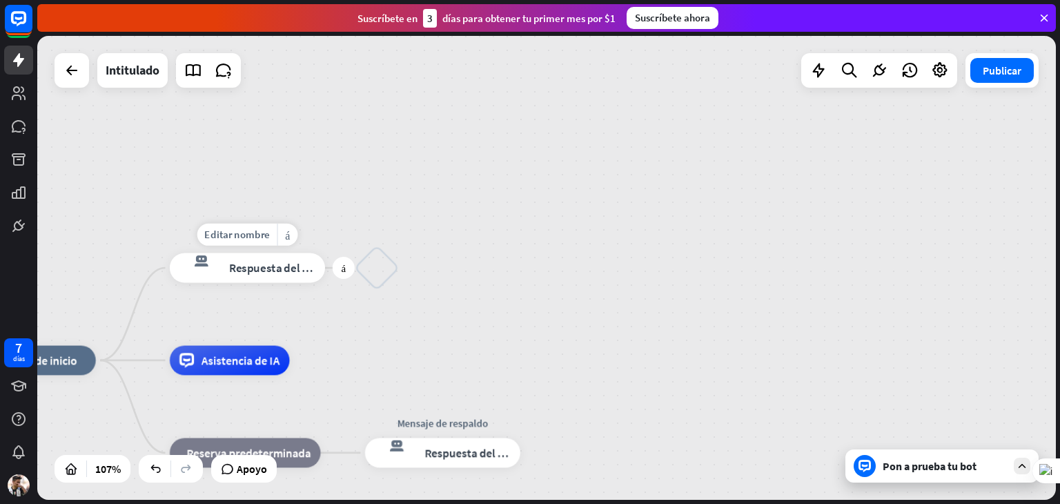
click at [257, 266] on font "Respuesta del bot" at bounding box center [274, 267] width 90 height 14
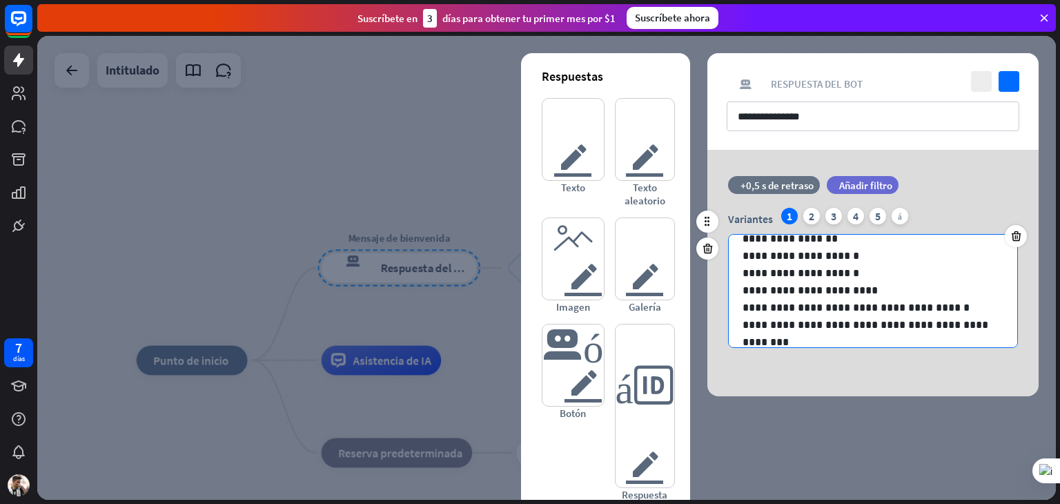
scroll to position [33, 0]
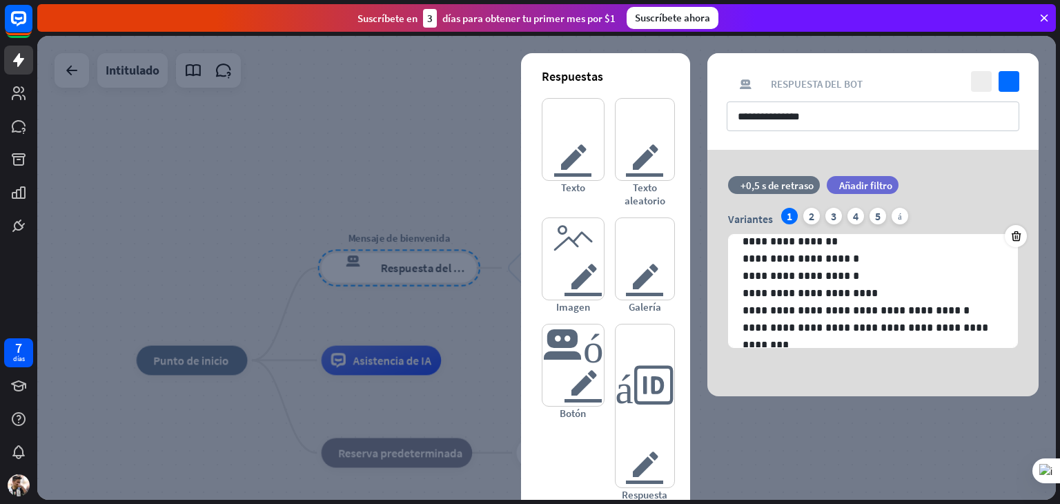
click at [440, 209] on div at bounding box center [546, 268] width 1019 height 464
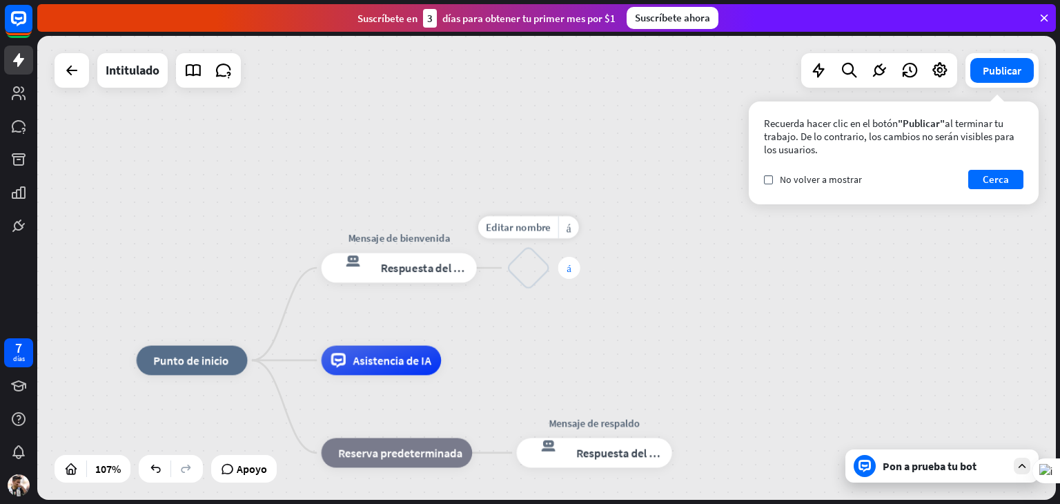
click at [569, 264] on font "más" at bounding box center [569, 268] width 5 height 10
